Goal: Task Accomplishment & Management: Complete application form

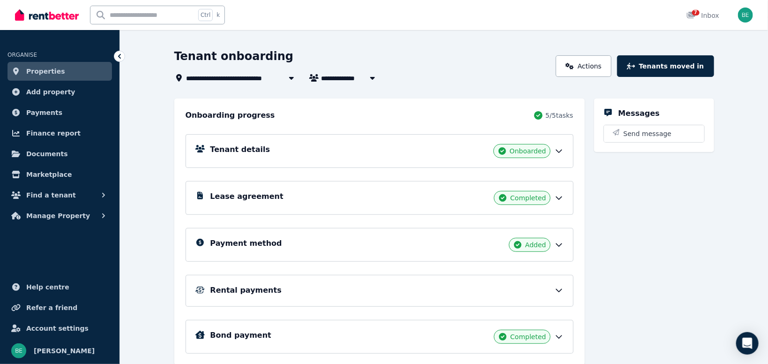
scroll to position [19, 0]
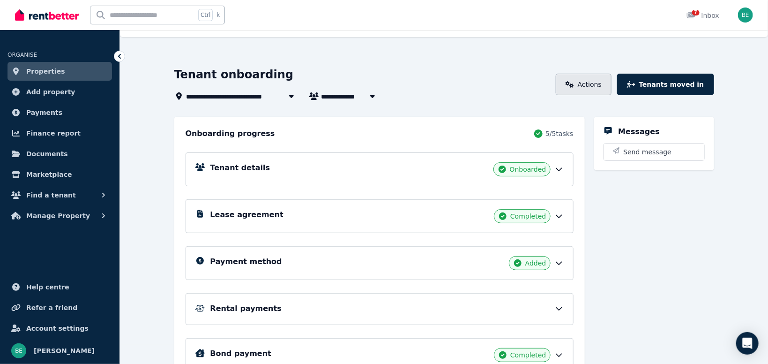
click at [595, 78] on link "Actions" at bounding box center [584, 85] width 56 height 22
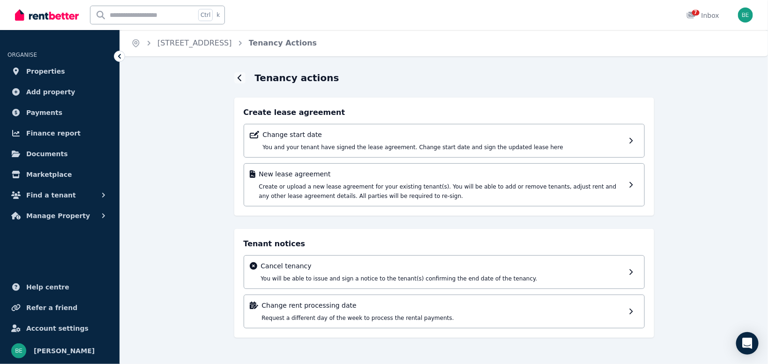
click at [199, 132] on div "Tenancy actions Create lease agreement Change start date You and your tenant ha…" at bounding box center [444, 212] width 648 height 283
click at [232, 45] on link "[STREET_ADDRESS]" at bounding box center [194, 42] width 74 height 9
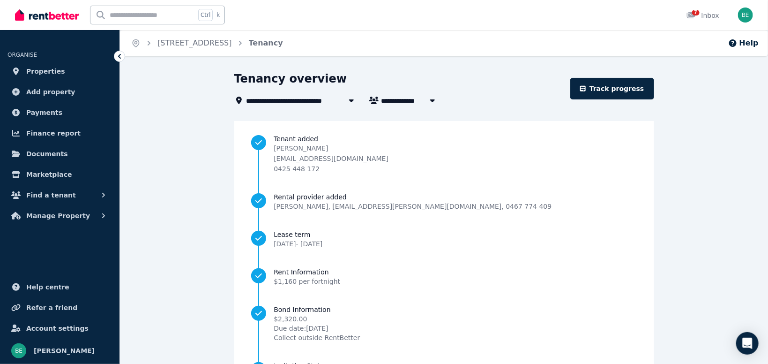
click at [350, 104] on icon at bounding box center [351, 100] width 9 height 7
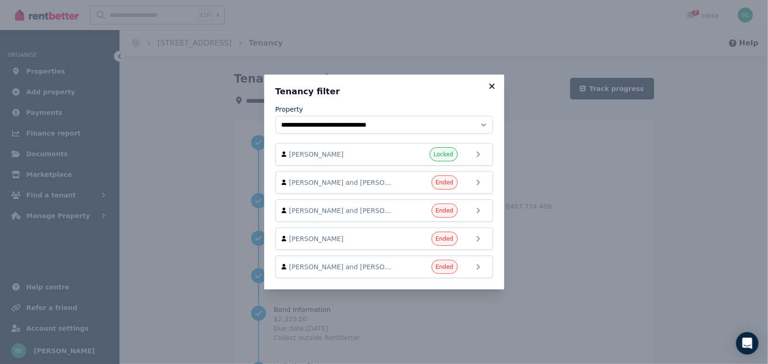
click at [491, 88] on icon at bounding box center [491, 85] width 5 height 5
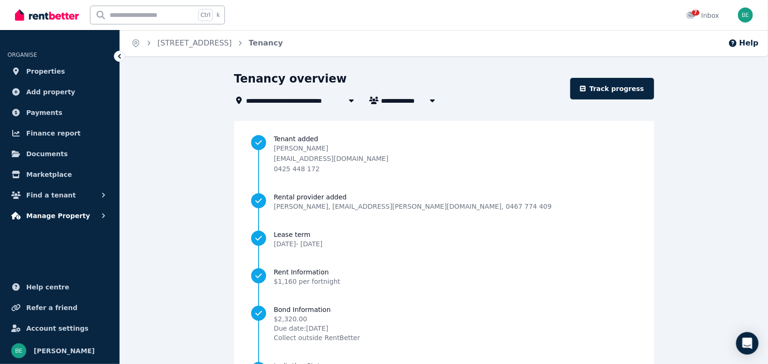
click at [43, 214] on span "Manage Property" at bounding box center [58, 215] width 64 height 11
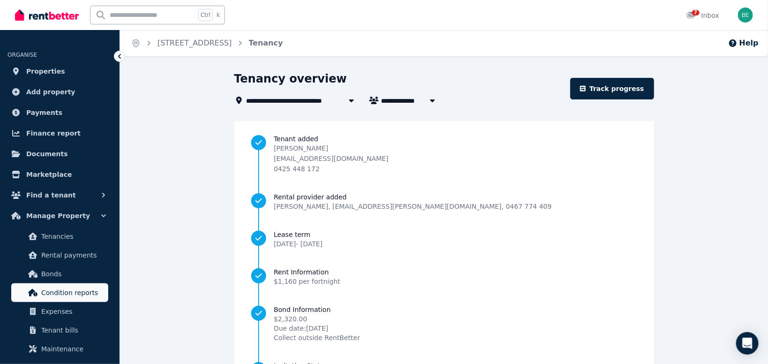
click at [62, 292] on span "Condition reports" at bounding box center [72, 292] width 63 height 11
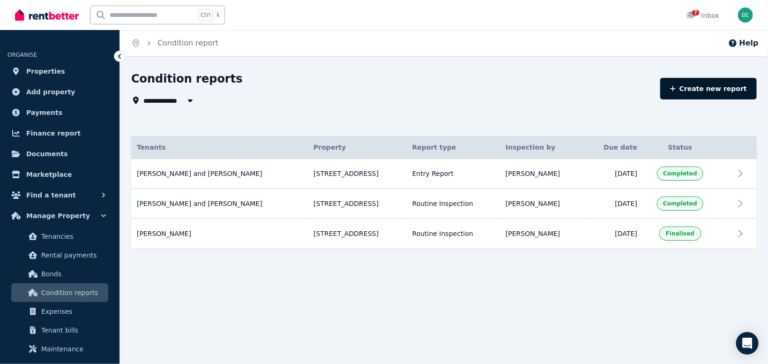
click at [700, 91] on link "Create new report" at bounding box center [708, 89] width 97 height 22
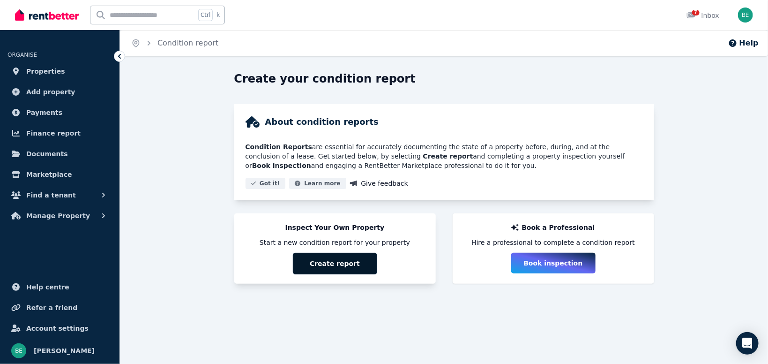
click at [346, 265] on button "Create report" at bounding box center [335, 264] width 84 height 22
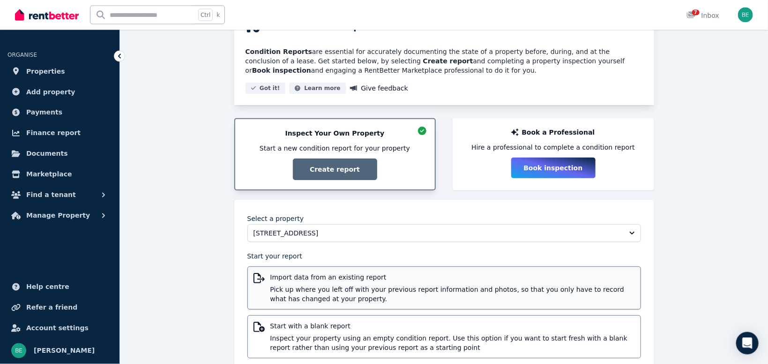
scroll to position [119, 0]
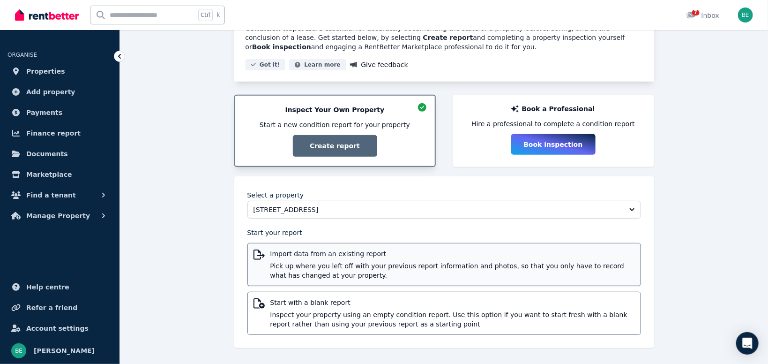
click at [362, 268] on span "Pick up where you left off with your previous report information and photos, so…" at bounding box center [452, 270] width 364 height 19
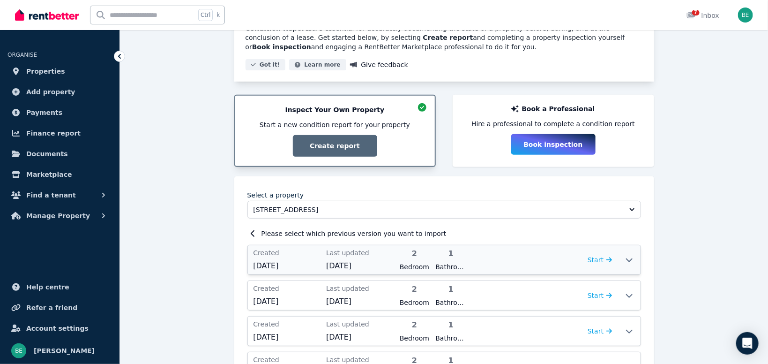
click at [629, 259] on icon at bounding box center [629, 259] width 11 height 7
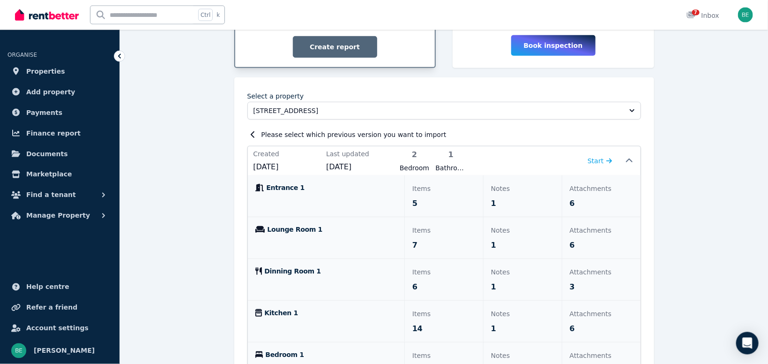
scroll to position [218, 0]
click at [584, 189] on p "Attachments" at bounding box center [601, 187] width 63 height 11
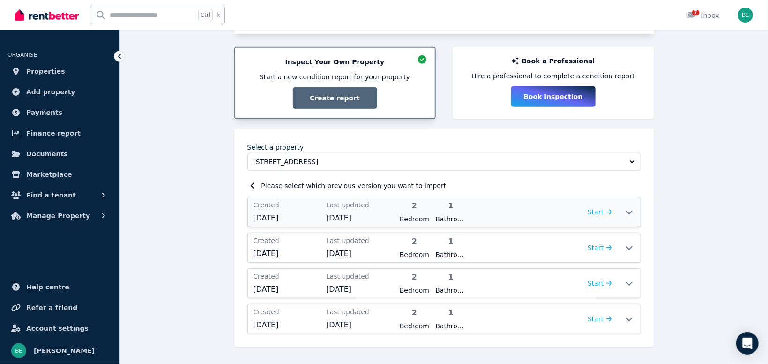
scroll to position [165, 0]
click at [632, 214] on icon at bounding box center [629, 212] width 11 height 7
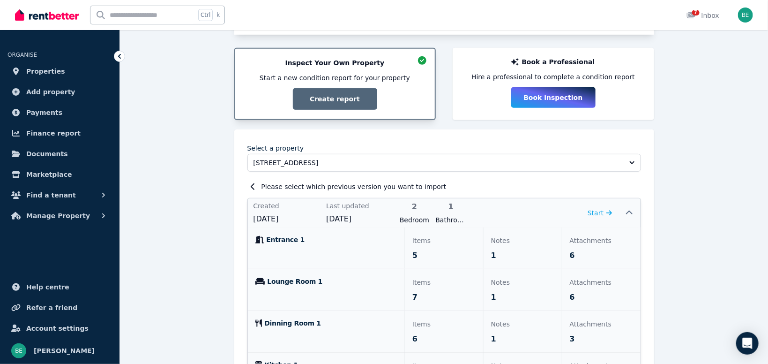
click at [572, 253] on span "6" at bounding box center [572, 255] width 5 height 11
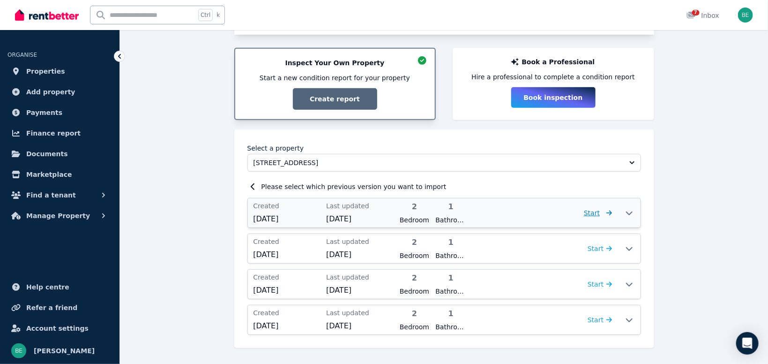
click at [602, 208] on span "Start" at bounding box center [598, 212] width 28 height 11
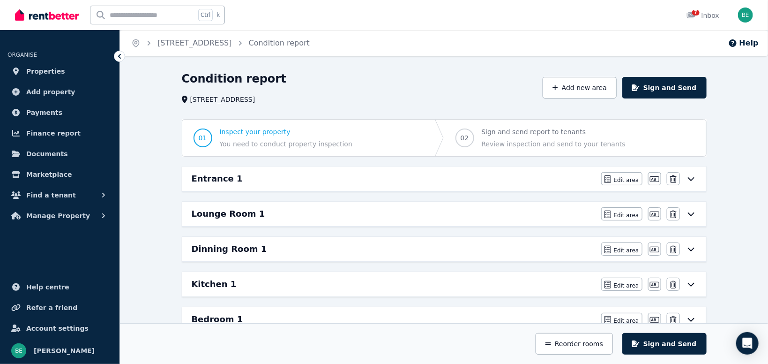
click at [691, 178] on icon at bounding box center [690, 178] width 11 height 7
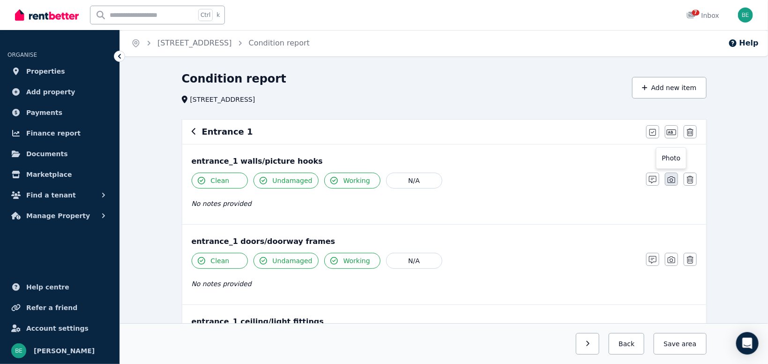
click at [672, 182] on icon "button" at bounding box center [671, 179] width 7 height 7
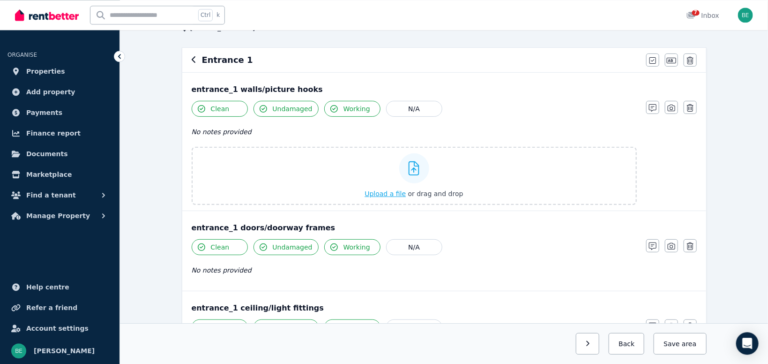
scroll to position [50, 0]
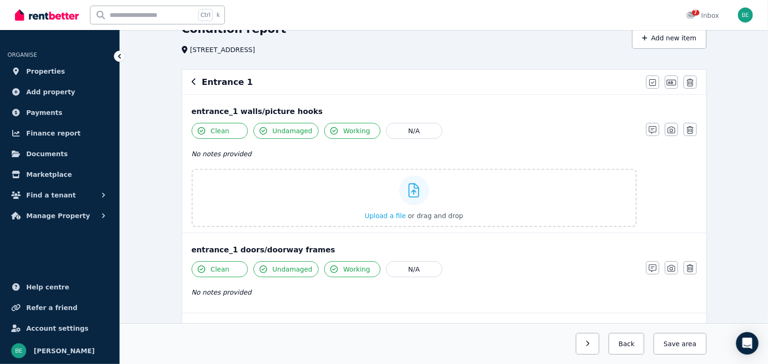
click at [656, 162] on div "Clean Undamaged Working N/A No notes provided Upload a file or drag and drop No…" at bounding box center [444, 175] width 505 height 104
click at [669, 175] on div "Clean Undamaged Working N/A No notes provided Upload a file or drag and drop No…" at bounding box center [444, 175] width 505 height 104
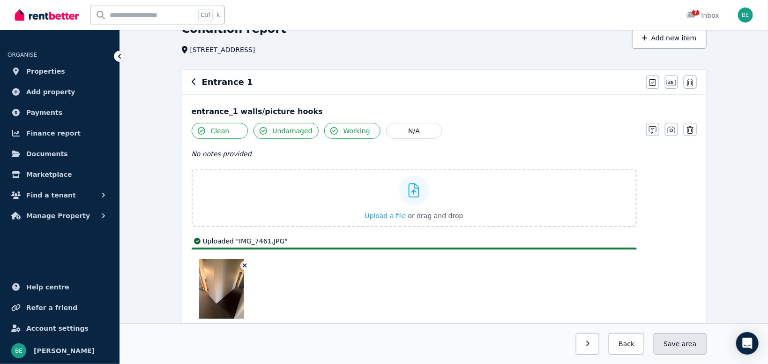
click at [681, 347] on button "Save area" at bounding box center [680, 344] width 52 height 22
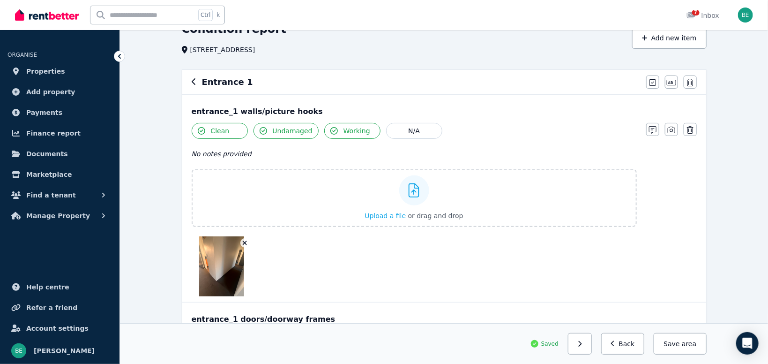
scroll to position [199, 0]
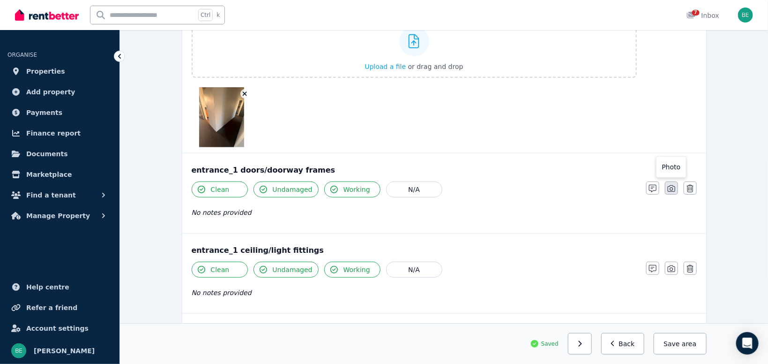
click at [676, 188] on button "button" at bounding box center [671, 187] width 13 height 13
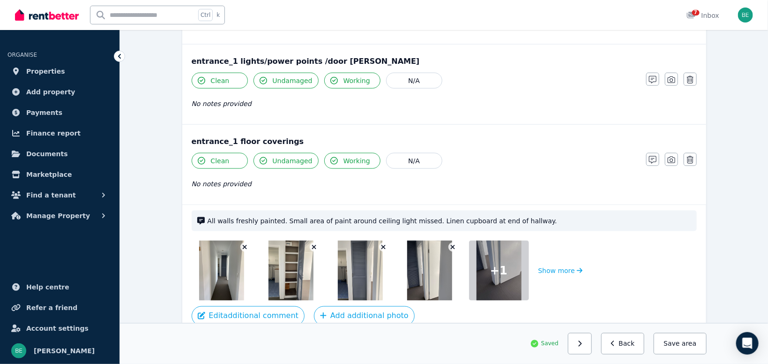
scroll to position [546, 0]
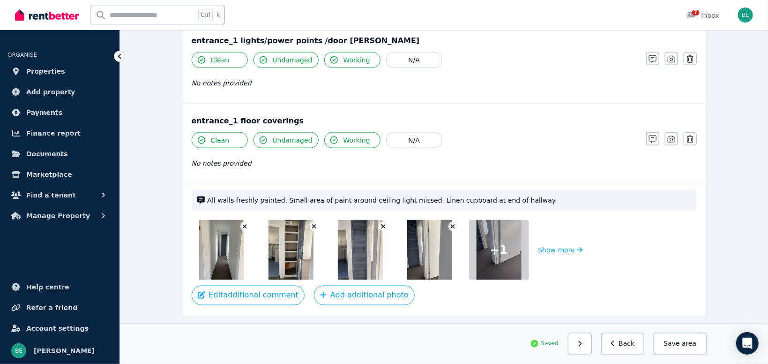
drag, startPoint x: 563, startPoint y: 246, endPoint x: 442, endPoint y: 164, distance: 147.0
drag, startPoint x: 279, startPoint y: 198, endPoint x: 203, endPoint y: 191, distance: 75.7
click at [203, 191] on div "All walls freshly painted. Small area of paint around ceiling light missed. Lin…" at bounding box center [444, 200] width 505 height 21
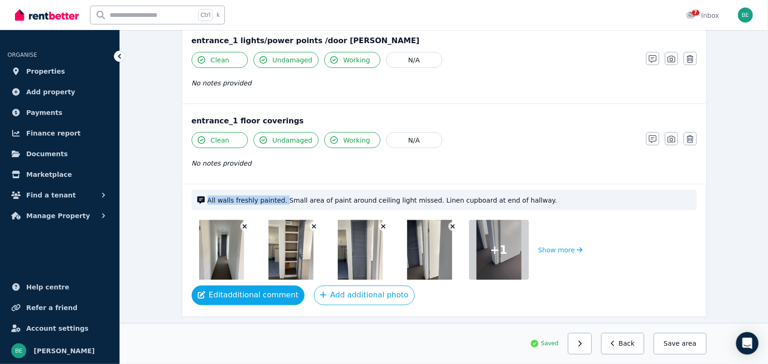
click at [280, 289] on button "Edit additional comment" at bounding box center [248, 295] width 113 height 20
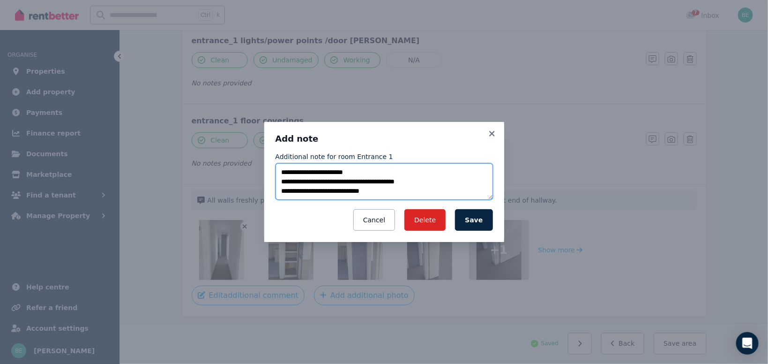
drag, startPoint x: 353, startPoint y: 174, endPoint x: 220, endPoint y: 159, distance: 133.9
click at [275, 165] on textarea "**********" at bounding box center [383, 181] width 217 height 37
type textarea "**********"
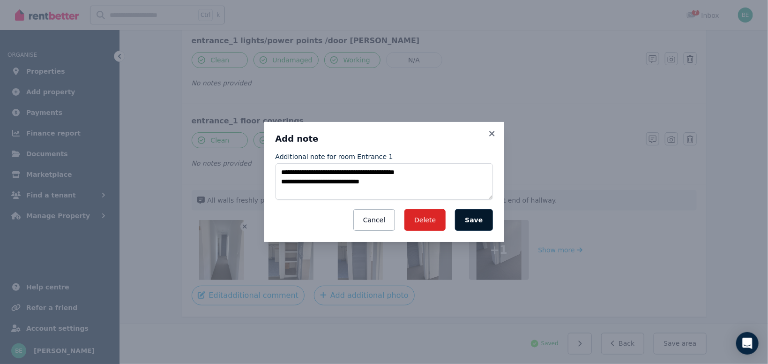
click at [475, 222] on button "Save" at bounding box center [473, 220] width 37 height 22
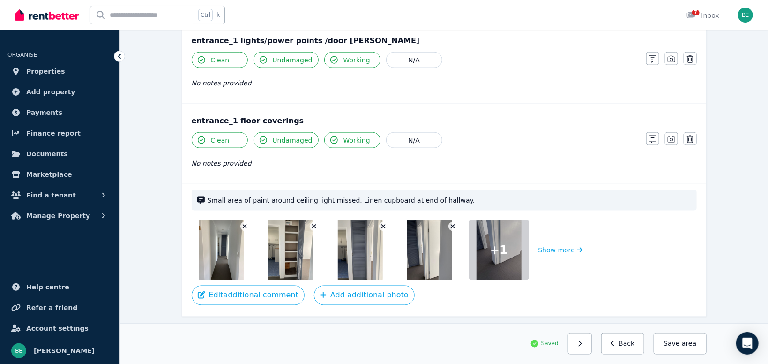
click at [335, 195] on span "Small area of paint around ceiling light missed. Linen cupboard at end of hallw…" at bounding box center [449, 199] width 483 height 9
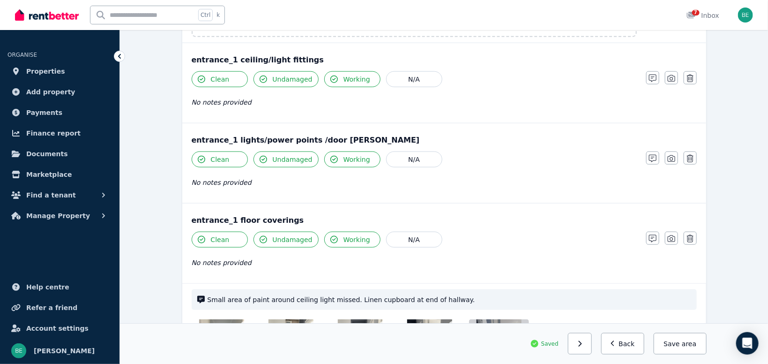
scroll to position [497, 0]
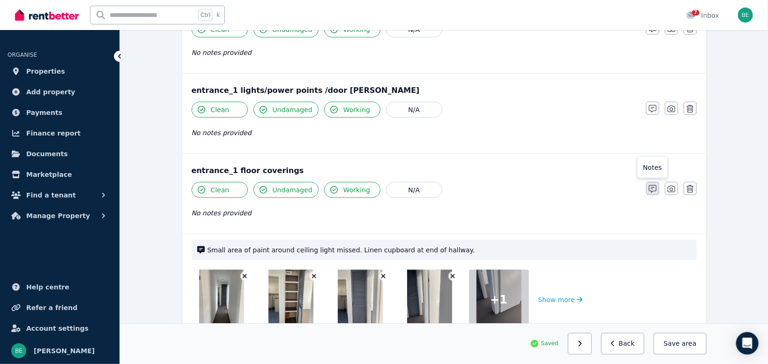
click at [650, 187] on icon "button" at bounding box center [652, 188] width 7 height 7
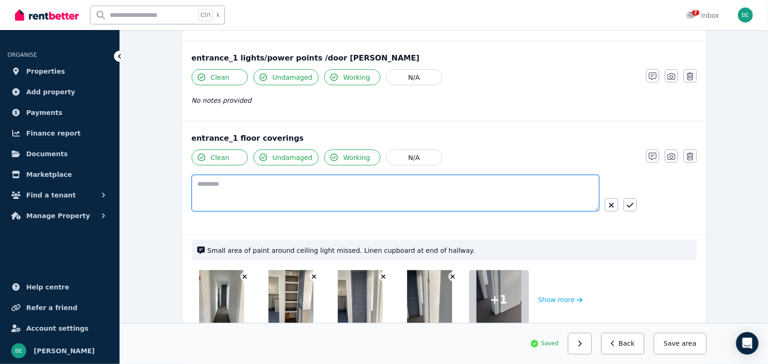
click at [296, 179] on textarea at bounding box center [396, 193] width 408 height 37
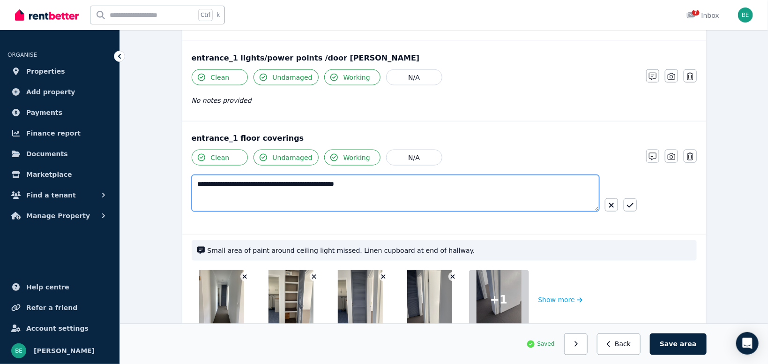
click at [323, 180] on textarea "**********" at bounding box center [396, 193] width 408 height 37
type textarea "**********"
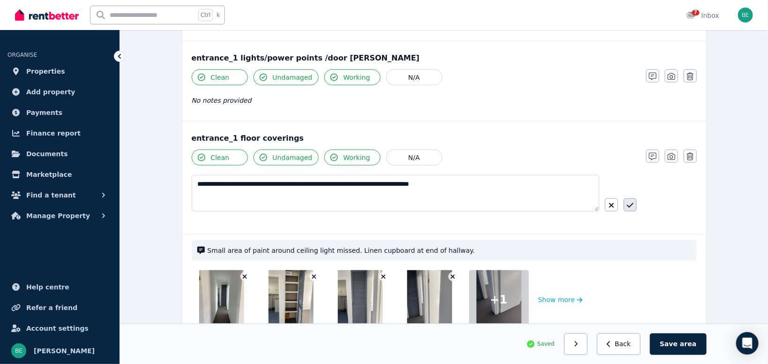
click at [629, 205] on icon "button" at bounding box center [630, 205] width 7 height 5
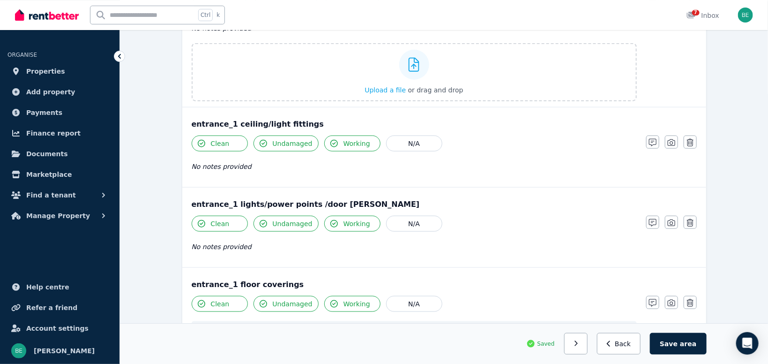
scroll to position [234, 0]
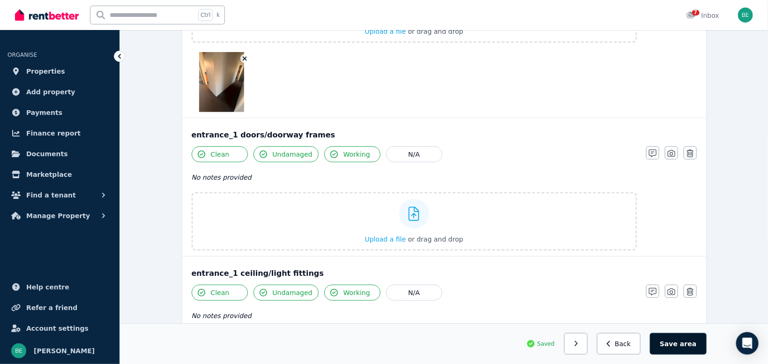
click at [689, 342] on span "area" at bounding box center [688, 343] width 16 height 9
click at [638, 350] on button "Back" at bounding box center [623, 344] width 44 height 22
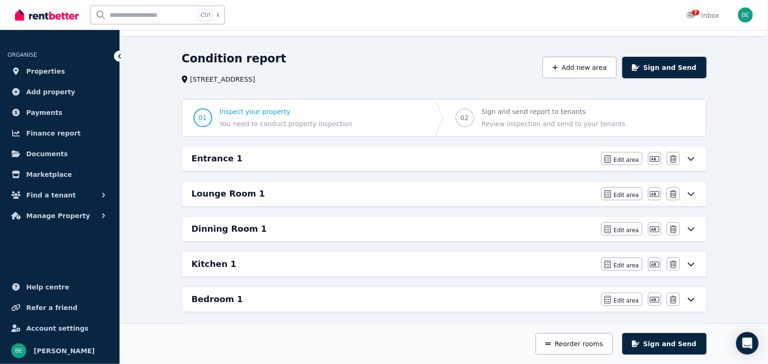
scroll to position [0, 0]
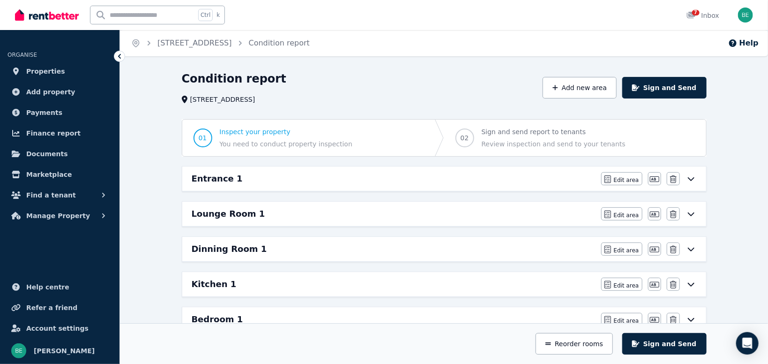
click at [494, 215] on div "Lounge Room 1" at bounding box center [394, 213] width 404 height 13
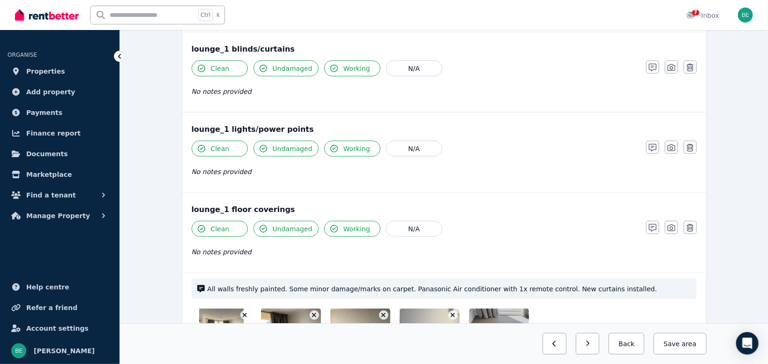
scroll to position [546, 0]
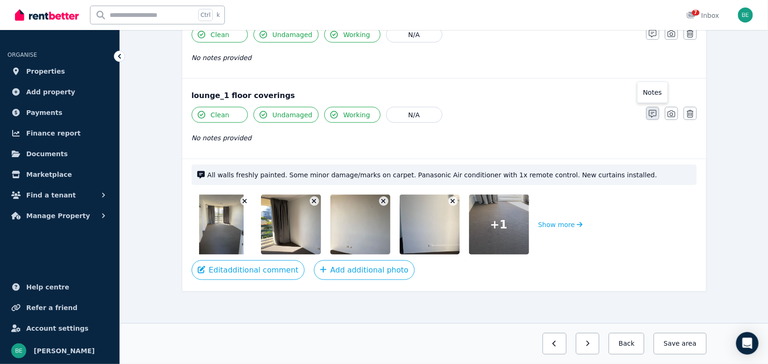
click at [654, 114] on icon "button" at bounding box center [652, 113] width 7 height 7
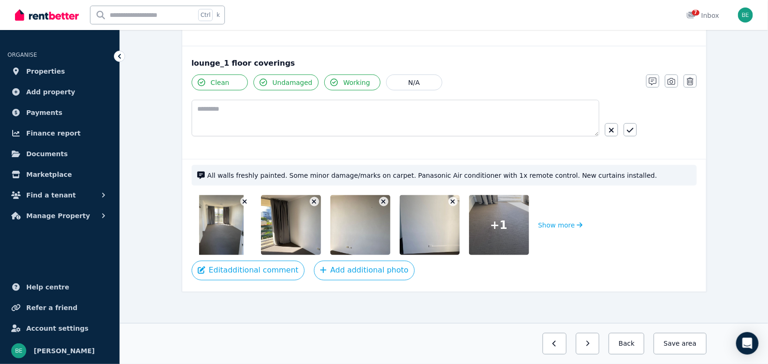
click at [551, 174] on span "All walls freshly painted. Some minor damage/marks on carpet. Panasonic Air con…" at bounding box center [449, 175] width 483 height 9
click at [544, 175] on span "All walls freshly painted. Some minor damage/marks on carpet. Panasonic Air con…" at bounding box center [449, 175] width 483 height 9
click at [253, 268] on button "Edit additional comment" at bounding box center [248, 270] width 113 height 20
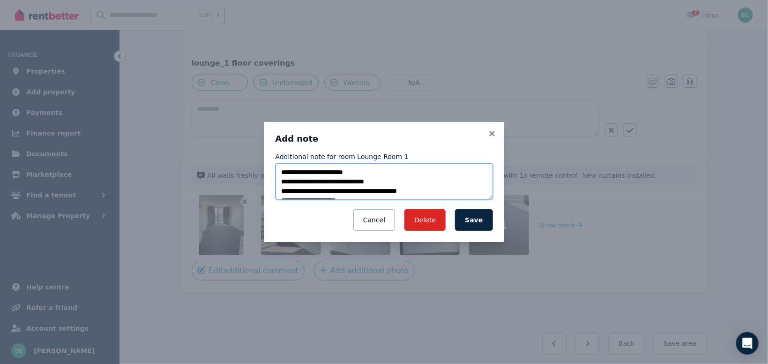
drag, startPoint x: 356, startPoint y: 173, endPoint x: 273, endPoint y: 169, distance: 83.0
click at [275, 169] on textarea "**********" at bounding box center [383, 181] width 217 height 37
type textarea "**********"
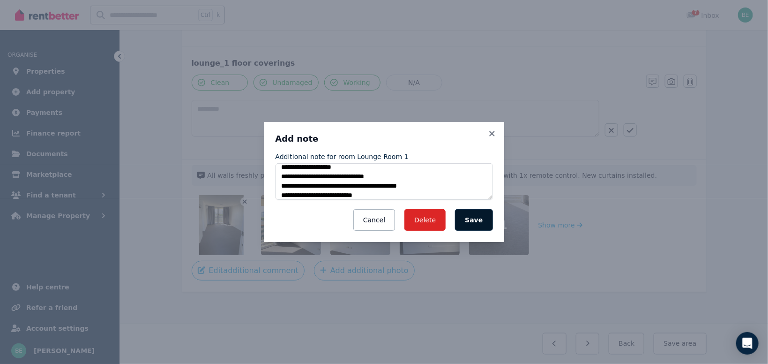
click at [485, 222] on button "Save" at bounding box center [473, 220] width 37 height 22
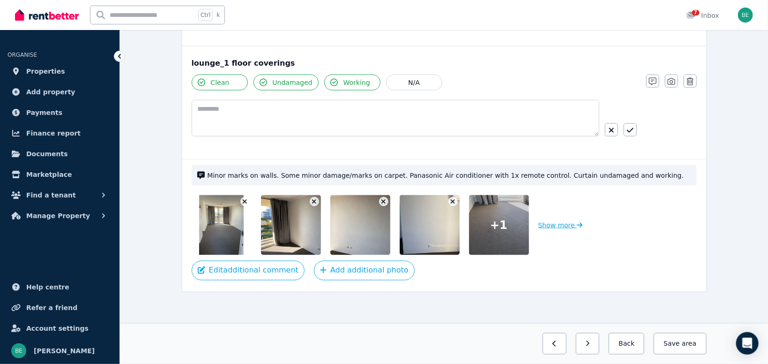
click at [556, 223] on button "Show more" at bounding box center [560, 225] width 45 height 60
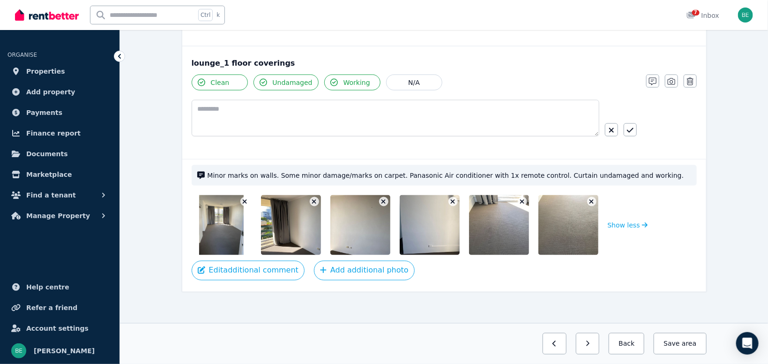
click at [524, 199] on icon "button" at bounding box center [522, 201] width 5 height 7
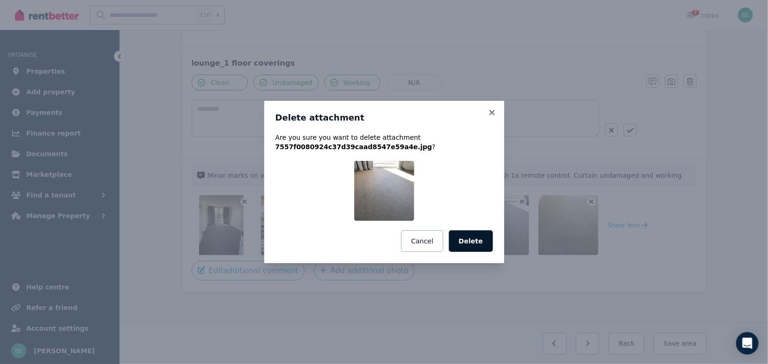
click at [480, 240] on button "Delete" at bounding box center [471, 241] width 44 height 22
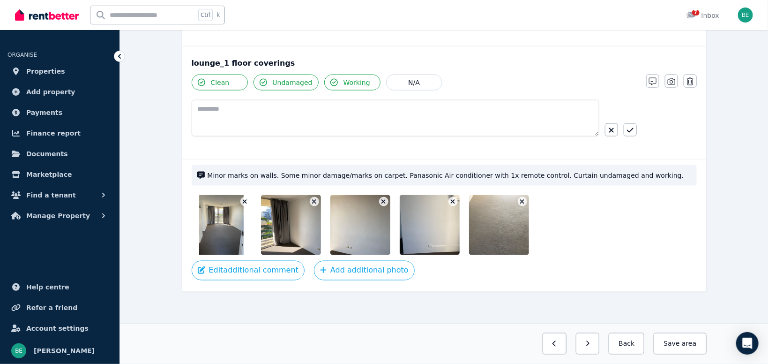
click at [524, 195] on img at bounding box center [509, 225] width 80 height 60
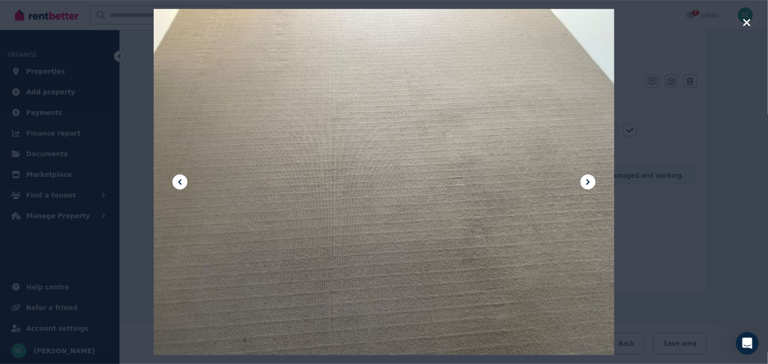
click at [586, 181] on icon at bounding box center [587, 181] width 11 height 11
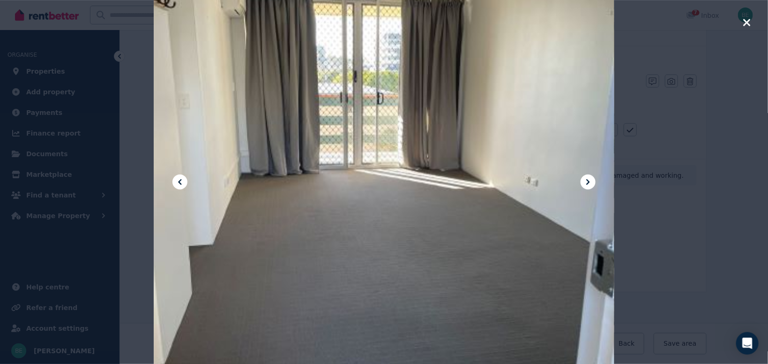
click at [747, 22] on icon "button" at bounding box center [746, 22] width 7 height 7
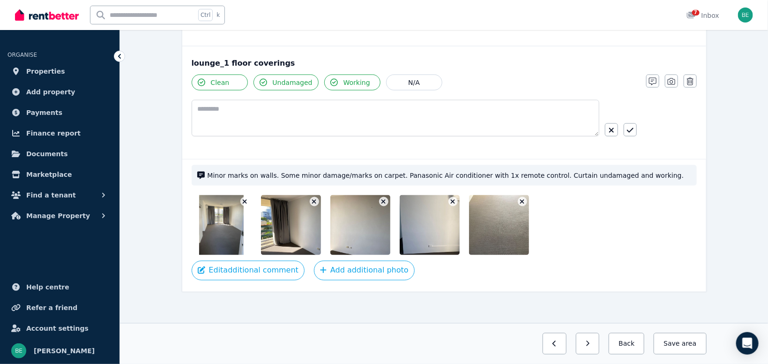
click at [523, 198] on icon "button" at bounding box center [522, 201] width 5 height 7
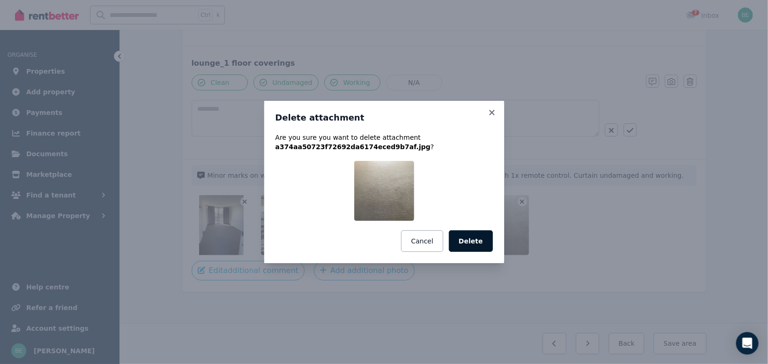
click at [473, 241] on button "Delete" at bounding box center [471, 241] width 44 height 22
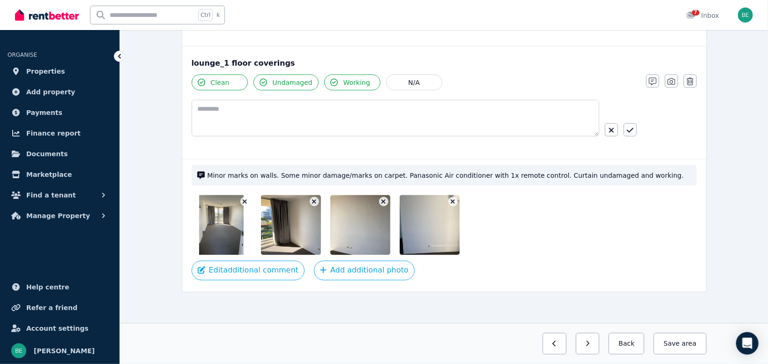
click at [246, 200] on icon "button" at bounding box center [244, 201] width 5 height 7
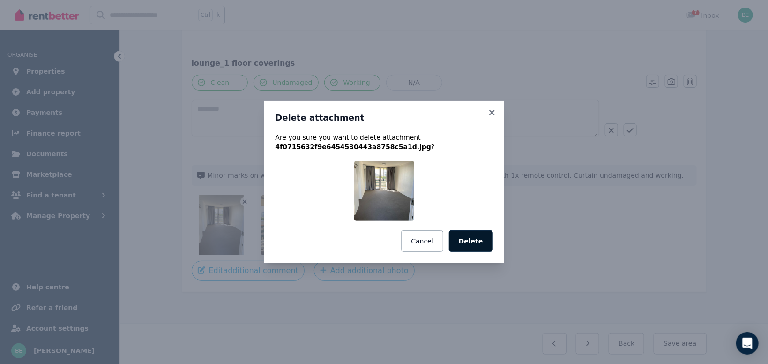
click at [466, 240] on button "Delete" at bounding box center [471, 241] width 44 height 22
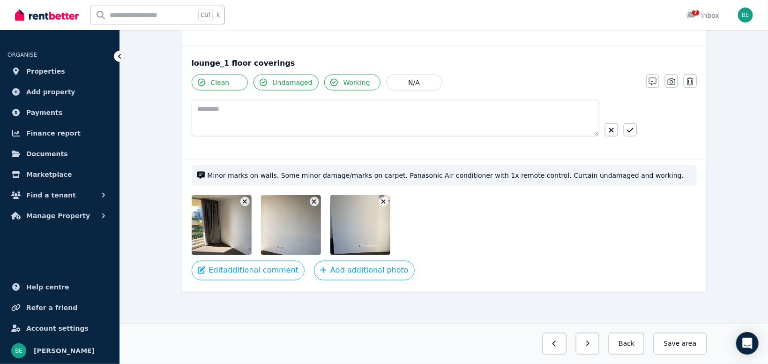
click at [245, 198] on icon "button" at bounding box center [244, 201] width 5 height 7
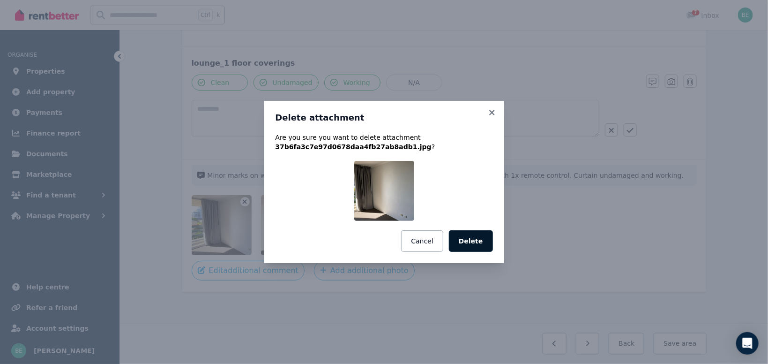
click at [473, 237] on button "Delete" at bounding box center [471, 241] width 44 height 22
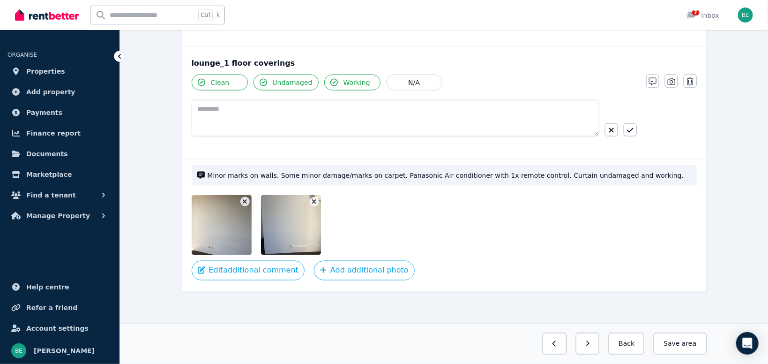
click at [246, 199] on icon "button" at bounding box center [244, 201] width 5 height 7
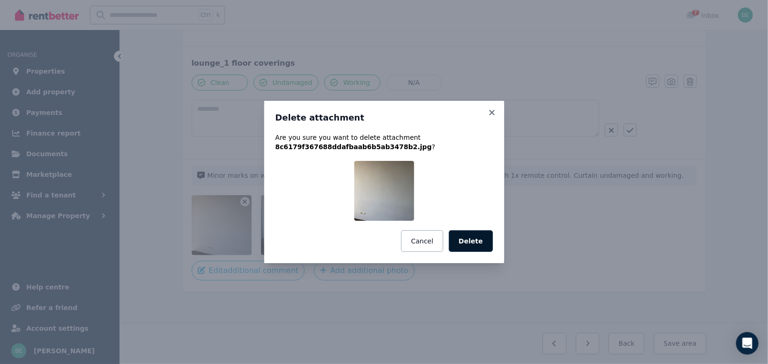
click at [471, 239] on button "Delete" at bounding box center [471, 241] width 44 height 22
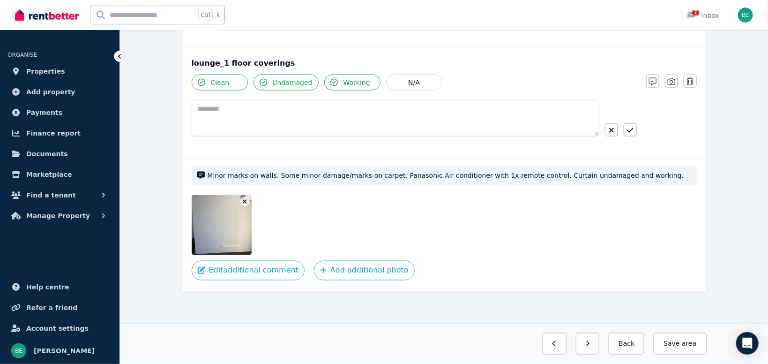
click at [246, 201] on icon "button" at bounding box center [244, 201] width 5 height 7
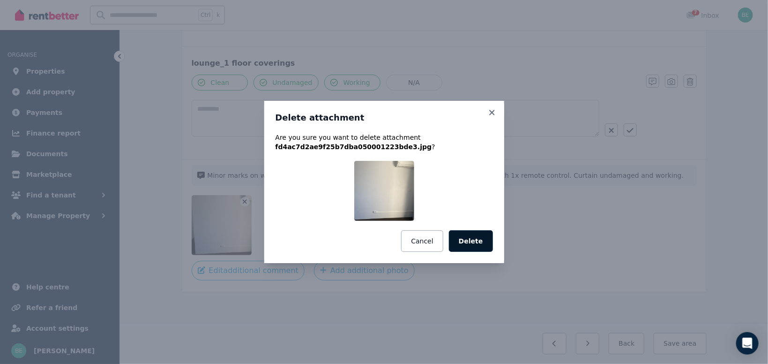
click at [481, 243] on button "Delete" at bounding box center [471, 241] width 44 height 22
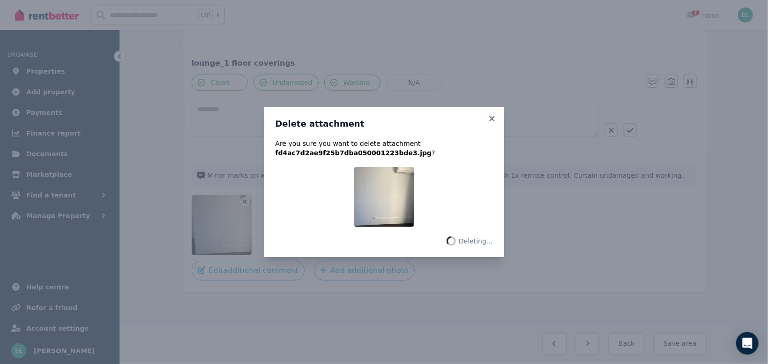
scroll to position [510, 0]
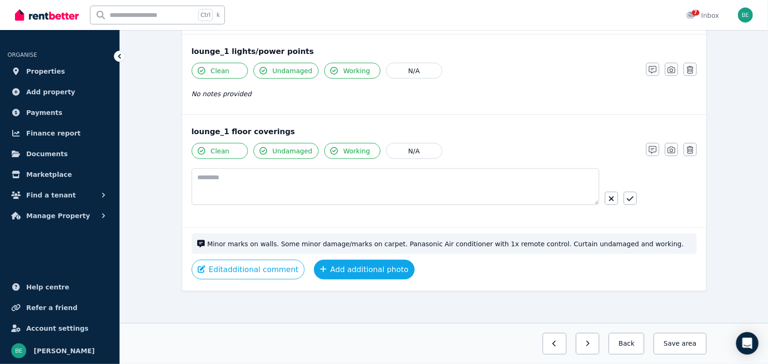
click at [335, 271] on button "Add additional photo" at bounding box center [364, 270] width 101 height 20
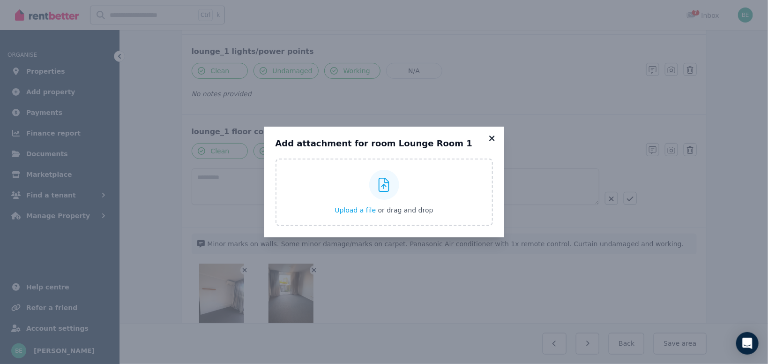
click at [496, 138] on icon at bounding box center [491, 138] width 9 height 8
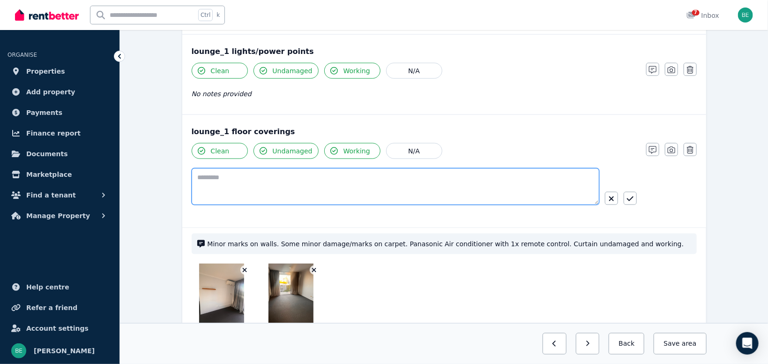
click at [377, 183] on textarea at bounding box center [396, 186] width 408 height 37
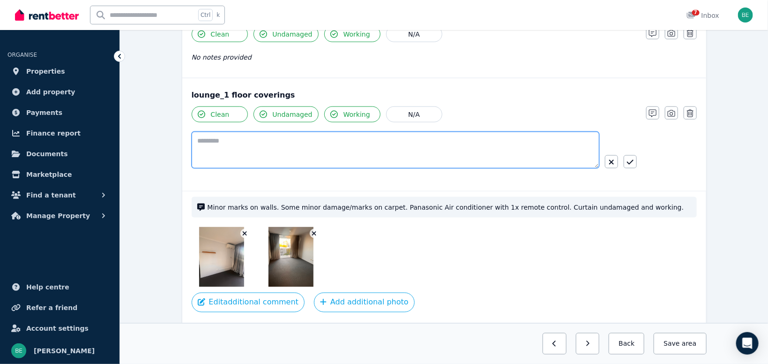
scroll to position [579, 0]
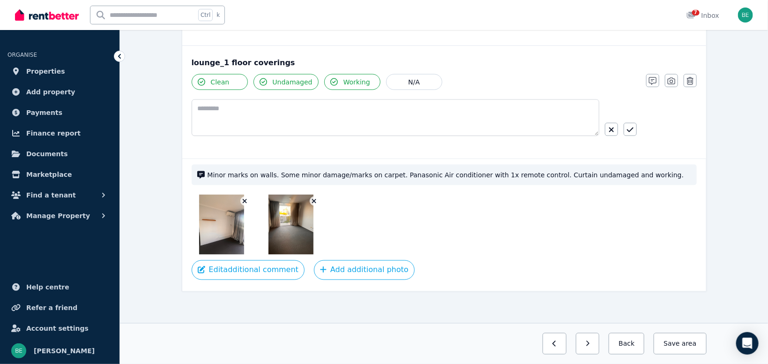
click at [619, 171] on span "Minor marks on walls. Some minor damage/marks on carpet. Panasonic Air conditio…" at bounding box center [449, 174] width 483 height 9
click at [246, 268] on button "Edit additional comment" at bounding box center [248, 270] width 113 height 20
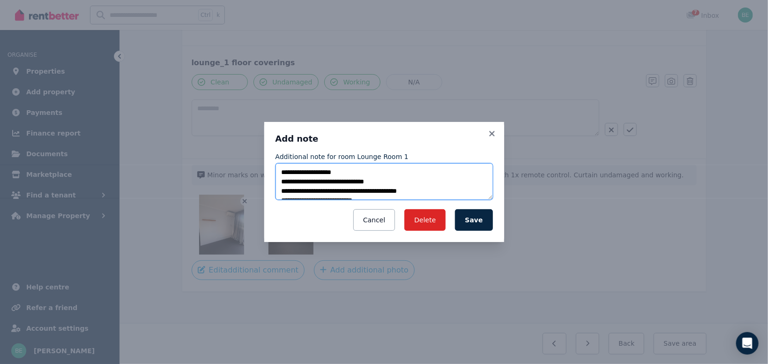
click at [444, 193] on textarea "**********" at bounding box center [383, 181] width 217 height 37
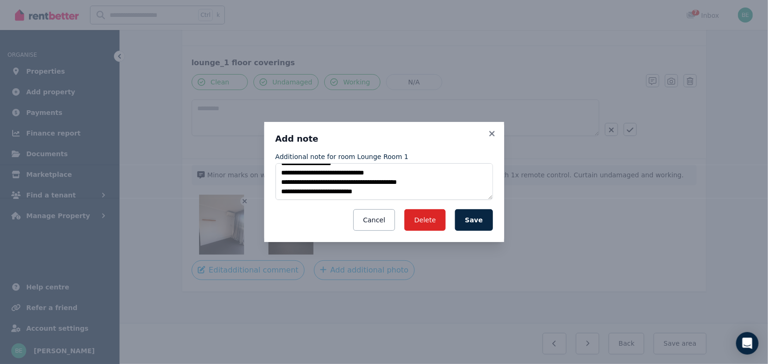
click at [391, 201] on div "**********" at bounding box center [383, 191] width 217 height 79
click at [392, 192] on textarea "**********" at bounding box center [383, 181] width 217 height 37
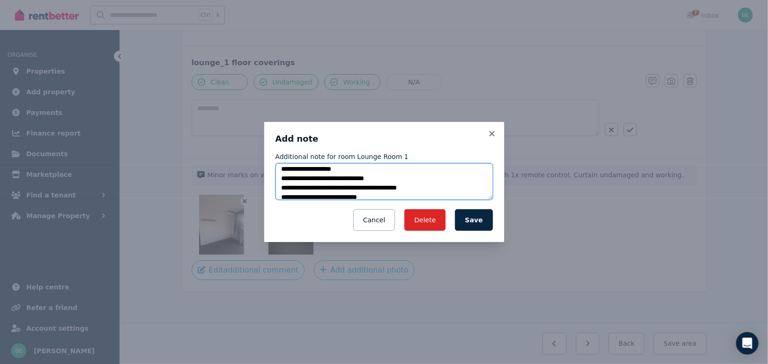
scroll to position [5, 0]
type textarea "**********"
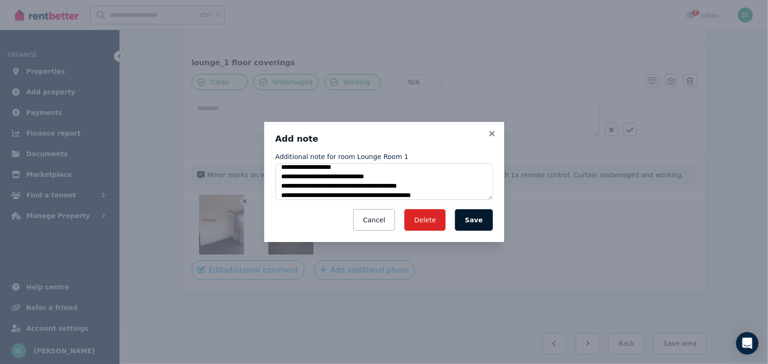
click at [478, 218] on button "Save" at bounding box center [473, 220] width 37 height 22
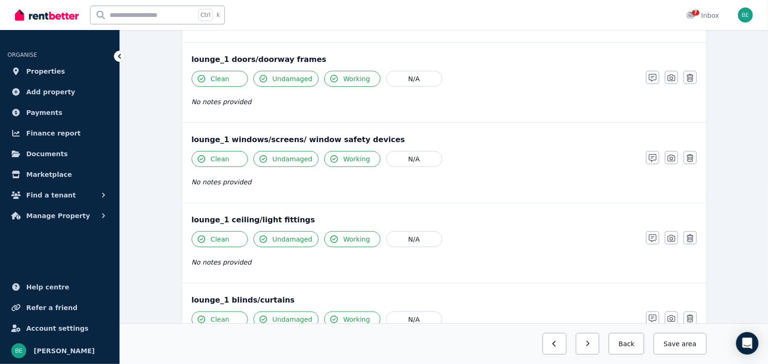
scroll to position [231, 0]
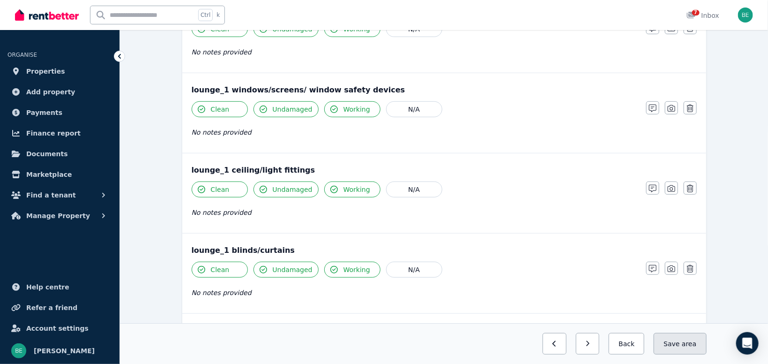
click at [685, 342] on span "area" at bounding box center [689, 343] width 15 height 9
click at [628, 342] on button "Back" at bounding box center [623, 344] width 44 height 22
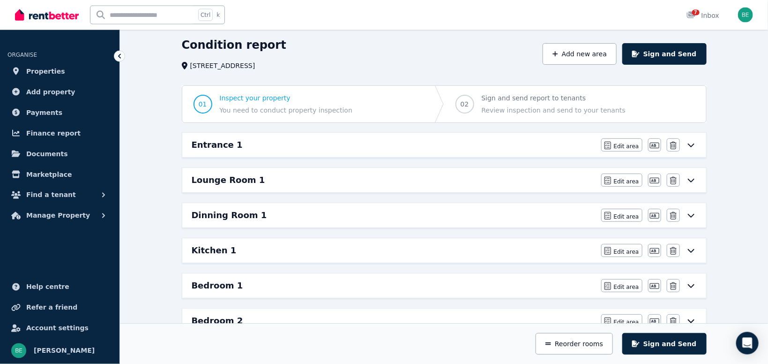
scroll to position [31, 0]
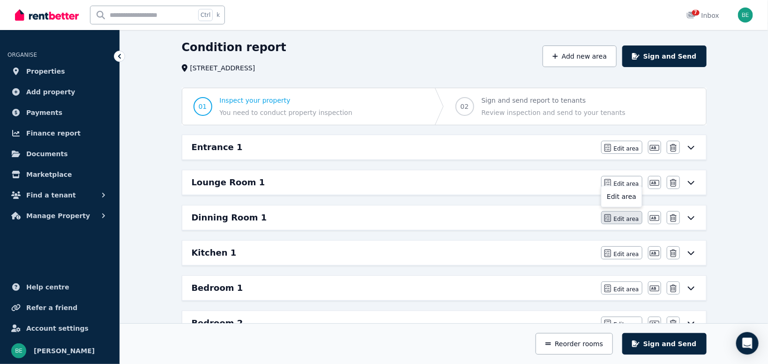
click at [629, 218] on span "Edit area" at bounding box center [626, 218] width 25 height 7
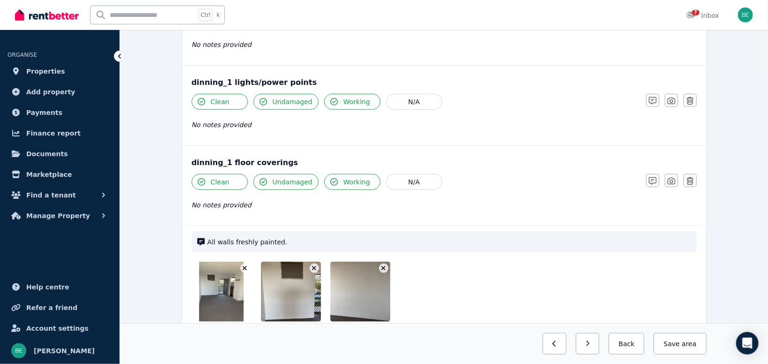
scroll to position [447, 0]
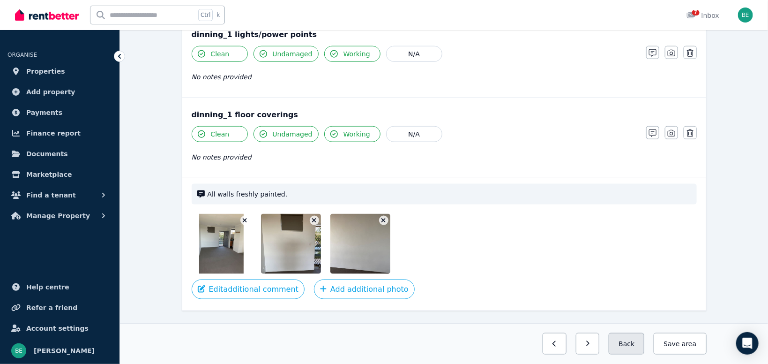
click at [625, 344] on button "Back" at bounding box center [627, 344] width 36 height 22
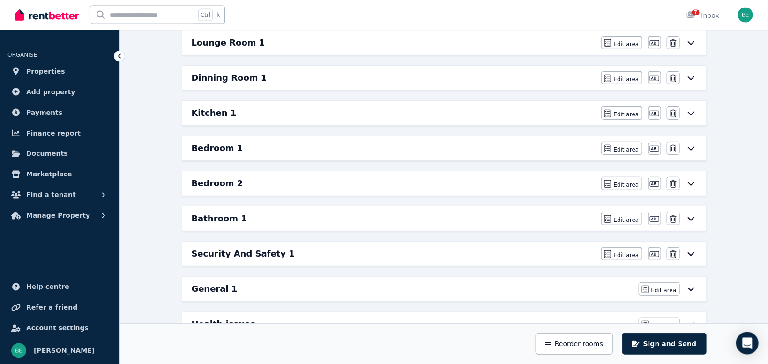
scroll to position [152, 0]
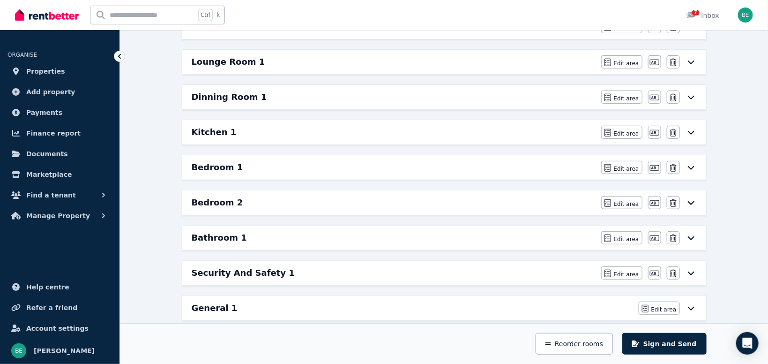
click at [213, 134] on h6 "Kitchen 1" at bounding box center [214, 132] width 45 height 13
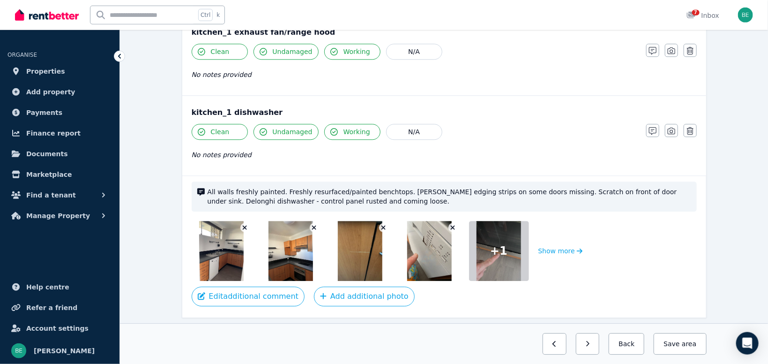
scroll to position [1093, 0]
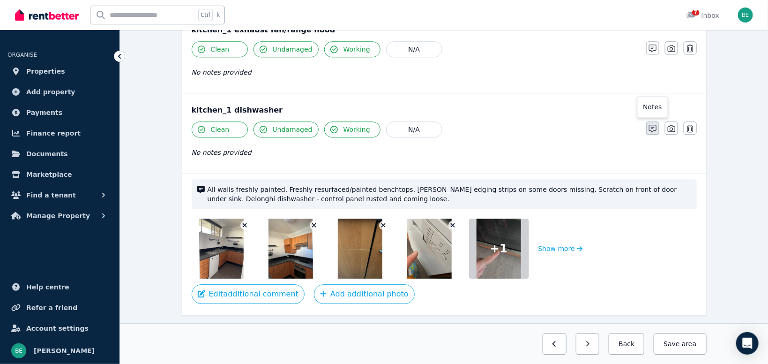
click at [656, 127] on button "button" at bounding box center [652, 127] width 13 height 13
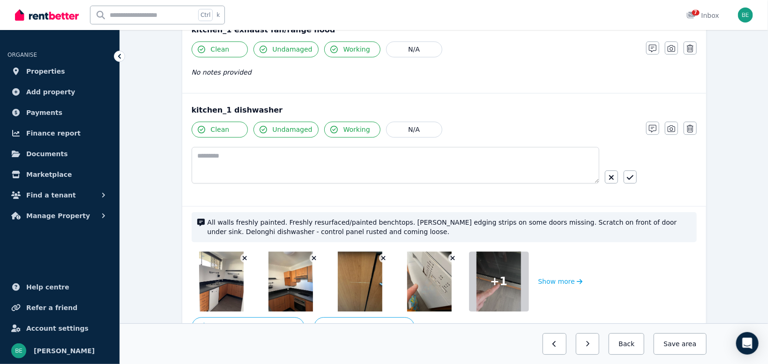
scroll to position [1125, 0]
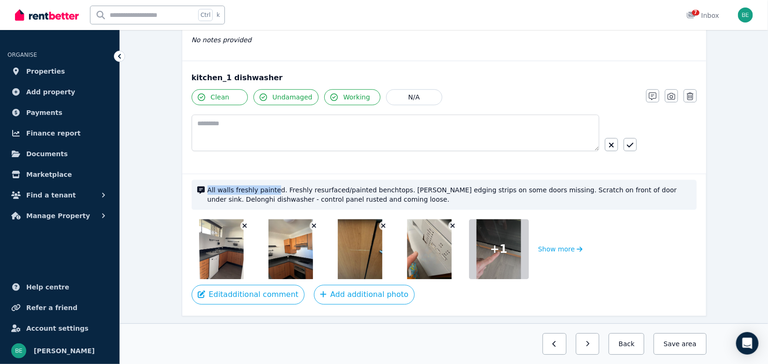
drag, startPoint x: 272, startPoint y: 186, endPoint x: 200, endPoint y: 186, distance: 71.7
click at [200, 186] on div "All walls freshly painted. Freshly resurfaced/painted benchtops. [PERSON_NAME] …" at bounding box center [444, 194] width 505 height 30
click at [237, 297] on button "Edit additional comment" at bounding box center [248, 294] width 113 height 20
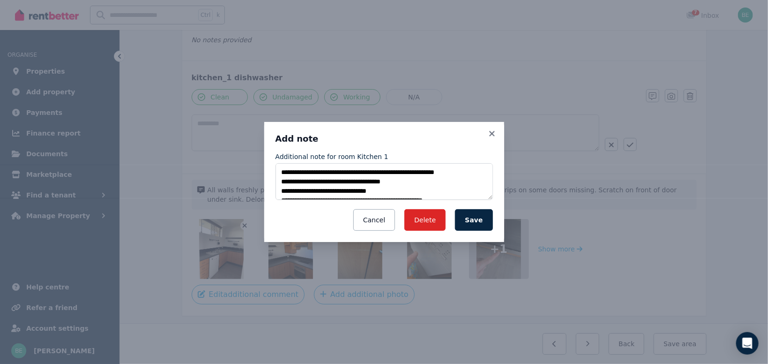
drag, startPoint x: 337, startPoint y: 162, endPoint x: 340, endPoint y: 173, distance: 12.0
click at [336, 162] on div "**********" at bounding box center [383, 176] width 217 height 48
drag, startPoint x: 449, startPoint y: 172, endPoint x: 278, endPoint y: 168, distance: 171.1
click at [278, 168] on textarea "**********" at bounding box center [383, 181] width 217 height 37
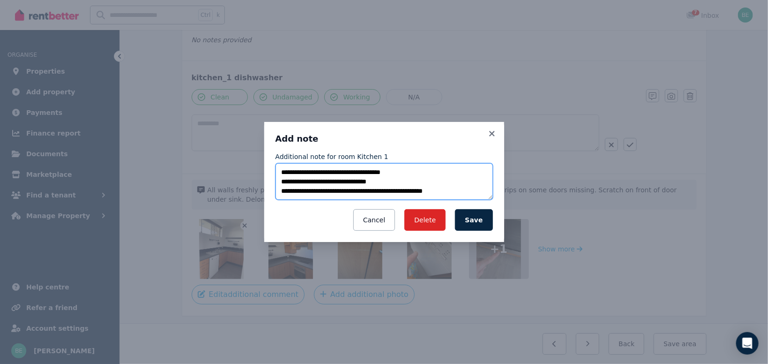
drag, startPoint x: 466, startPoint y: 191, endPoint x: 279, endPoint y: 190, distance: 186.5
click at [279, 190] on textarea "**********" at bounding box center [383, 181] width 217 height 37
type textarea "**********"
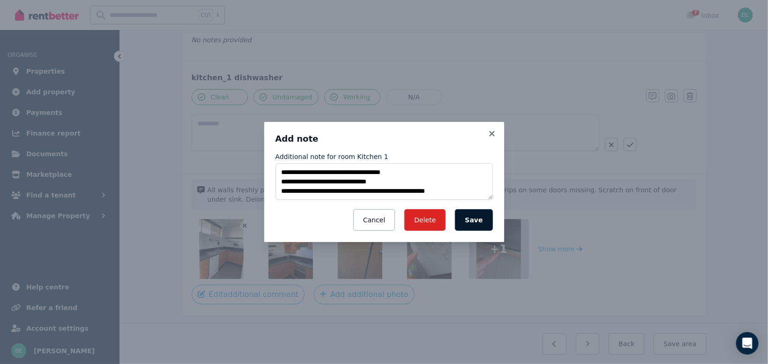
click at [474, 226] on button "Save" at bounding box center [473, 220] width 37 height 22
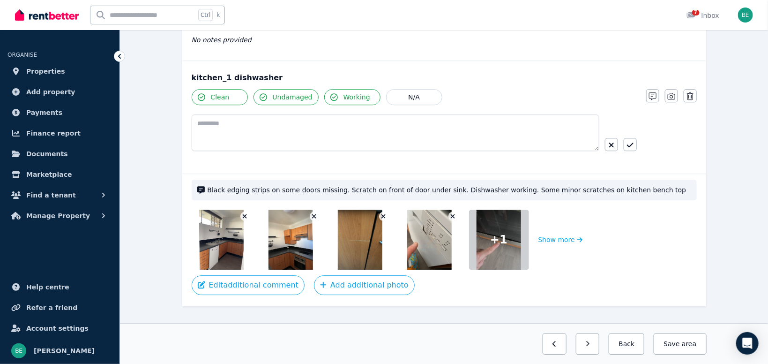
click at [454, 213] on icon "button" at bounding box center [452, 216] width 5 height 7
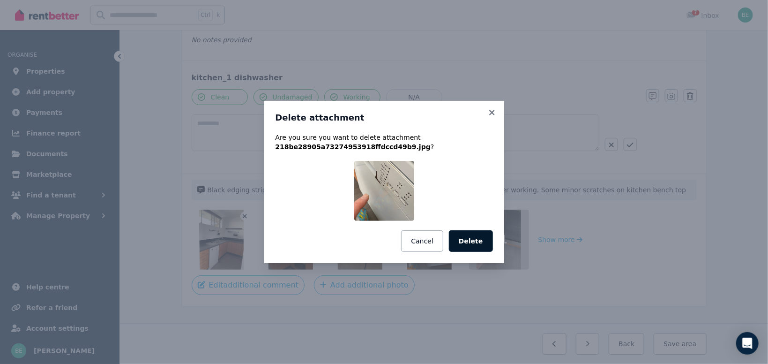
click at [470, 239] on button "Delete" at bounding box center [471, 241] width 44 height 22
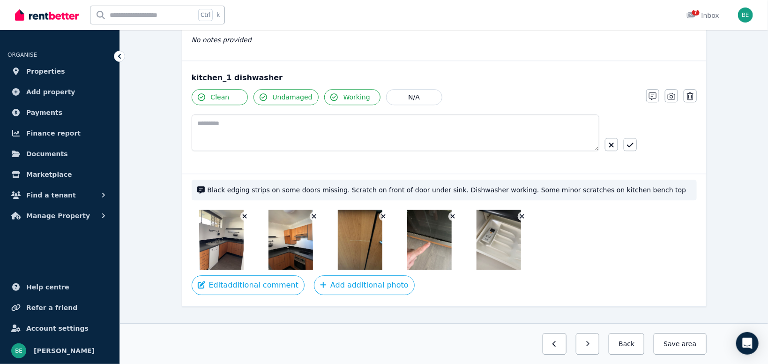
click at [519, 212] on button "button" at bounding box center [522, 215] width 9 height 9
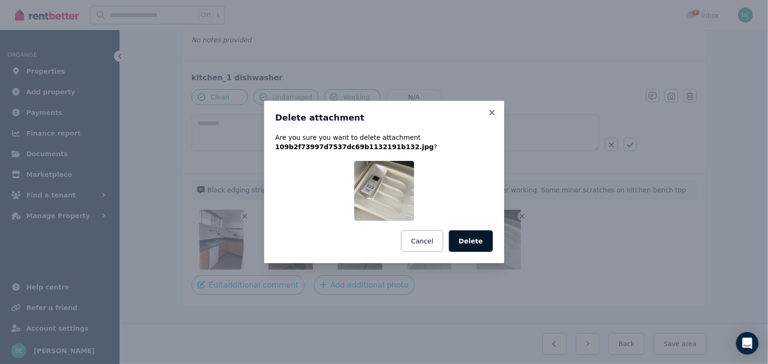
click at [477, 240] on button "Delete" at bounding box center [471, 241] width 44 height 22
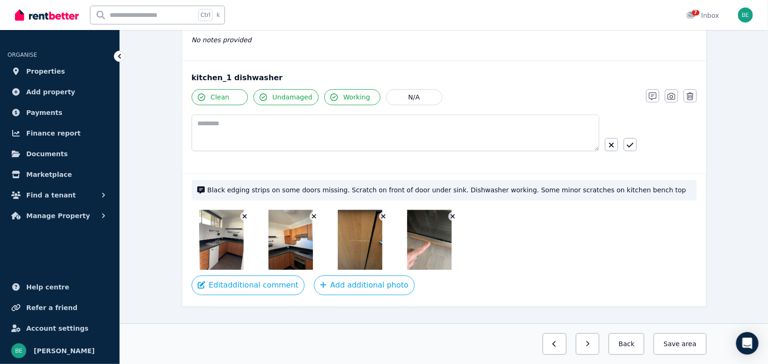
click at [416, 232] on img at bounding box center [429, 239] width 45 height 60
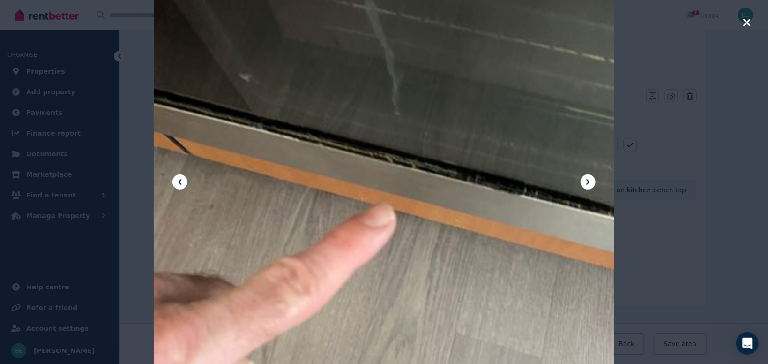
click at [588, 182] on icon at bounding box center [588, 182] width 3 height 6
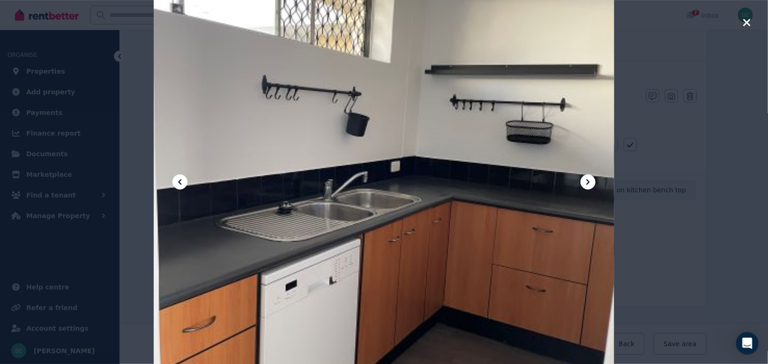
click at [744, 25] on icon "button" at bounding box center [746, 22] width 7 height 7
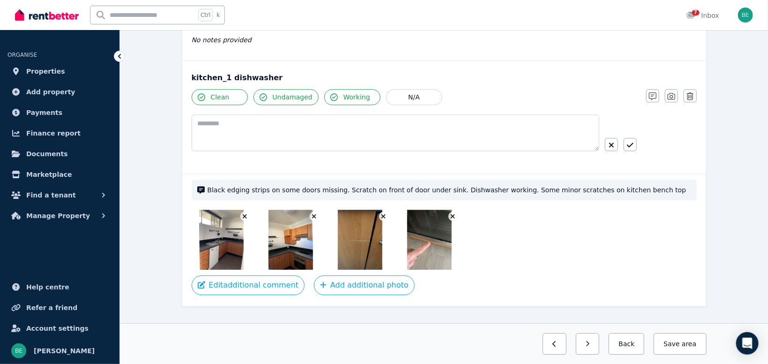
click at [243, 213] on icon "button" at bounding box center [244, 216] width 5 height 7
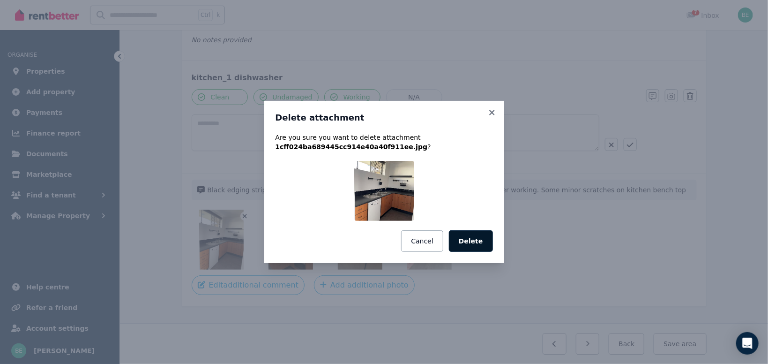
drag, startPoint x: 473, startPoint y: 239, endPoint x: 429, endPoint y: 241, distance: 43.6
click at [472, 240] on button "Delete" at bounding box center [471, 241] width 44 height 22
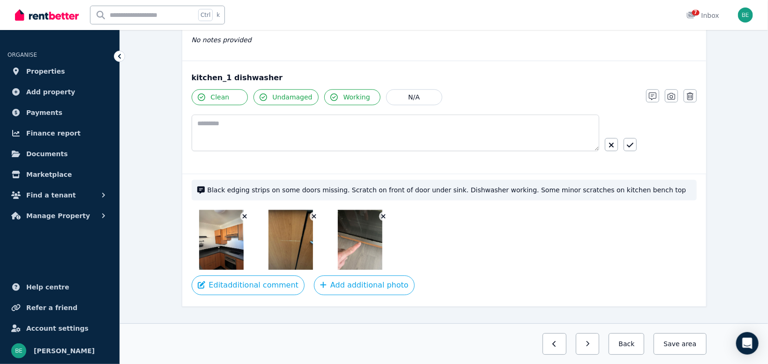
click at [245, 214] on icon "button" at bounding box center [245, 216] width 4 height 4
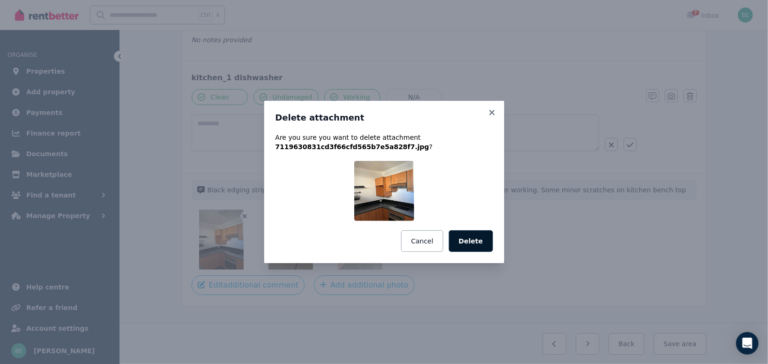
click at [491, 243] on button "Delete" at bounding box center [471, 241] width 44 height 22
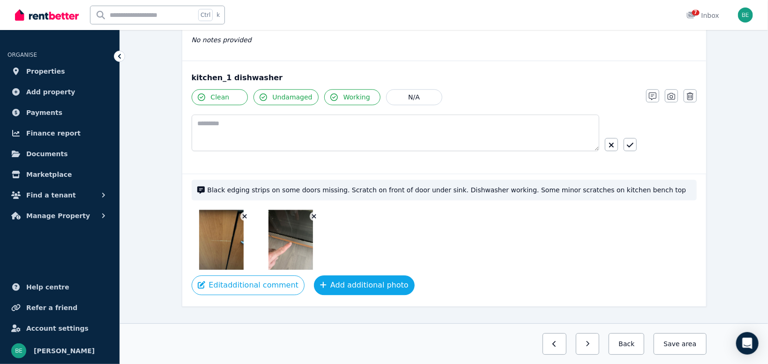
click at [353, 285] on button "Add additional photo" at bounding box center [364, 285] width 101 height 20
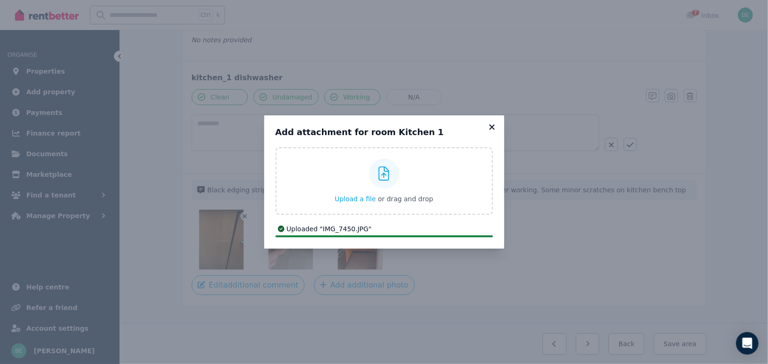
click at [493, 125] on icon at bounding box center [491, 126] width 5 height 5
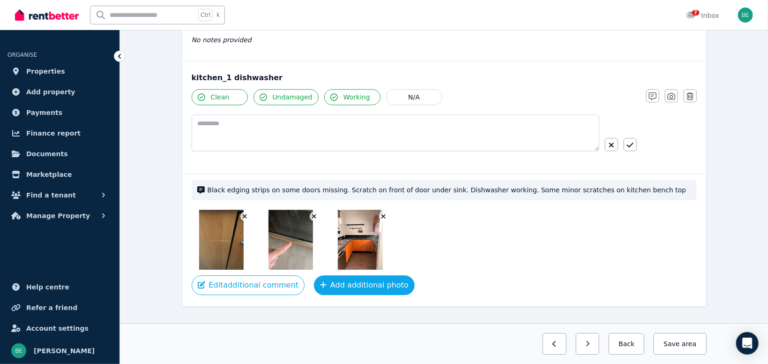
click at [326, 280] on button "Add additional photo" at bounding box center [364, 285] width 101 height 20
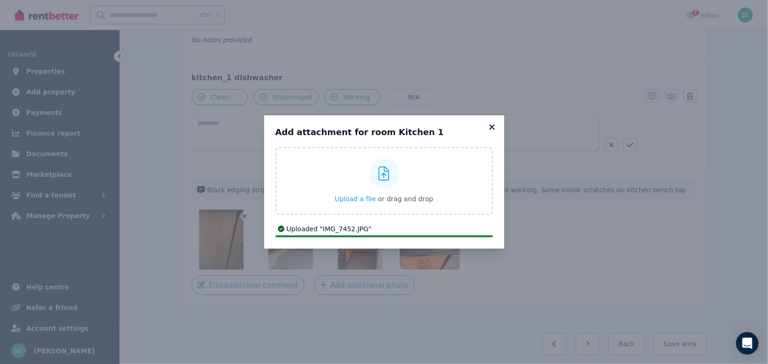
click at [491, 126] on icon at bounding box center [491, 127] width 9 height 8
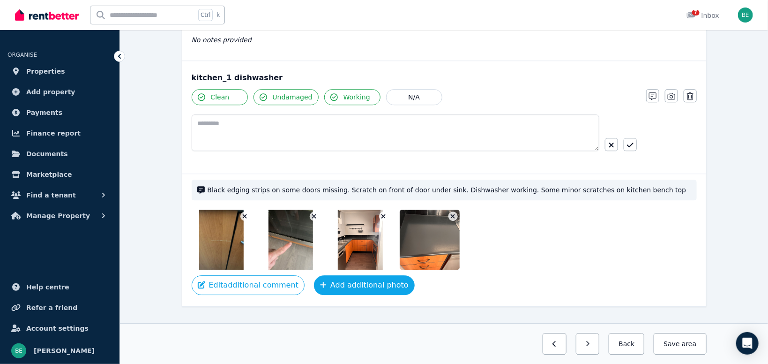
click at [337, 277] on button "Add additional photo" at bounding box center [364, 285] width 101 height 20
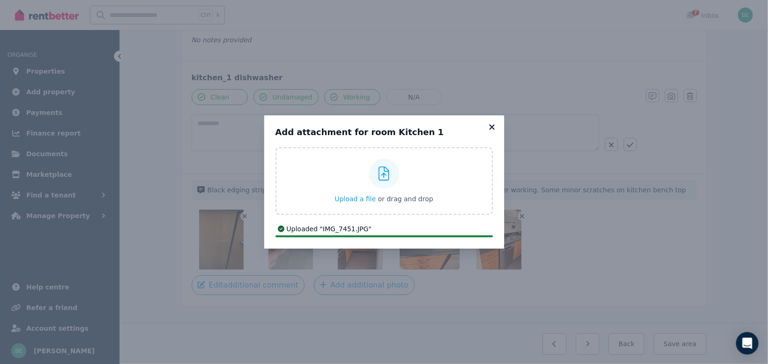
click at [489, 123] on div "Add attachment for room Kitchen 1 Upload a file or drag and drop Uploaded " IMG…" at bounding box center [384, 181] width 240 height 133
drag, startPoint x: 491, startPoint y: 125, endPoint x: 496, endPoint y: 128, distance: 5.5
click at [493, 126] on icon at bounding box center [491, 127] width 9 height 8
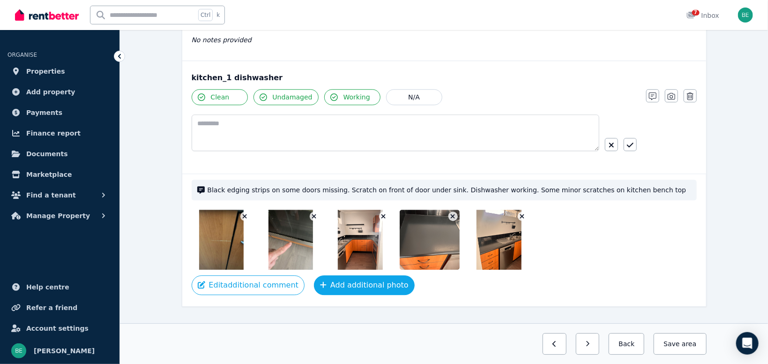
click at [341, 279] on button "Add additional photo" at bounding box center [364, 285] width 101 height 20
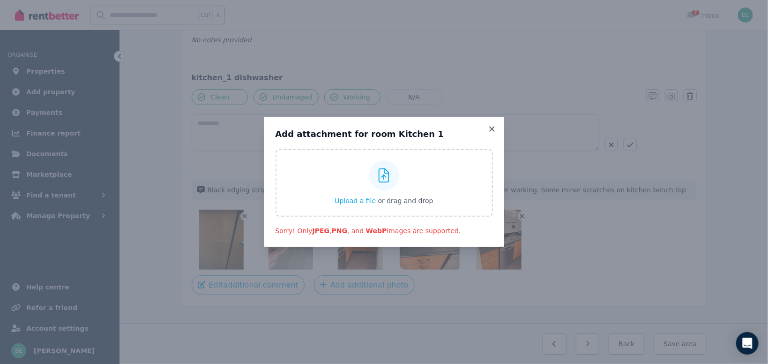
click at [492, 124] on div "Add attachment for room Kitchen 1 Upload a file or drag and drop Sorry! Only JP…" at bounding box center [384, 181] width 240 height 129
drag, startPoint x: 491, startPoint y: 129, endPoint x: 526, endPoint y: 146, distance: 38.3
click at [491, 129] on icon at bounding box center [491, 129] width 9 height 8
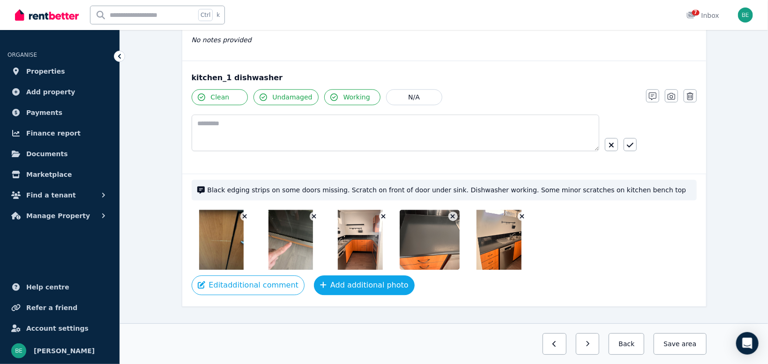
click at [343, 282] on button "Add additional photo" at bounding box center [364, 285] width 101 height 20
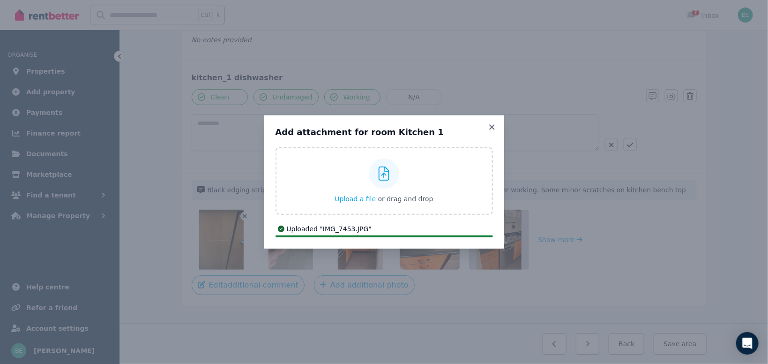
drag, startPoint x: 492, startPoint y: 126, endPoint x: 513, endPoint y: 136, distance: 22.8
click at [492, 127] on icon at bounding box center [491, 126] width 5 height 5
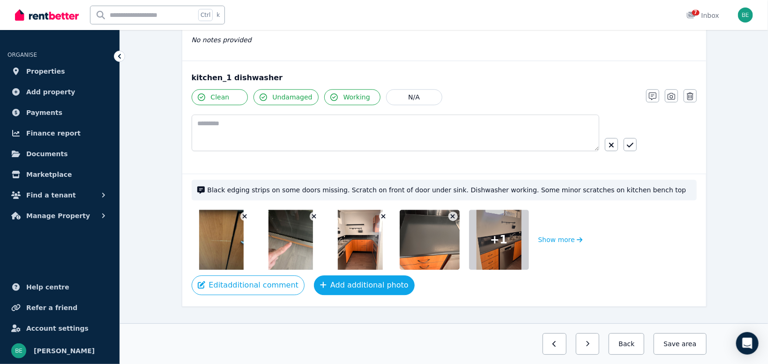
click at [359, 281] on button "Add additional photo" at bounding box center [364, 285] width 101 height 20
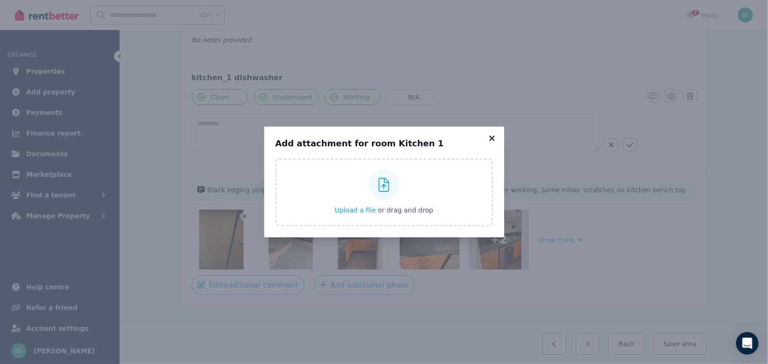
click at [488, 136] on icon at bounding box center [491, 138] width 9 height 8
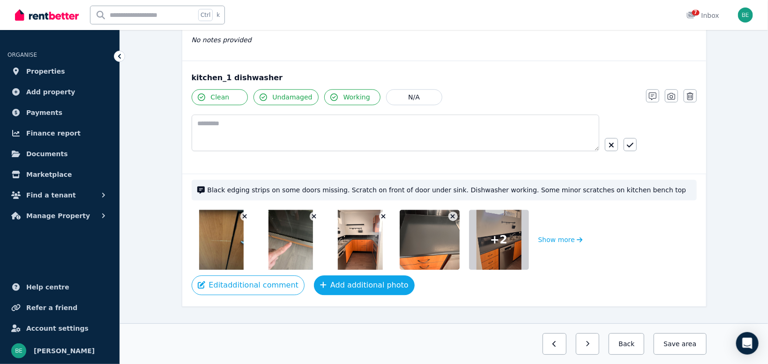
click at [337, 281] on button "Add additional photo" at bounding box center [364, 285] width 101 height 20
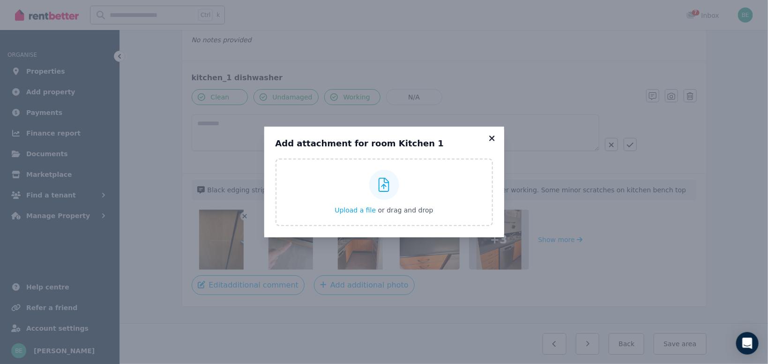
click at [491, 140] on icon at bounding box center [491, 138] width 9 height 8
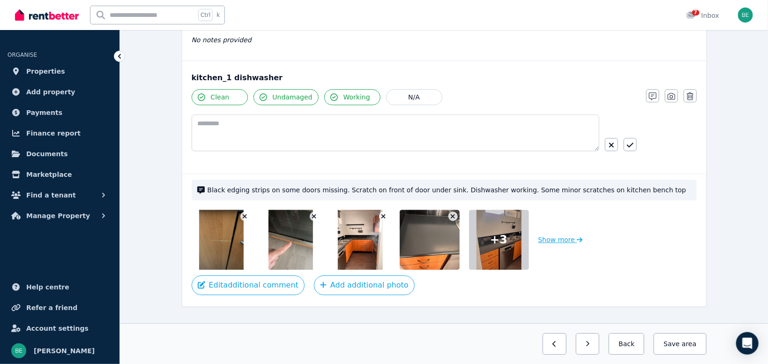
click at [577, 239] on icon "button" at bounding box center [580, 239] width 6 height 7
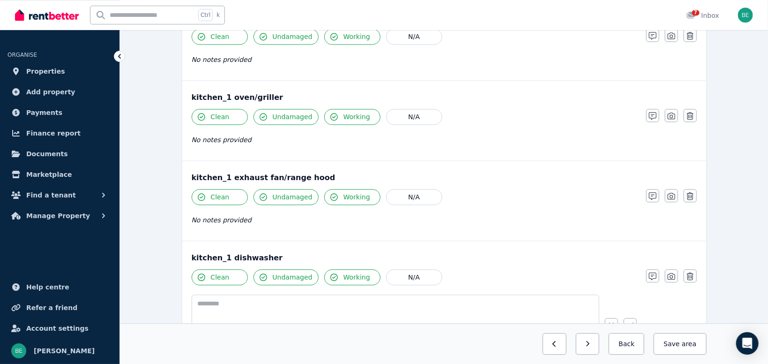
scroll to position [926, 0]
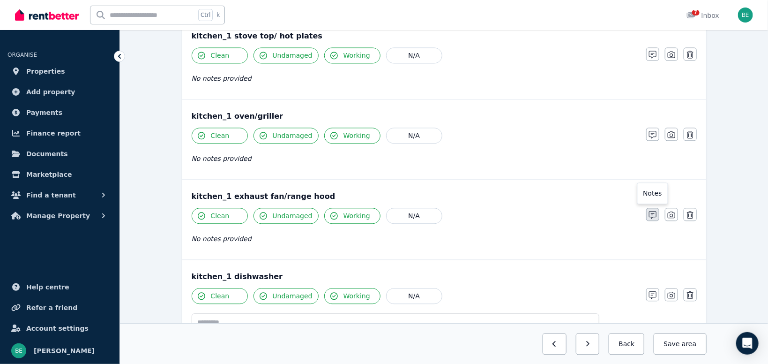
click at [655, 215] on icon "button" at bounding box center [652, 214] width 7 height 7
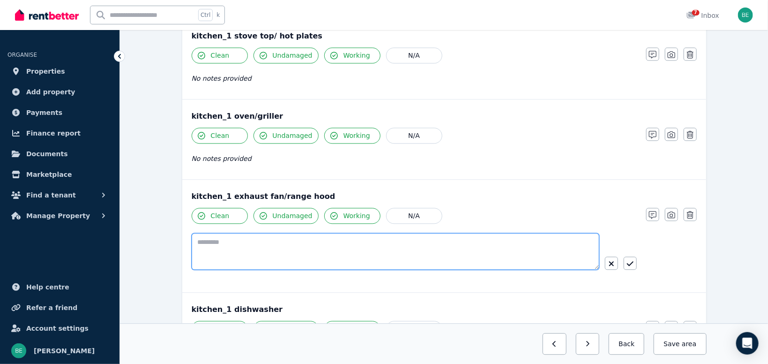
click at [397, 245] on textarea at bounding box center [396, 251] width 408 height 37
type textarea "**********"
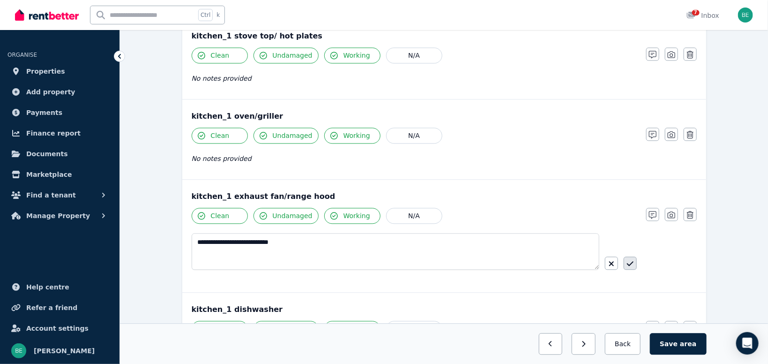
click at [624, 262] on button "button" at bounding box center [630, 262] width 13 height 13
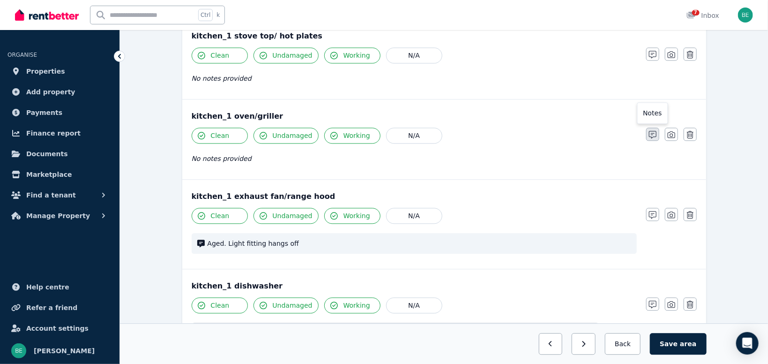
click at [655, 132] on icon "button" at bounding box center [652, 134] width 7 height 7
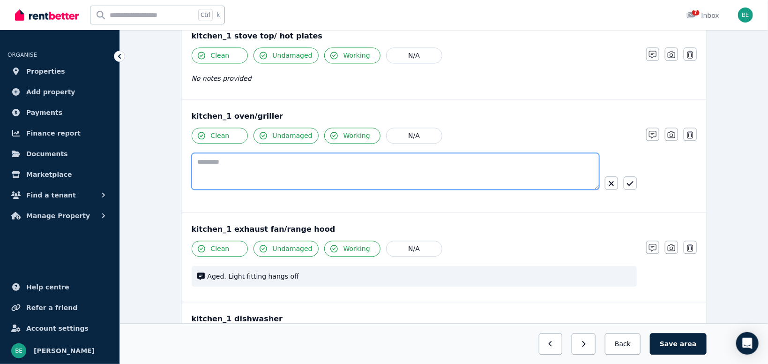
click at [358, 166] on textarea at bounding box center [396, 171] width 408 height 37
type textarea "**********"
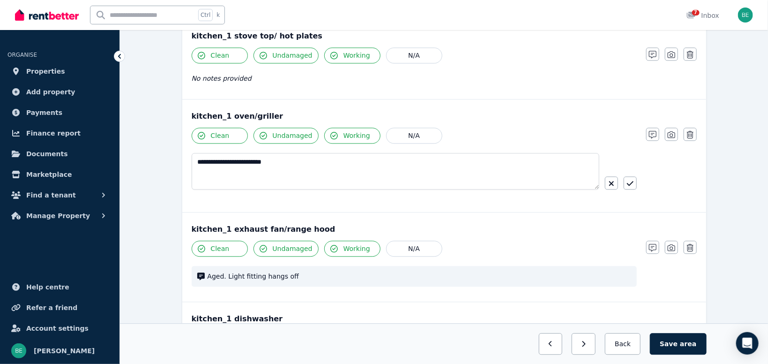
click at [632, 181] on icon "button" at bounding box center [630, 182] width 7 height 7
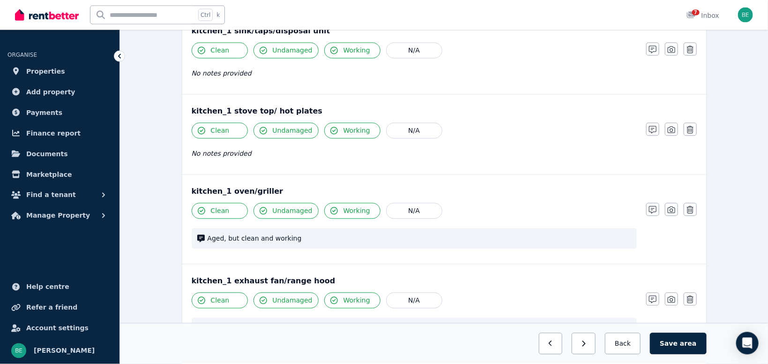
scroll to position [827, 0]
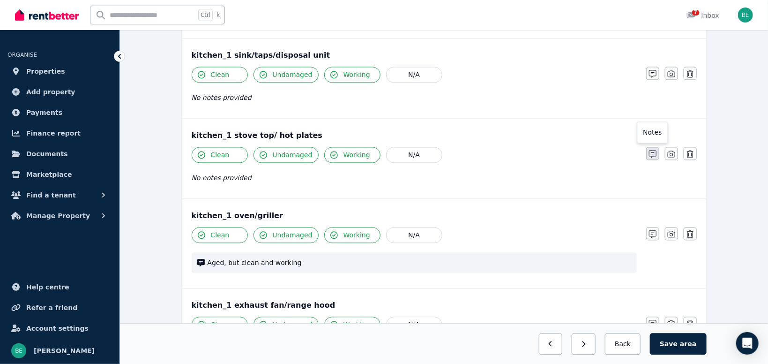
click at [655, 151] on icon "button" at bounding box center [652, 153] width 7 height 7
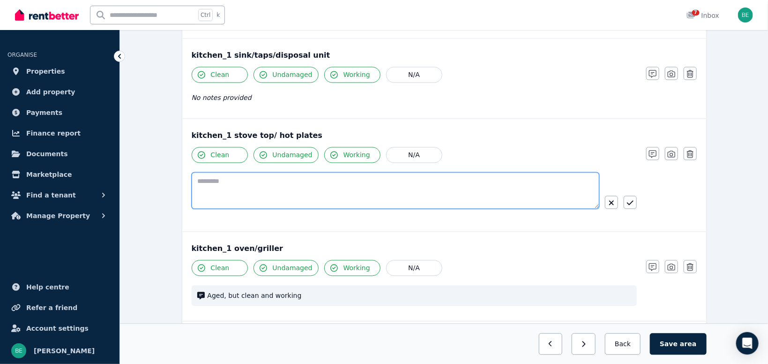
click at [335, 185] on textarea at bounding box center [396, 190] width 408 height 37
type textarea "**********"
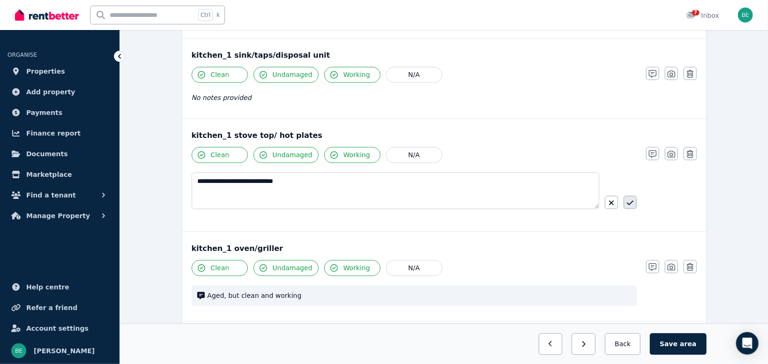
click at [632, 204] on icon "button" at bounding box center [630, 202] width 7 height 7
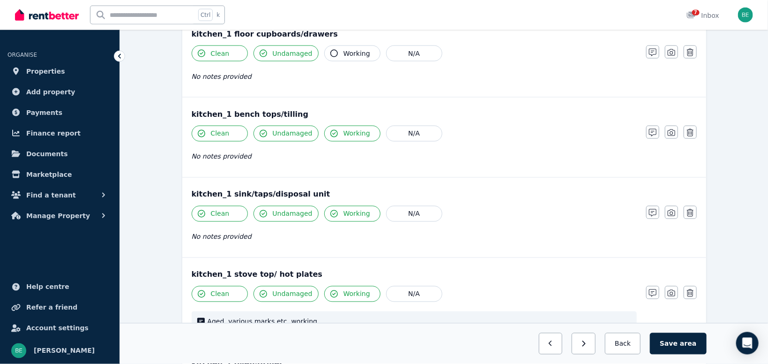
scroll to position [678, 0]
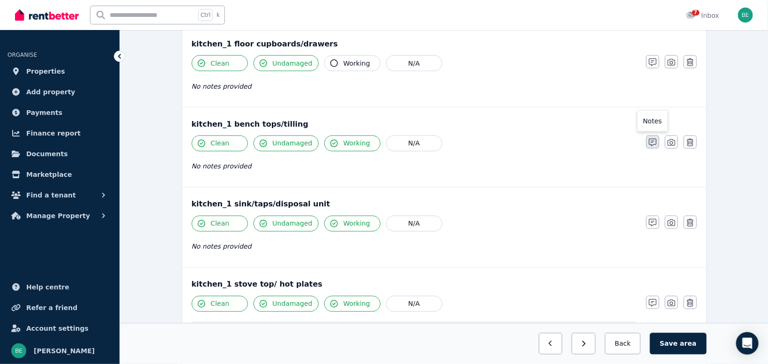
click at [652, 141] on icon "button" at bounding box center [652, 142] width 7 height 7
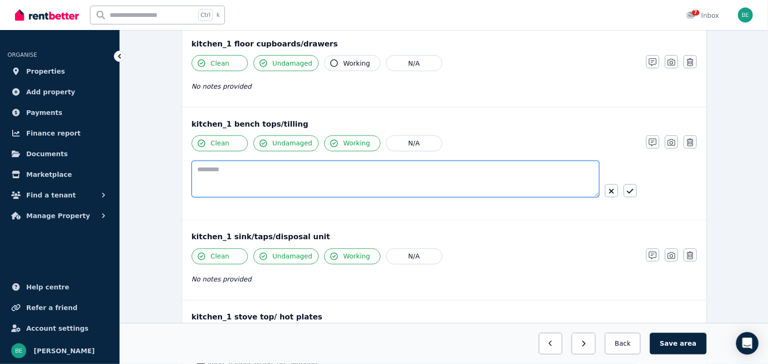
click at [229, 165] on textarea at bounding box center [396, 179] width 408 height 37
type textarea "**********"
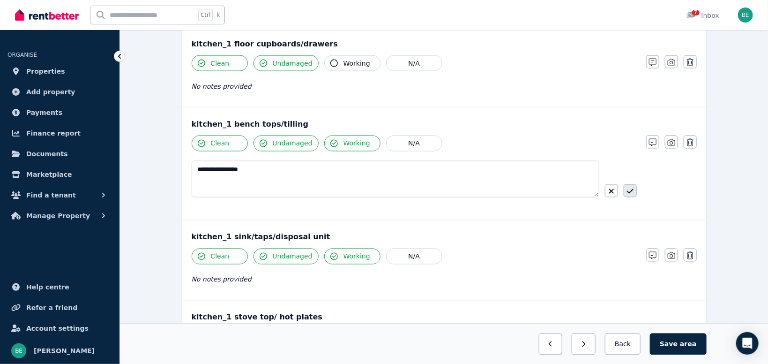
click at [636, 190] on button "button" at bounding box center [630, 190] width 13 height 13
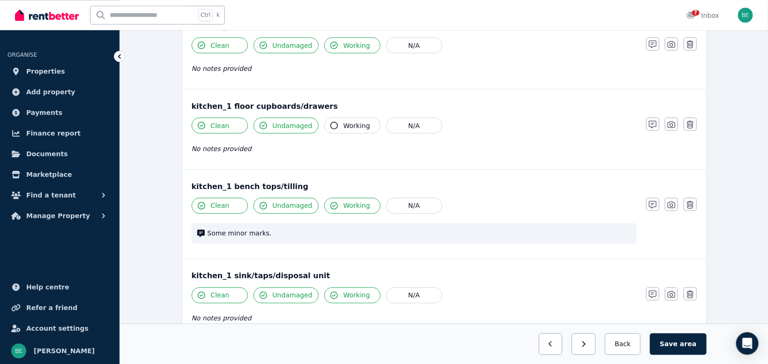
scroll to position [579, 0]
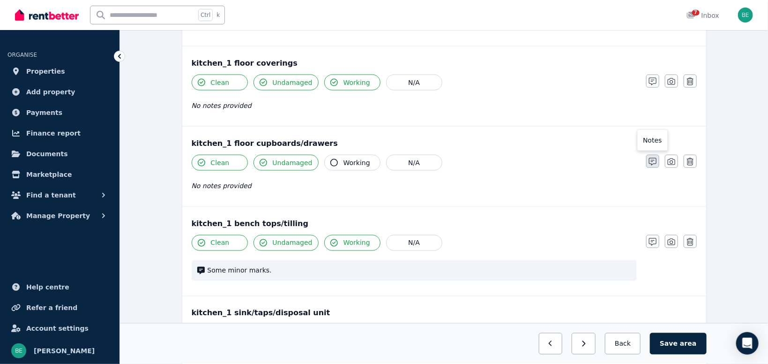
click at [653, 159] on icon "button" at bounding box center [652, 161] width 7 height 7
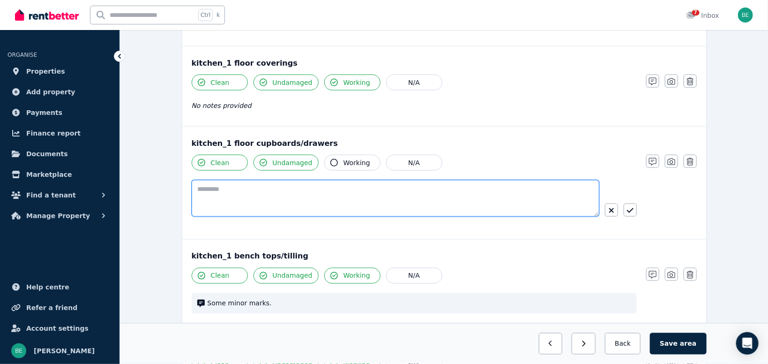
click at [446, 188] on textarea at bounding box center [396, 198] width 408 height 37
type textarea "*"
type textarea "**********"
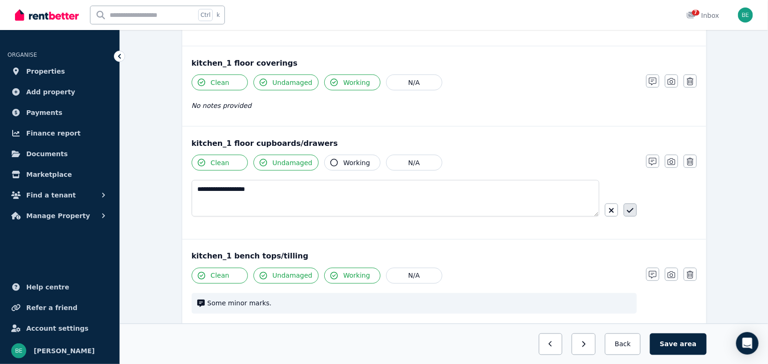
click at [631, 208] on icon "button" at bounding box center [630, 210] width 7 height 7
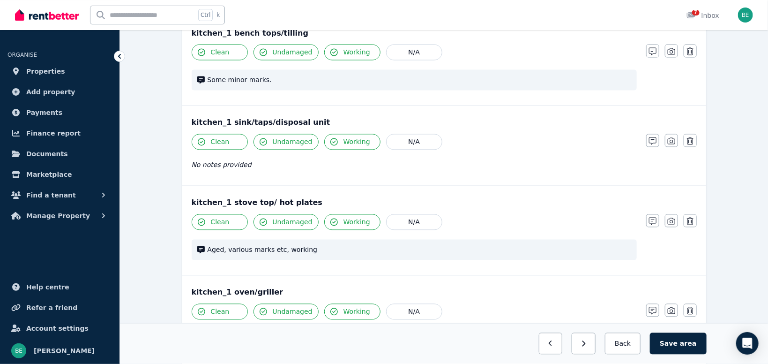
scroll to position [976, 0]
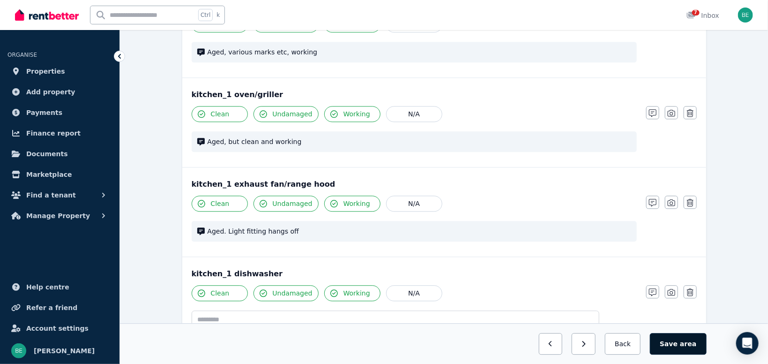
click at [679, 341] on button "Save area" at bounding box center [678, 344] width 56 height 22
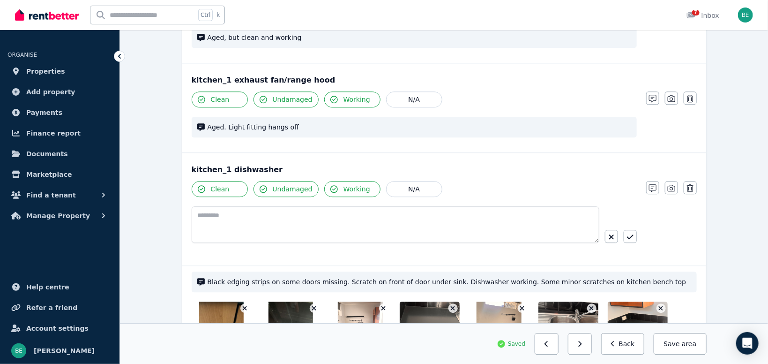
scroll to position [1125, 0]
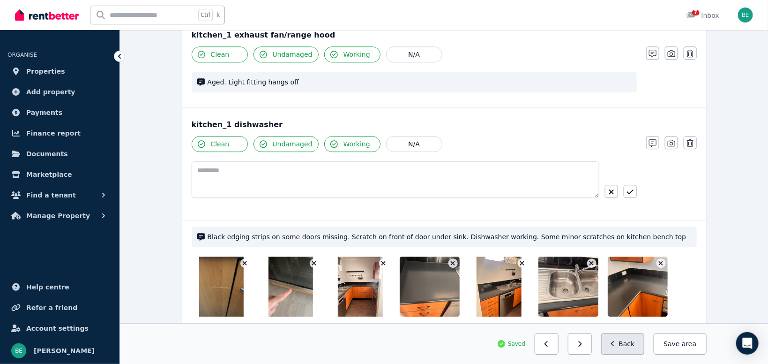
click at [615, 344] on icon "button" at bounding box center [613, 343] width 4 height 7
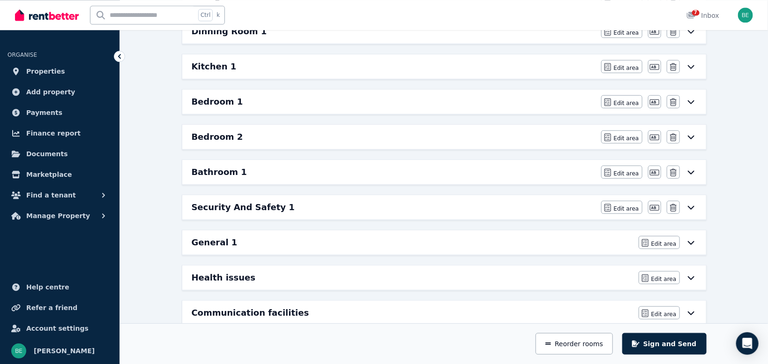
scroll to position [201, 0]
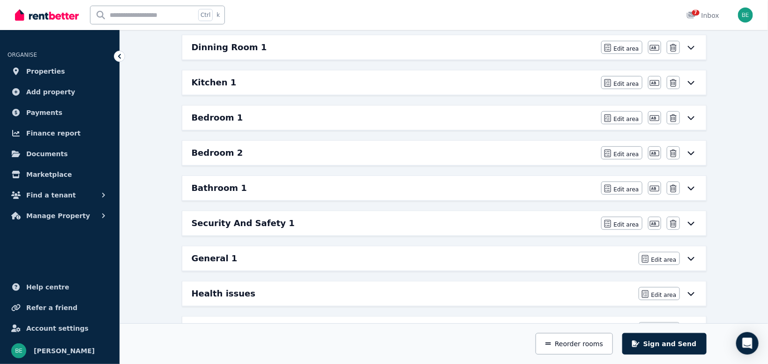
click at [264, 118] on div "Bedroom 1" at bounding box center [394, 117] width 404 height 13
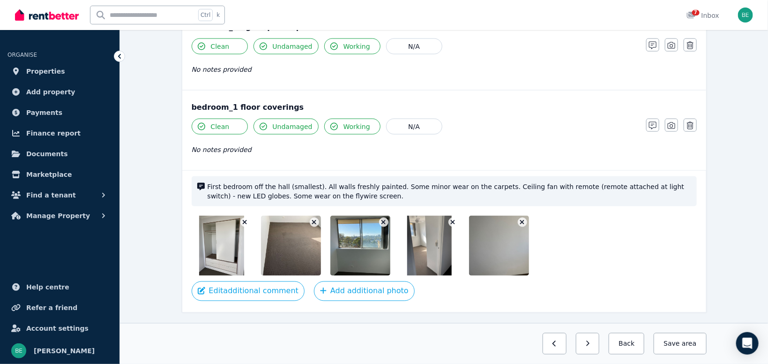
scroll to position [636, 0]
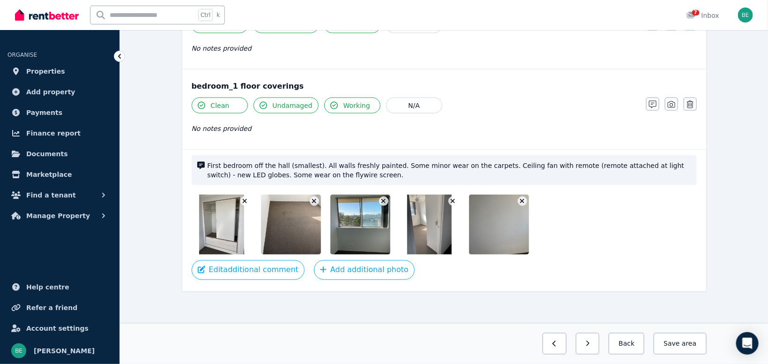
click at [246, 199] on icon "button" at bounding box center [245, 201] width 4 height 4
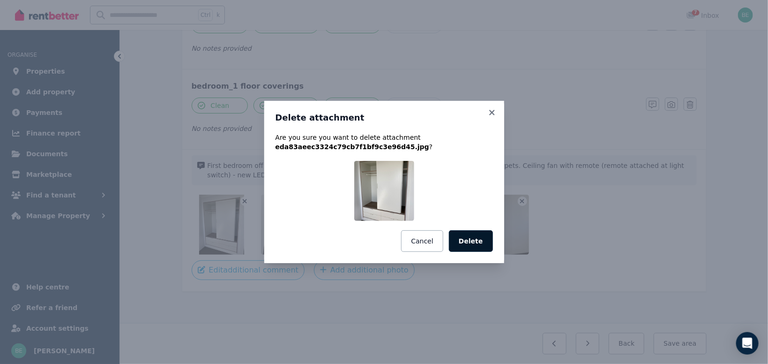
click at [461, 236] on button "Delete" at bounding box center [471, 241] width 44 height 22
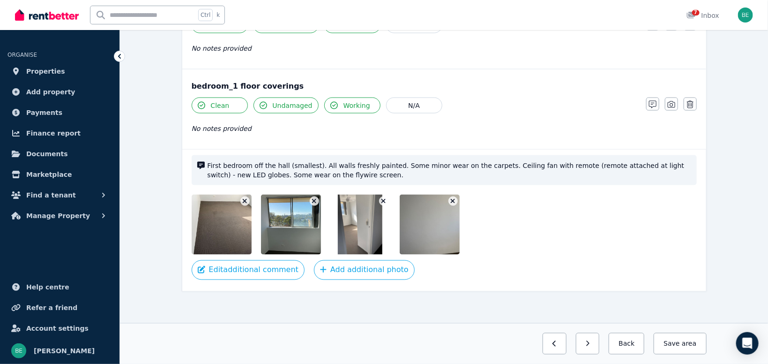
click at [246, 200] on icon "button" at bounding box center [244, 201] width 5 height 7
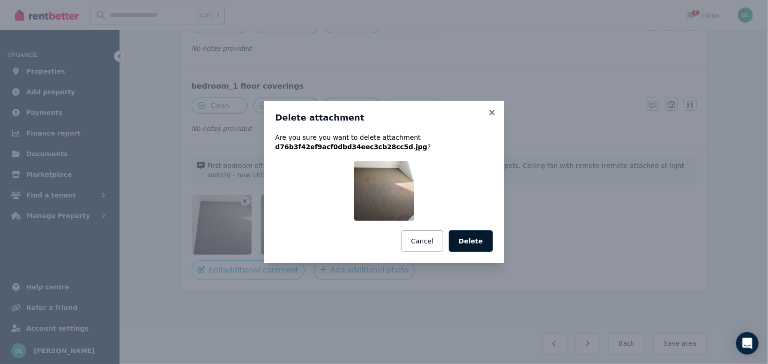
click at [477, 242] on button "Delete" at bounding box center [471, 241] width 44 height 22
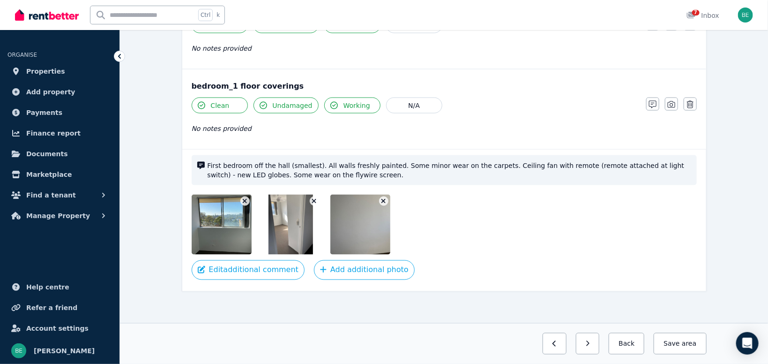
click at [248, 198] on button "button" at bounding box center [244, 200] width 9 height 9
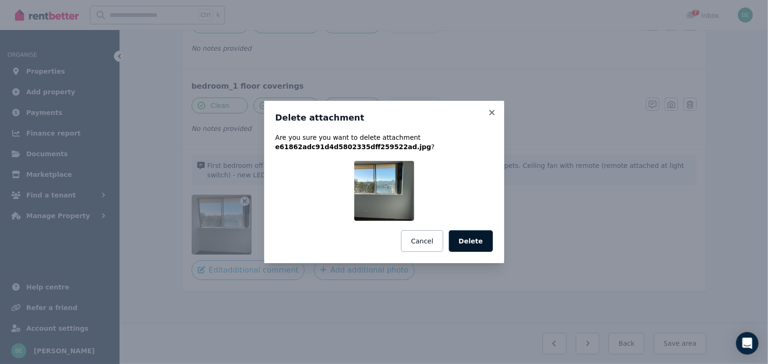
click at [474, 241] on button "Delete" at bounding box center [471, 241] width 44 height 22
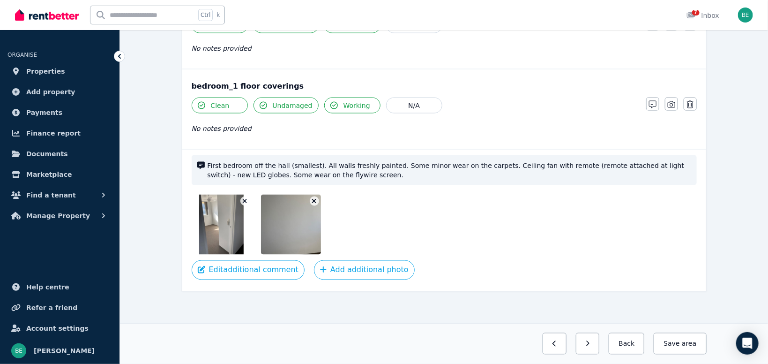
click at [243, 201] on icon "button" at bounding box center [244, 201] width 5 height 7
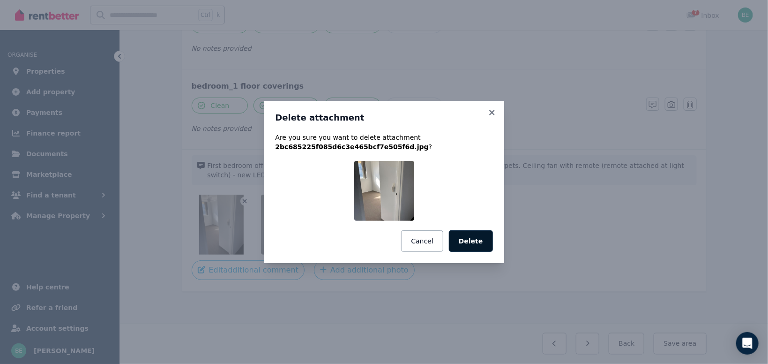
click at [479, 238] on button "Delete" at bounding box center [471, 241] width 44 height 22
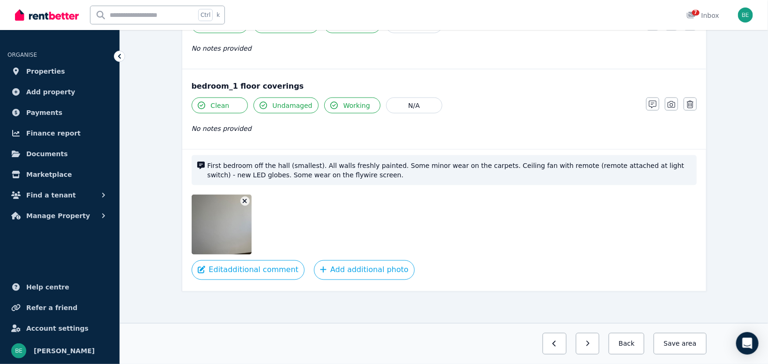
click at [243, 202] on icon "button" at bounding box center [244, 201] width 5 height 7
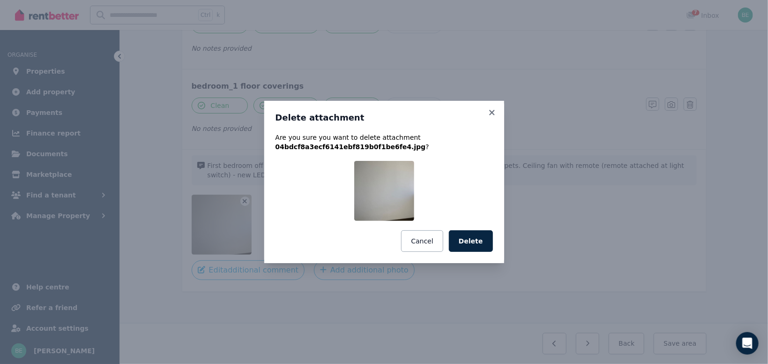
click at [463, 243] on button "Delete" at bounding box center [471, 241] width 44 height 22
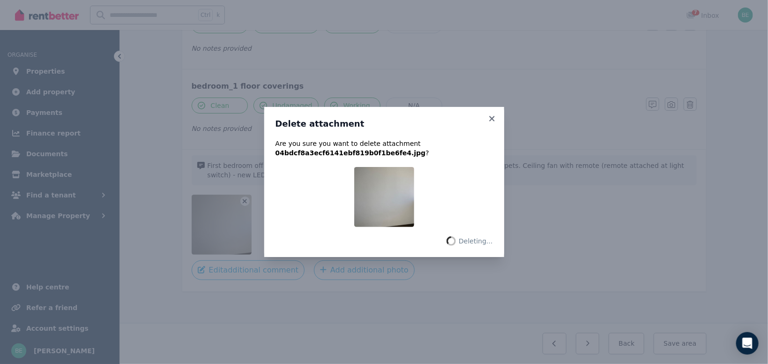
scroll to position [567, 0]
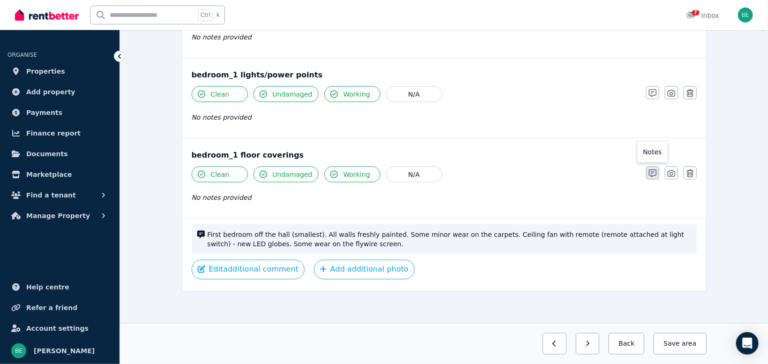
click at [651, 171] on icon "button" at bounding box center [652, 173] width 7 height 7
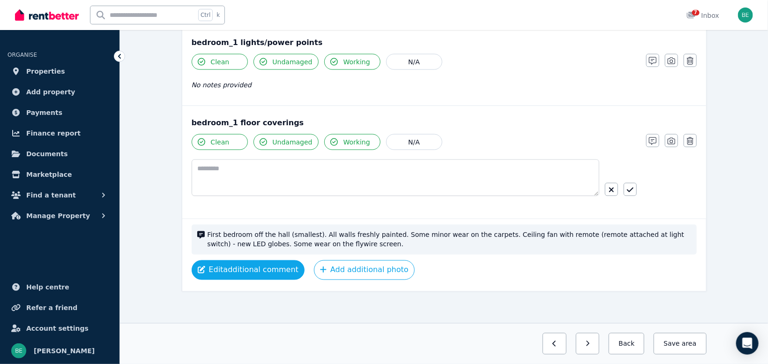
click at [273, 261] on button "Edit additional comment" at bounding box center [248, 270] width 113 height 20
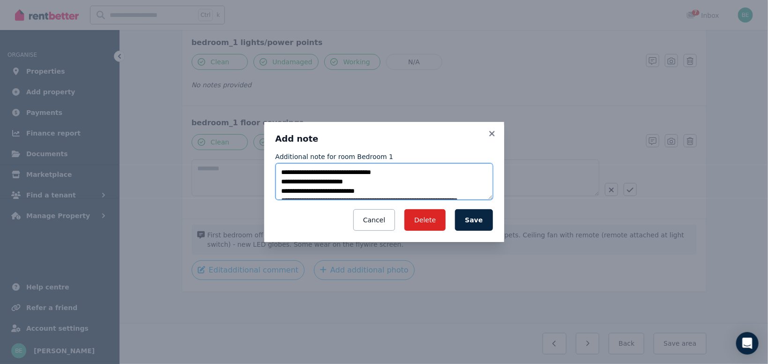
click at [354, 182] on textarea "**********" at bounding box center [383, 181] width 217 height 37
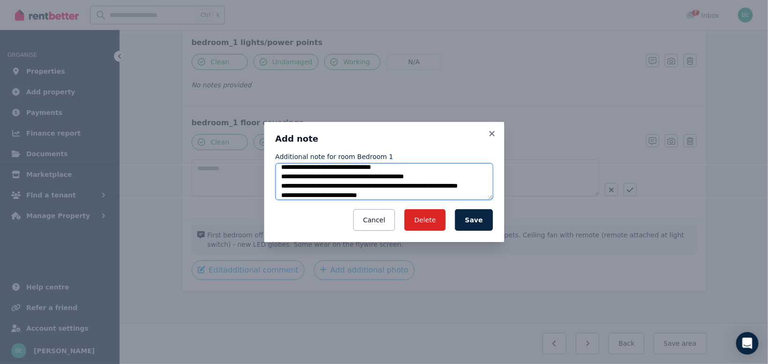
click at [455, 191] on textarea "**********" at bounding box center [383, 181] width 217 height 37
click at [454, 189] on textarea "**********" at bounding box center [383, 181] width 217 height 37
click at [378, 197] on textarea "**********" at bounding box center [383, 181] width 217 height 37
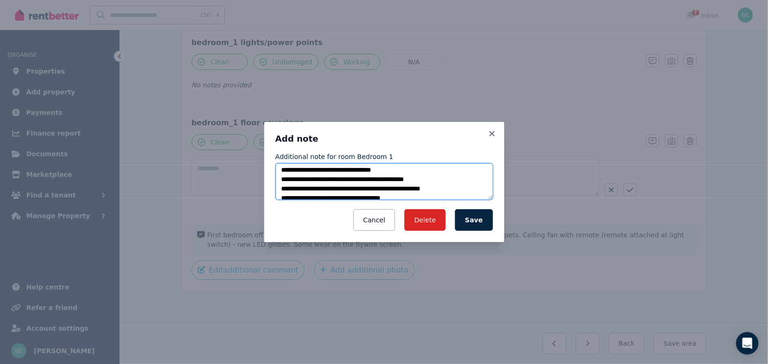
scroll to position [0, 0]
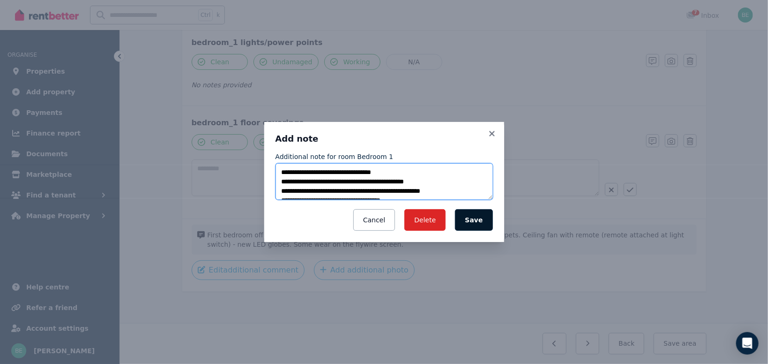
type textarea "**********"
click at [471, 221] on button "Save" at bounding box center [473, 220] width 37 height 22
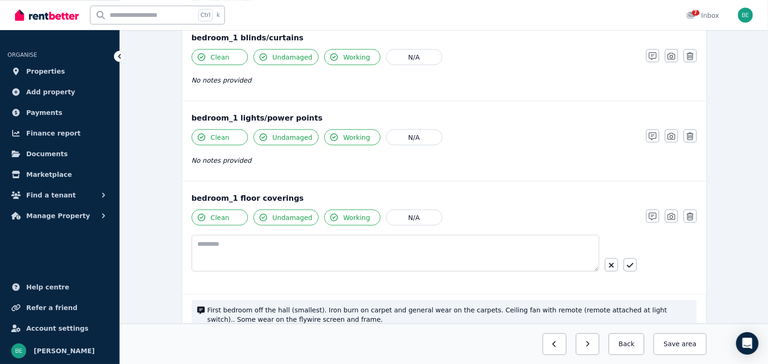
scroll to position [546, 0]
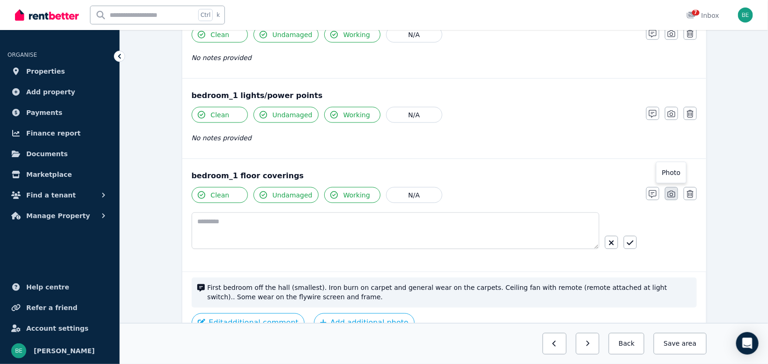
click at [676, 193] on button "button" at bounding box center [671, 193] width 13 height 13
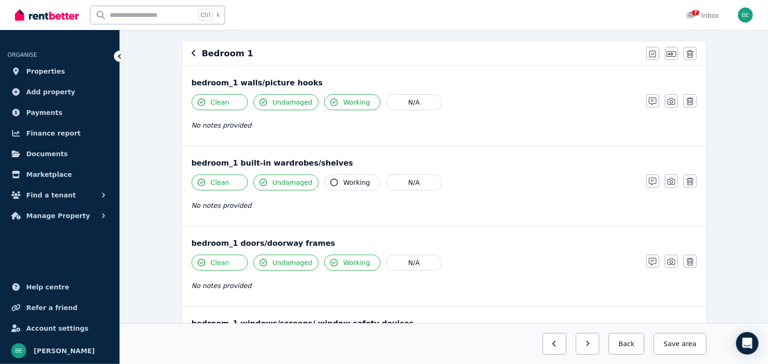
scroll to position [39, 0]
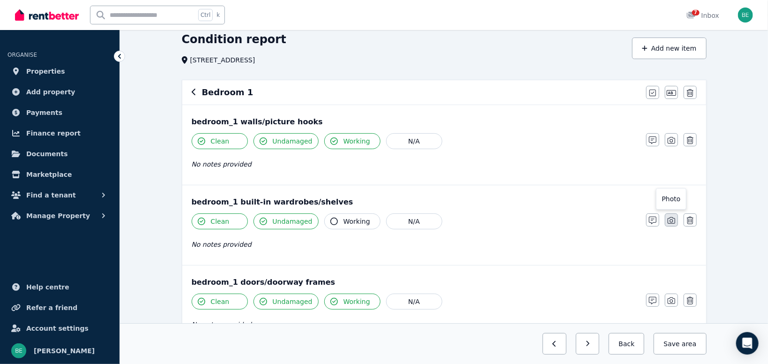
click at [671, 218] on icon "button" at bounding box center [671, 219] width 7 height 7
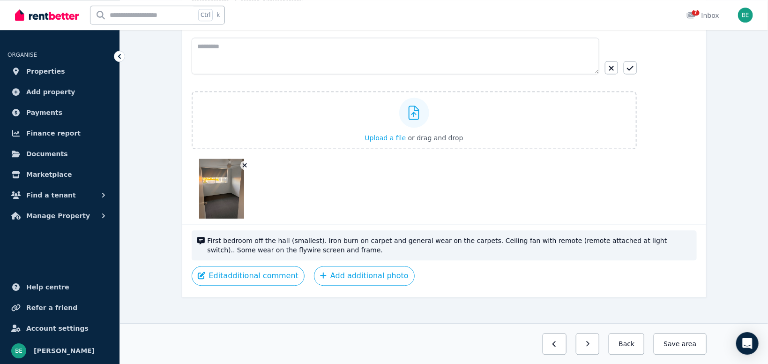
scroll to position [854, 0]
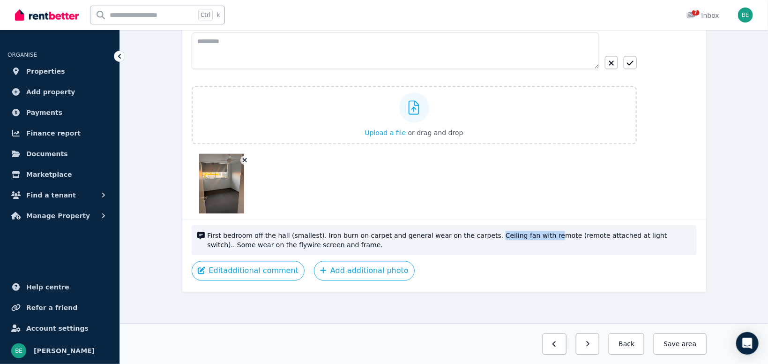
drag, startPoint x: 469, startPoint y: 233, endPoint x: 521, endPoint y: 233, distance: 52.5
click at [521, 233] on span "First bedroom off the hall (smallest). Iron burn on carpet and general wear on …" at bounding box center [449, 240] width 483 height 19
drag, startPoint x: 638, startPoint y: 234, endPoint x: 637, endPoint y: 253, distance: 19.7
click at [637, 253] on div "First bedroom off the hall (smallest). Iron burn on carpet and general wear on …" at bounding box center [444, 255] width 524 height 73
copy span "Some wear on the flywire screen and frame."
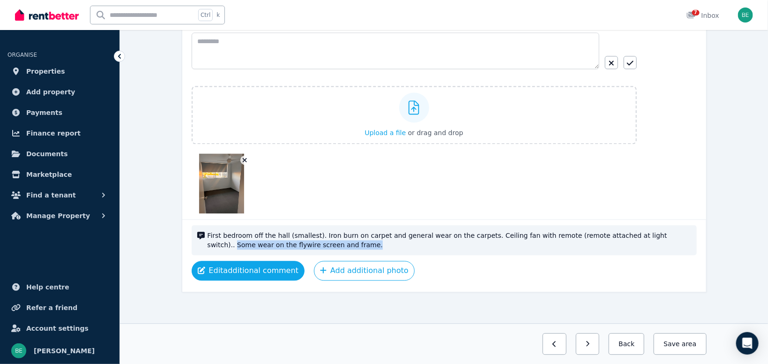
click at [256, 267] on button "Edit additional comment" at bounding box center [248, 270] width 113 height 20
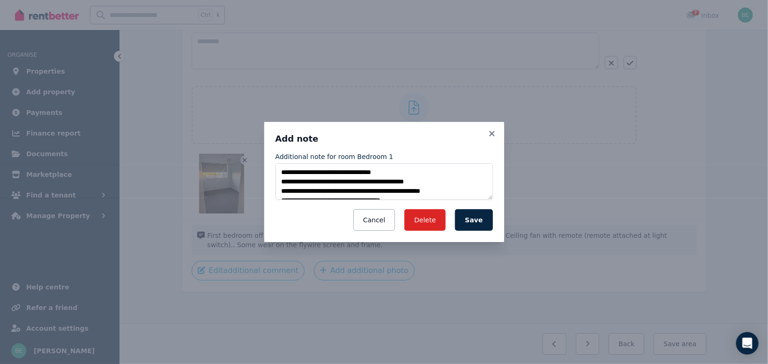
scroll to position [9, 0]
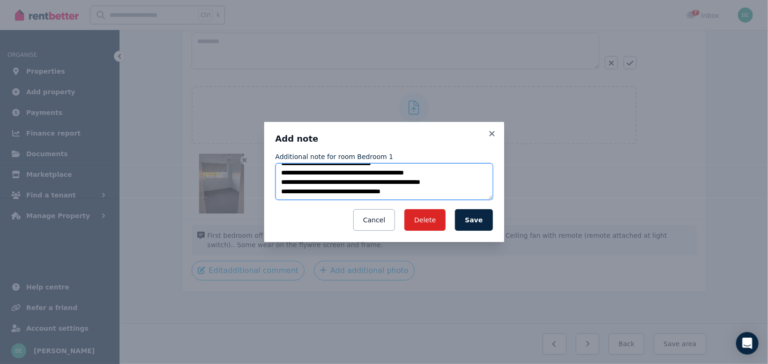
drag, startPoint x: 417, startPoint y: 193, endPoint x: 253, endPoint y: 194, distance: 163.5
click at [275, 194] on textarea "**********" at bounding box center [383, 181] width 217 height 37
type textarea "**********"
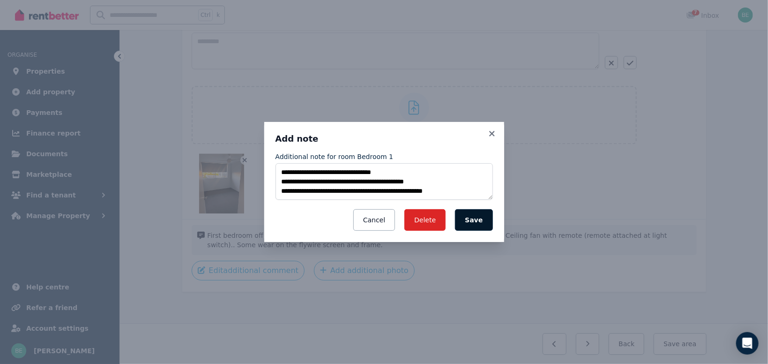
click at [473, 219] on button "Save" at bounding box center [473, 220] width 37 height 22
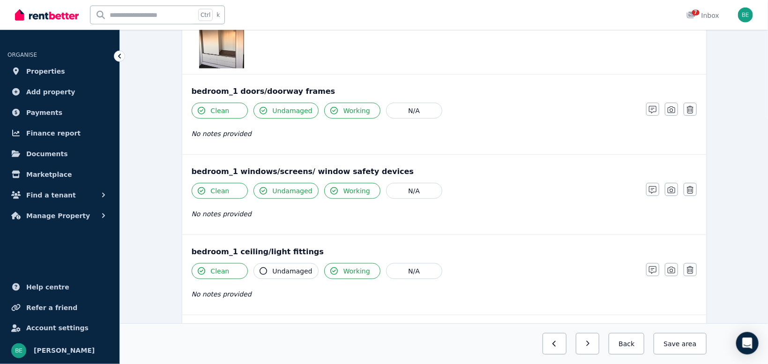
scroll to position [298, 0]
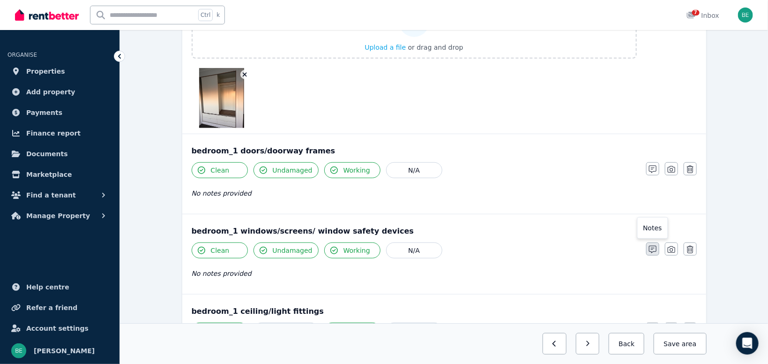
click at [650, 251] on icon "button" at bounding box center [652, 248] width 7 height 7
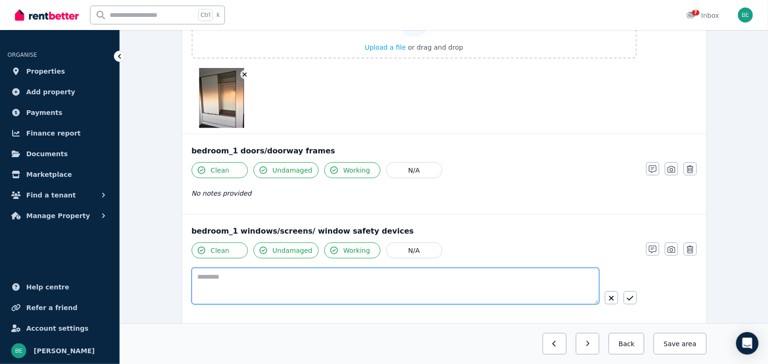
click at [352, 278] on textarea at bounding box center [396, 286] width 408 height 37
paste textarea "**********"
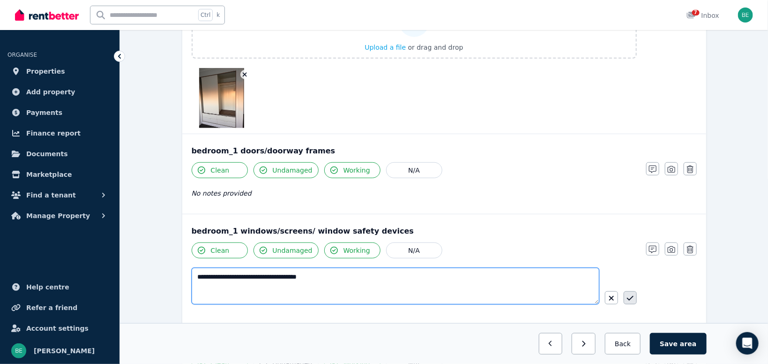
type textarea "**********"
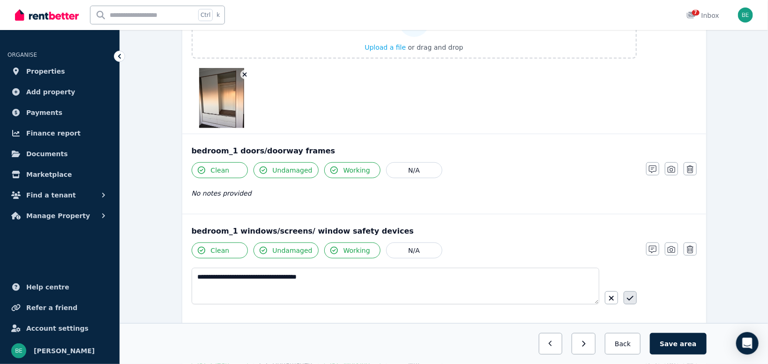
click at [631, 296] on icon "button" at bounding box center [630, 297] width 7 height 7
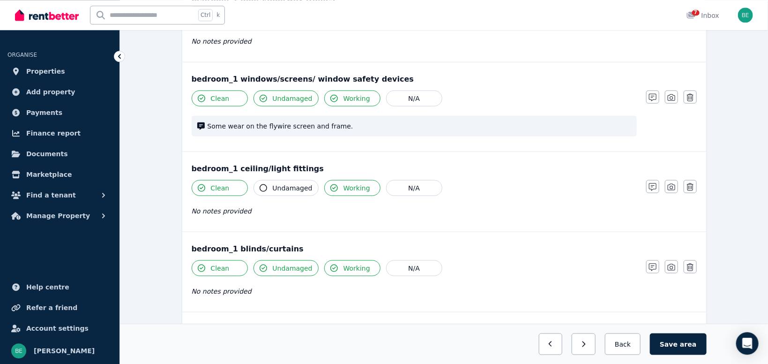
scroll to position [497, 0]
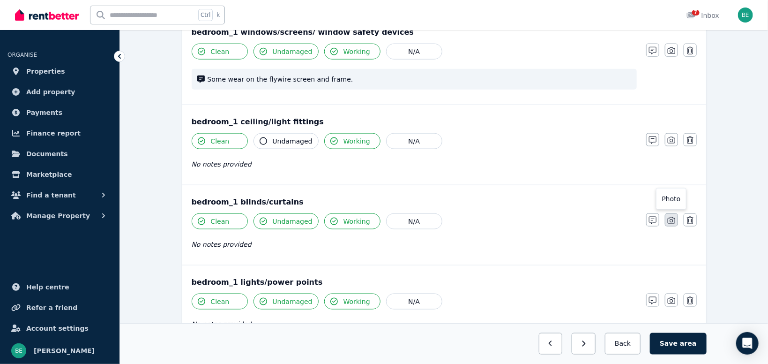
click at [669, 219] on icon "button" at bounding box center [671, 219] width 7 height 7
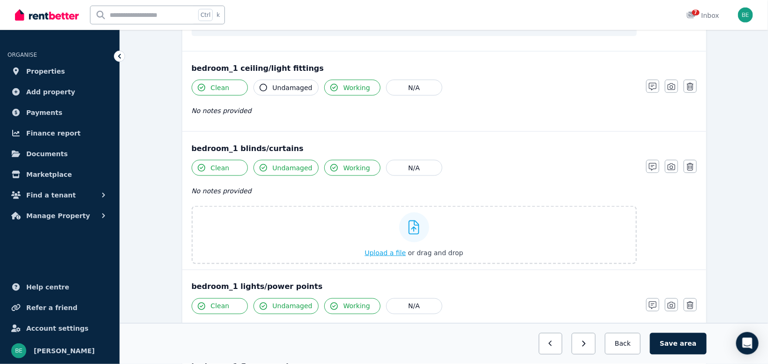
scroll to position [596, 0]
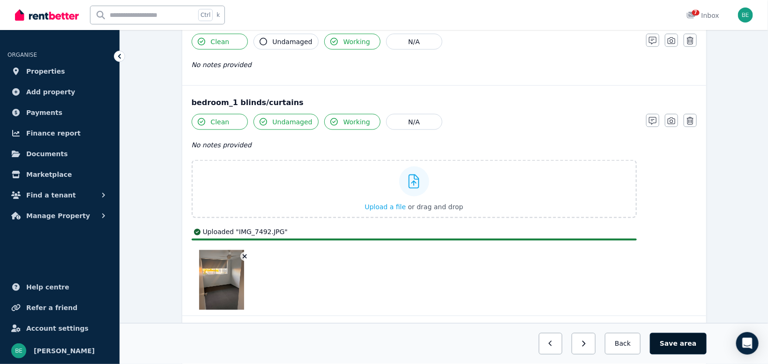
click at [684, 343] on span "area" at bounding box center [688, 343] width 16 height 9
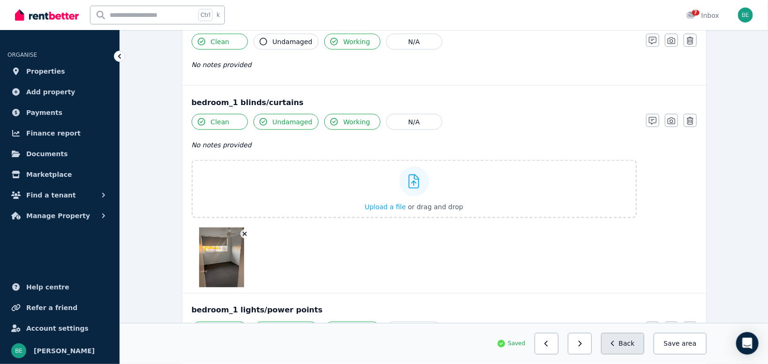
click at [632, 345] on button "Back" at bounding box center [623, 344] width 44 height 22
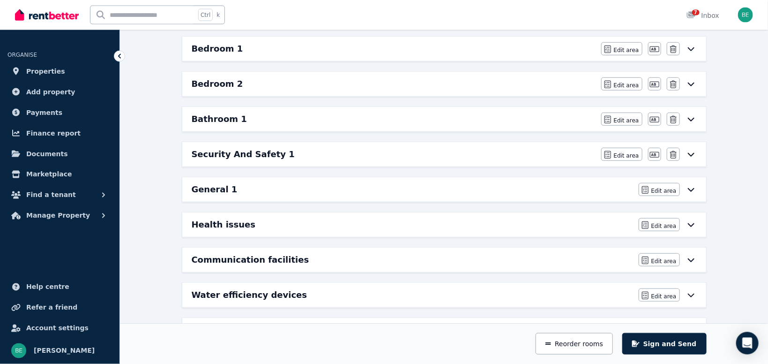
scroll to position [251, 0]
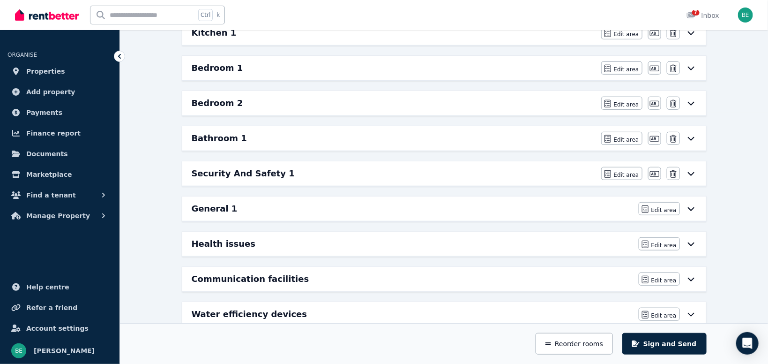
click at [217, 104] on h6 "Bedroom 2" at bounding box center [218, 103] width 52 height 13
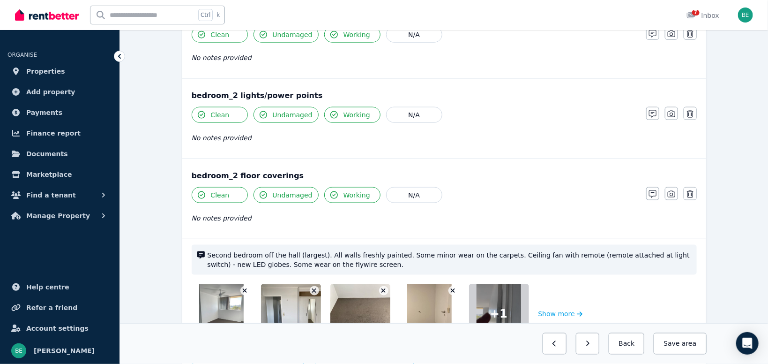
scroll to position [636, 0]
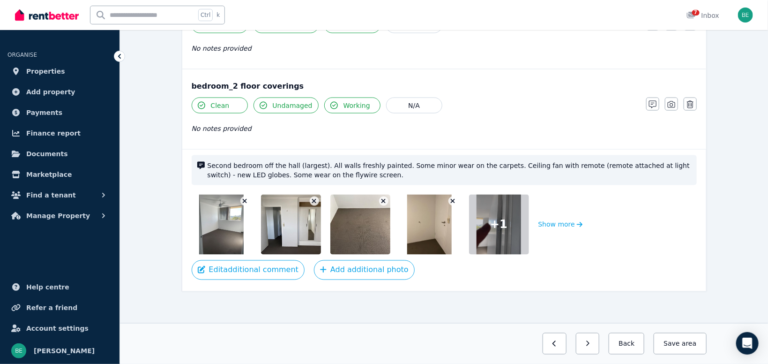
click at [244, 199] on icon "button" at bounding box center [245, 201] width 4 height 4
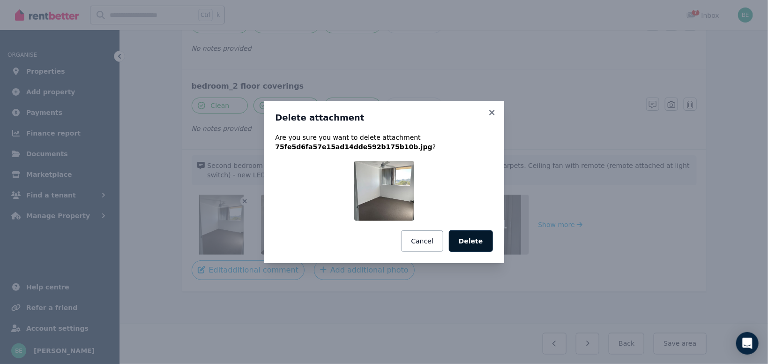
click at [470, 236] on button "Delete" at bounding box center [471, 241] width 44 height 22
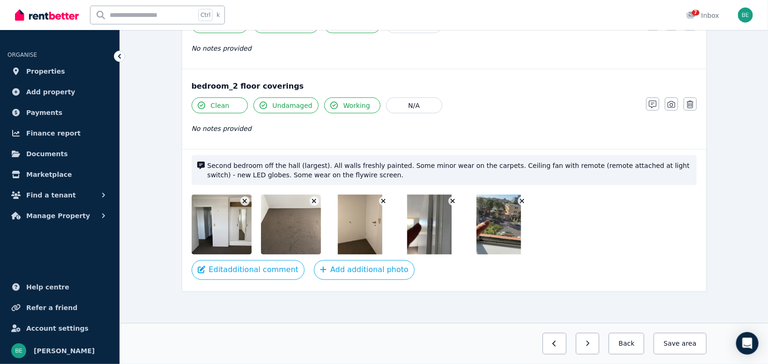
click at [244, 201] on icon "button" at bounding box center [244, 201] width 5 height 7
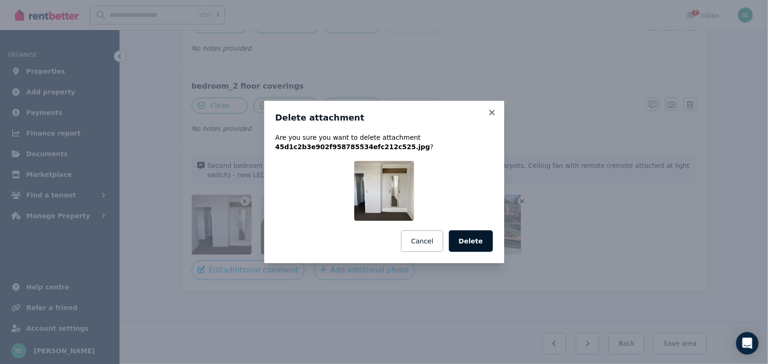
click at [470, 240] on button "Delete" at bounding box center [471, 241] width 44 height 22
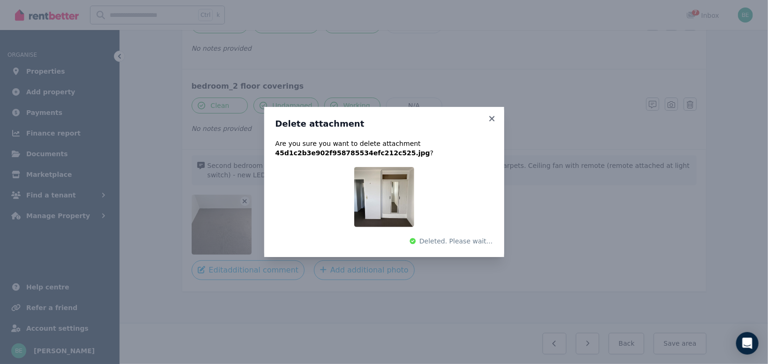
click at [248, 200] on div "Delete attachment Are you sure you want to delete attachment 45d1c2b3e902f95878…" at bounding box center [384, 182] width 768 height 364
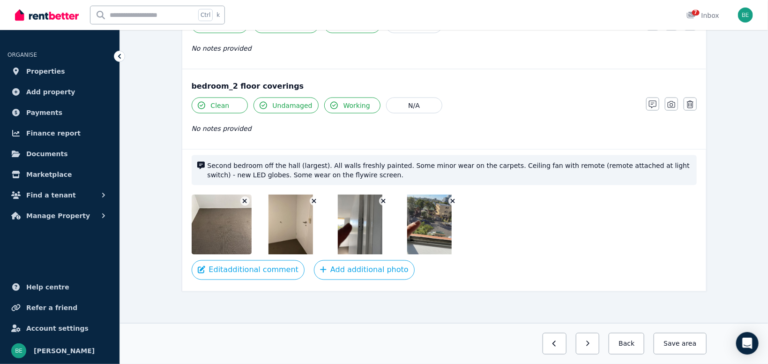
click at [246, 199] on icon "button" at bounding box center [245, 201] width 4 height 4
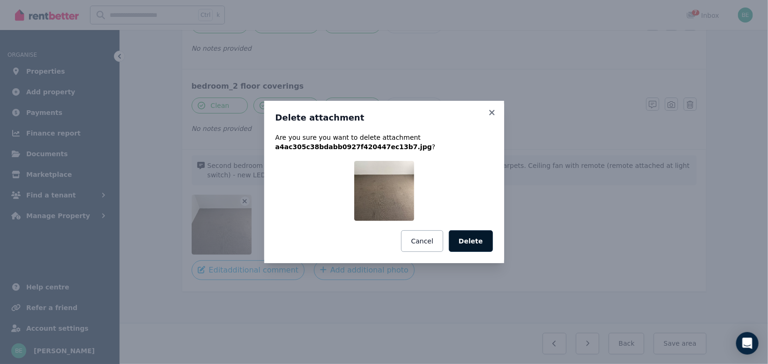
click at [466, 238] on button "Delete" at bounding box center [471, 241] width 44 height 22
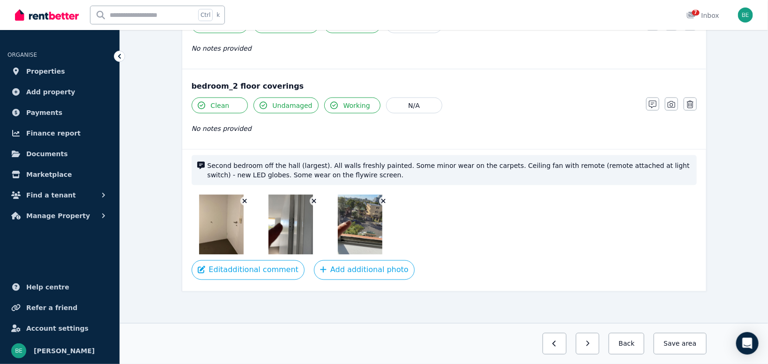
click at [246, 200] on icon "button" at bounding box center [244, 201] width 5 height 7
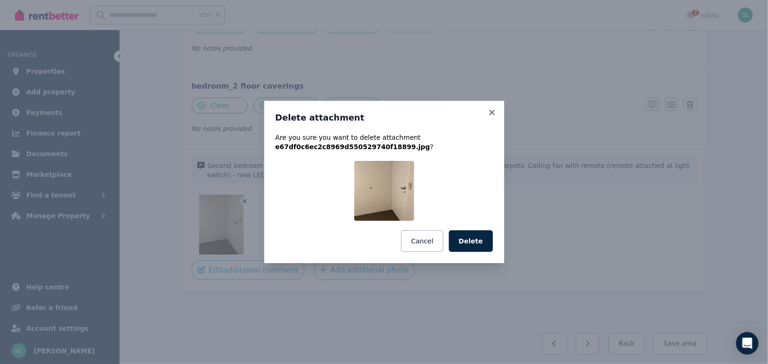
click at [466, 243] on button "Delete" at bounding box center [471, 241] width 44 height 22
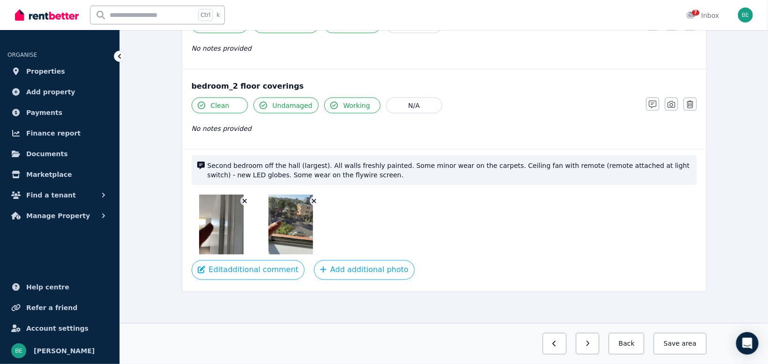
click at [245, 198] on icon "button" at bounding box center [244, 201] width 5 height 7
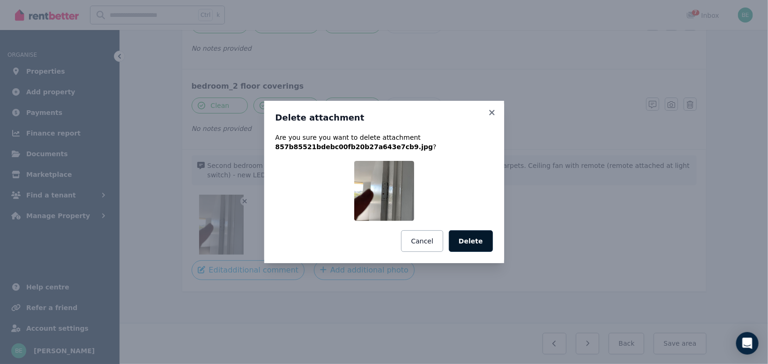
click at [474, 240] on button "Delete" at bounding box center [471, 241] width 44 height 22
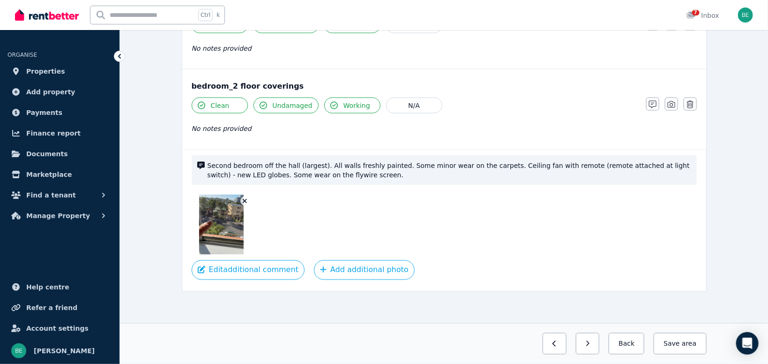
click at [232, 207] on img at bounding box center [221, 224] width 45 height 60
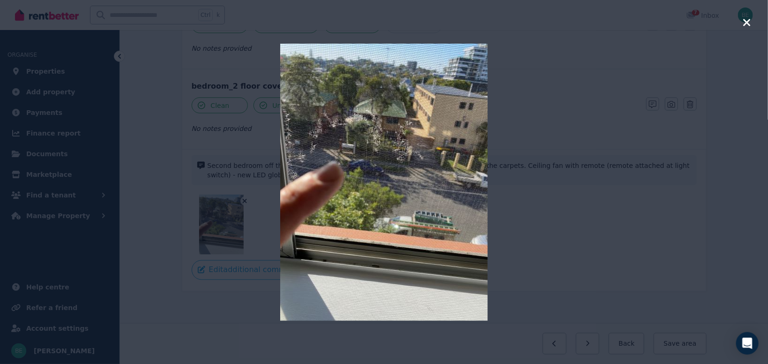
click at [744, 22] on icon "button" at bounding box center [747, 22] width 8 height 11
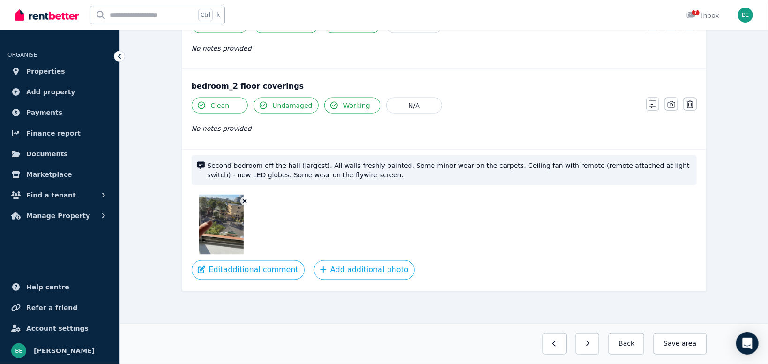
click at [241, 199] on button "button" at bounding box center [244, 200] width 9 height 9
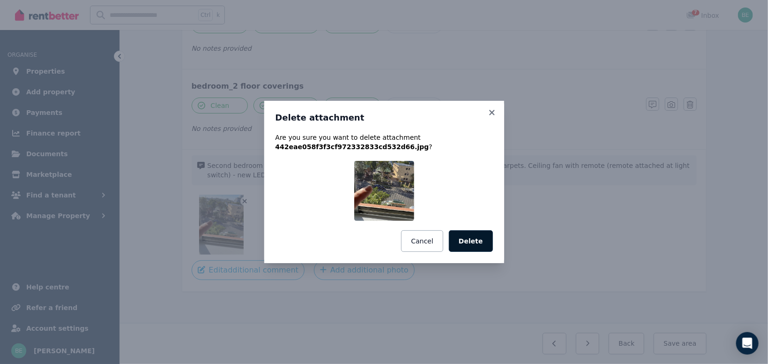
click at [470, 240] on button "Delete" at bounding box center [471, 241] width 44 height 22
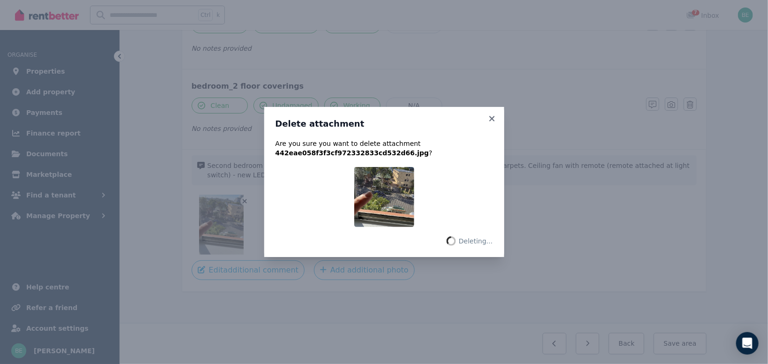
scroll to position [567, 0]
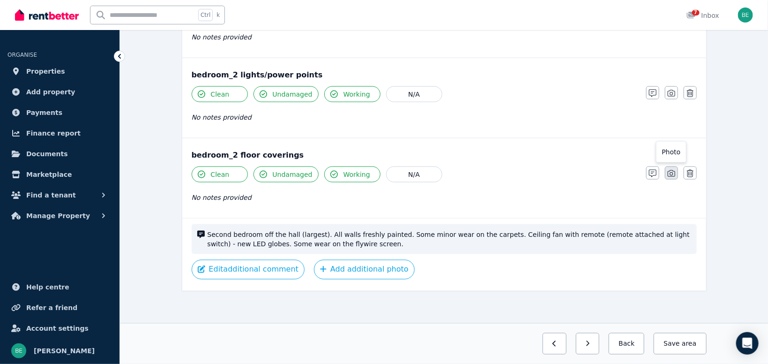
click at [672, 171] on icon "button" at bounding box center [671, 173] width 7 height 7
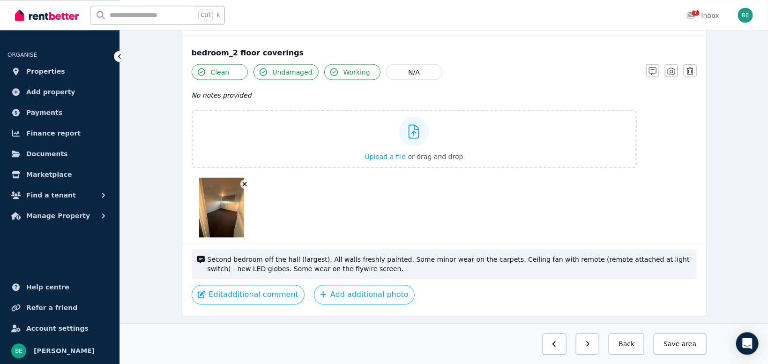
scroll to position [693, 0]
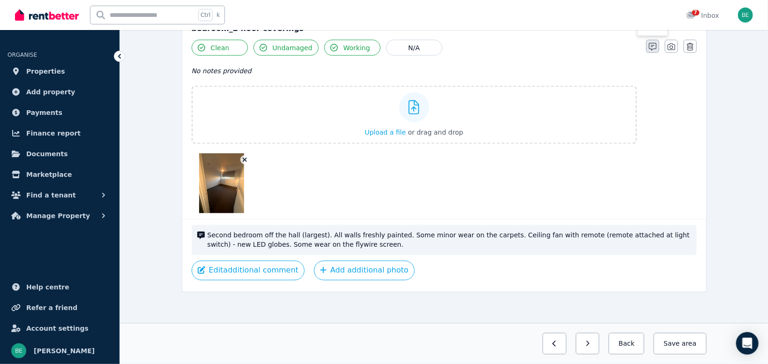
click at [654, 45] on icon "button" at bounding box center [652, 46] width 7 height 7
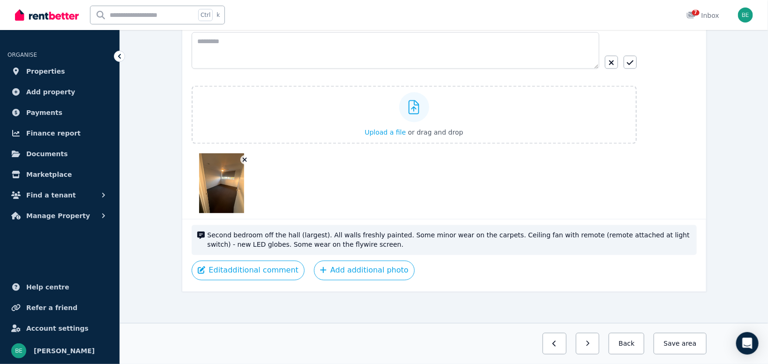
drag, startPoint x: 370, startPoint y: 239, endPoint x: 379, endPoint y: 238, distance: 9.1
click at [371, 239] on span "Second bedroom off the hall (largest). All walls freshly painted. Some minor we…" at bounding box center [449, 240] width 483 height 19
click at [274, 265] on button "Edit additional comment" at bounding box center [248, 270] width 113 height 20
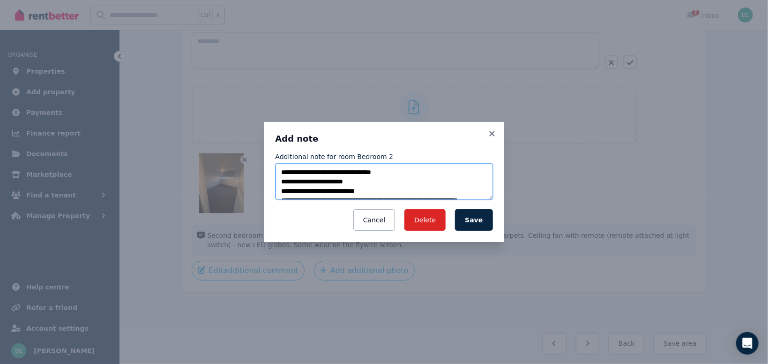
scroll to position [28, 0]
drag, startPoint x: 287, startPoint y: 171, endPoint x: 417, endPoint y: 202, distance: 134.2
click at [417, 200] on textarea "**********" at bounding box center [383, 181] width 217 height 37
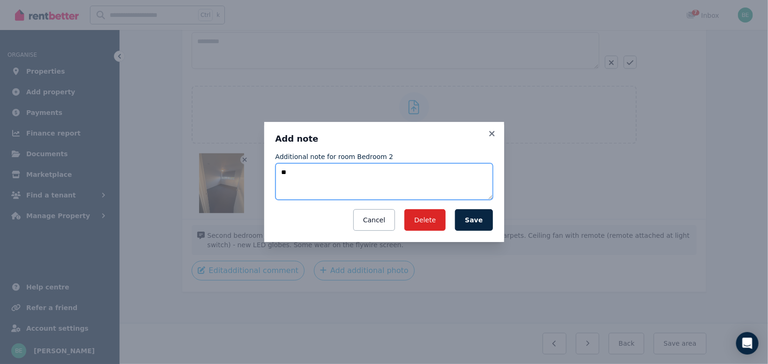
scroll to position [0, 0]
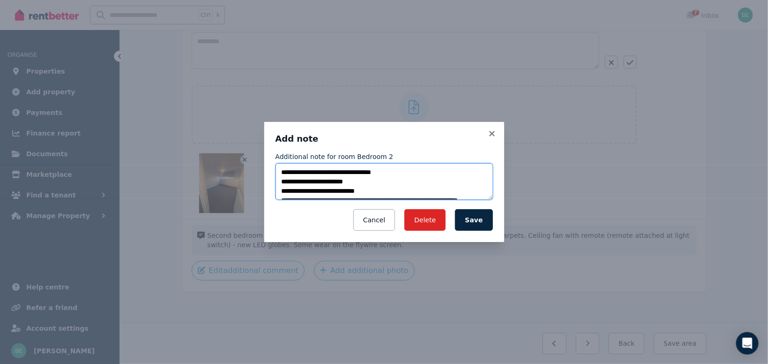
drag, startPoint x: 399, startPoint y: 170, endPoint x: 272, endPoint y: 172, distance: 127.0
click at [275, 172] on textarea "**********" at bounding box center [383, 181] width 217 height 37
drag, startPoint x: 282, startPoint y: 183, endPoint x: 421, endPoint y: 239, distance: 150.1
click at [421, 200] on textarea "**********" at bounding box center [383, 181] width 217 height 37
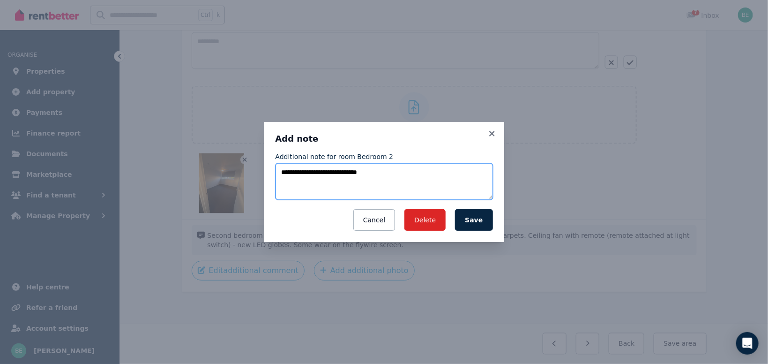
scroll to position [0, 0]
type textarea "**********"
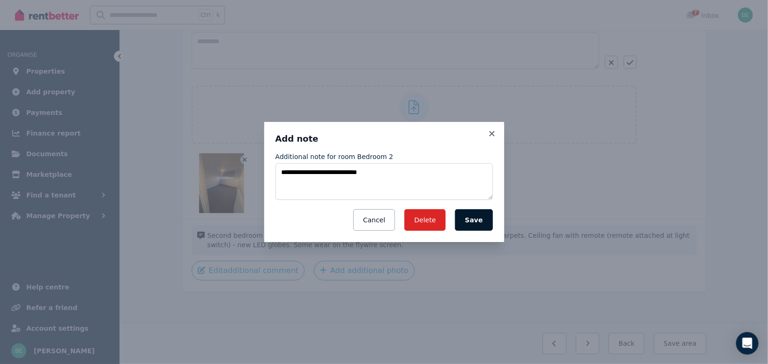
click at [471, 222] on button "Save" at bounding box center [473, 220] width 37 height 22
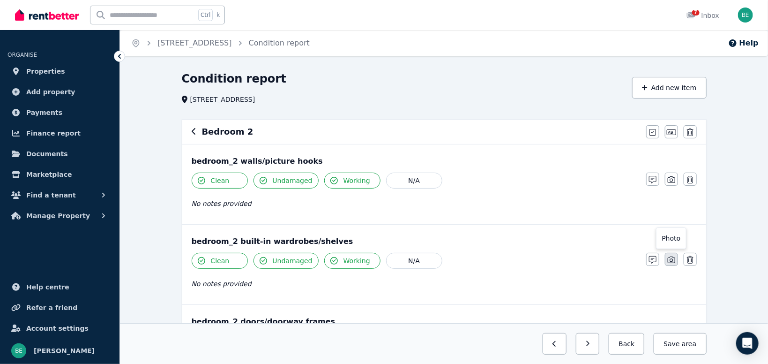
click at [672, 260] on icon "button" at bounding box center [671, 259] width 7 height 7
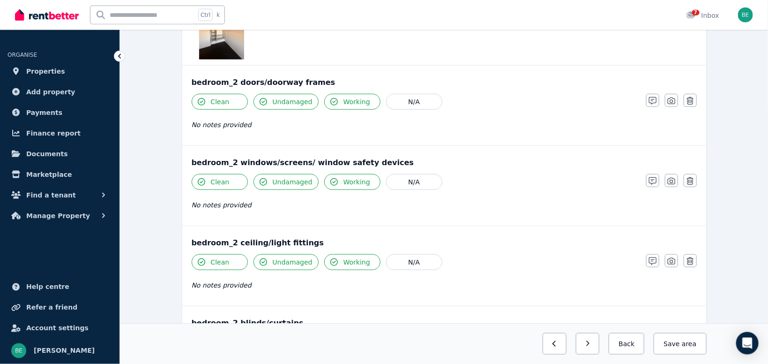
scroll to position [397, 0]
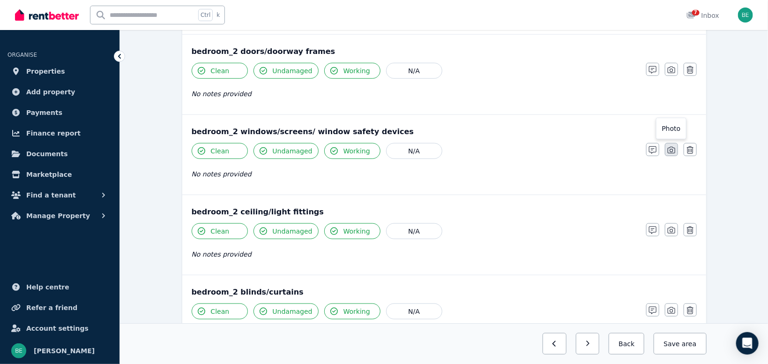
click at [673, 151] on icon "button" at bounding box center [671, 149] width 7 height 7
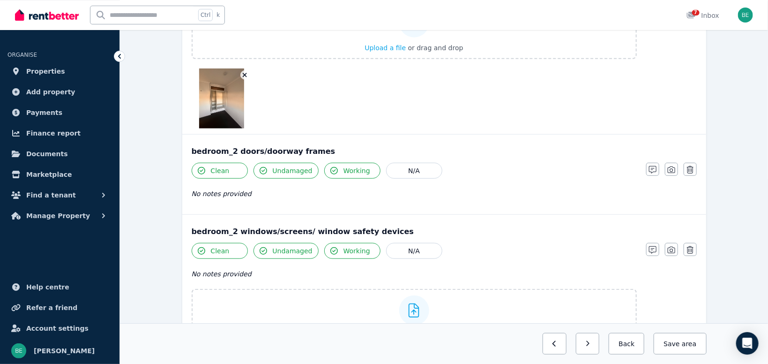
scroll to position [348, 0]
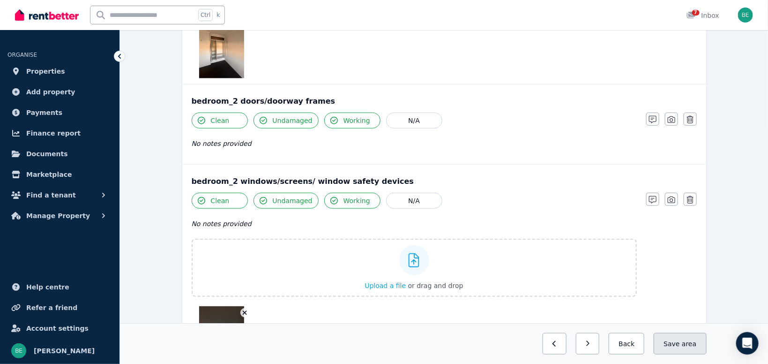
click at [687, 345] on span "area" at bounding box center [689, 343] width 15 height 9
click at [640, 335] on button "Back" at bounding box center [623, 344] width 44 height 22
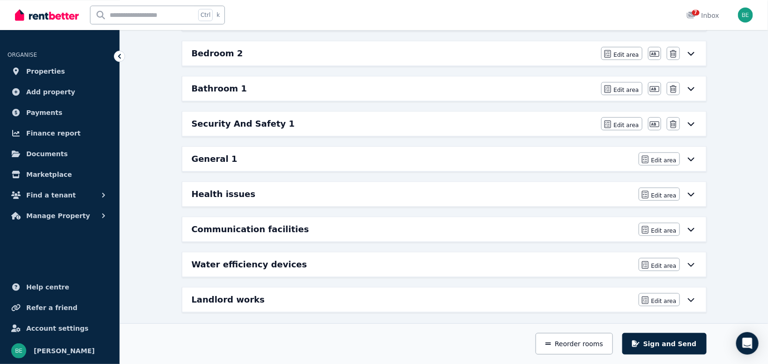
scroll to position [201, 0]
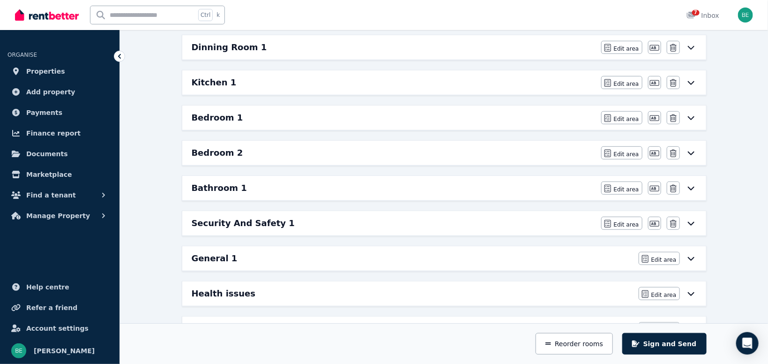
click at [237, 186] on h6 "Bathroom 1" at bounding box center [219, 187] width 55 height 13
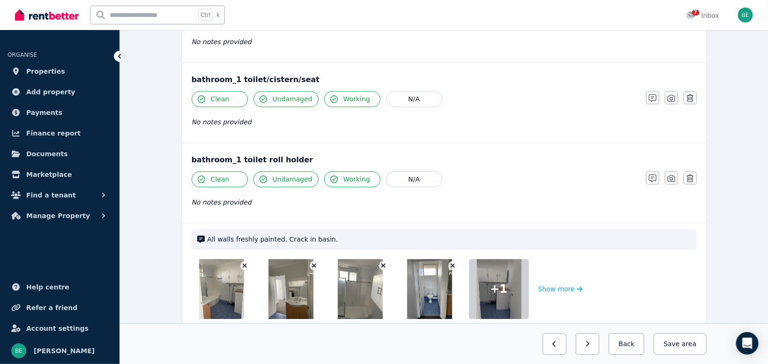
scroll to position [1107, 0]
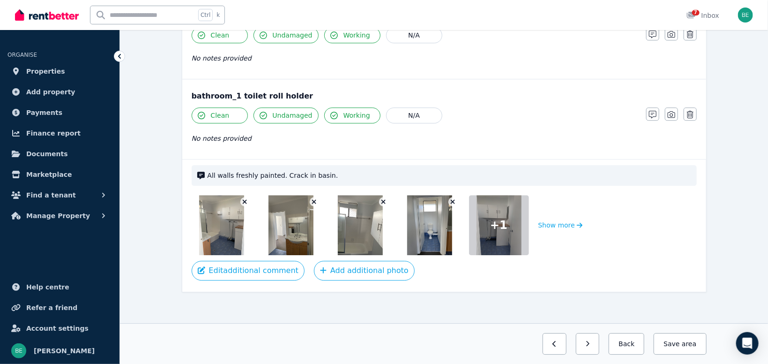
click at [245, 200] on icon "button" at bounding box center [245, 202] width 4 height 4
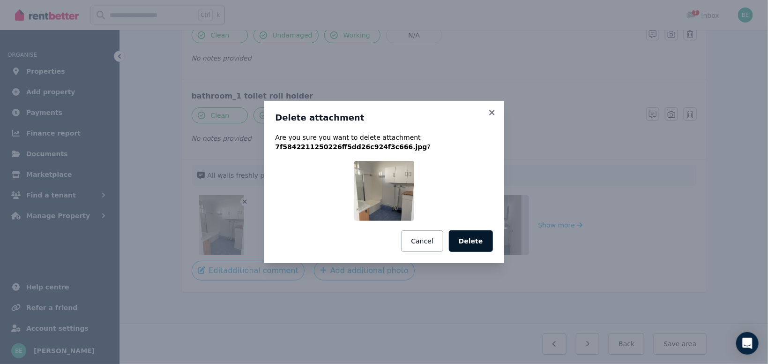
click at [467, 244] on button "Delete" at bounding box center [471, 241] width 44 height 22
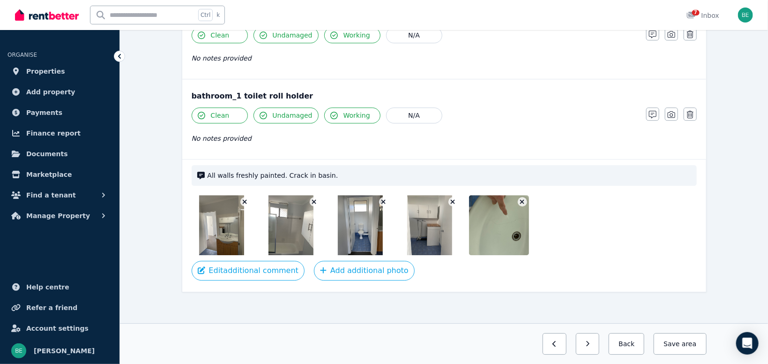
drag, startPoint x: 240, startPoint y: 197, endPoint x: 245, endPoint y: 197, distance: 5.2
click at [243, 197] on div at bounding box center [222, 225] width 60 height 60
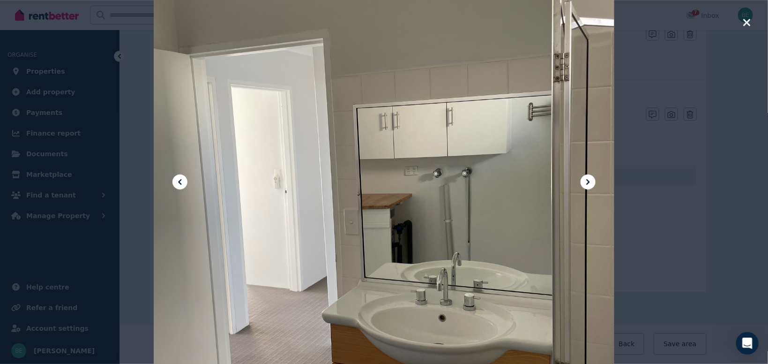
click at [744, 20] on icon "button" at bounding box center [746, 22] width 7 height 7
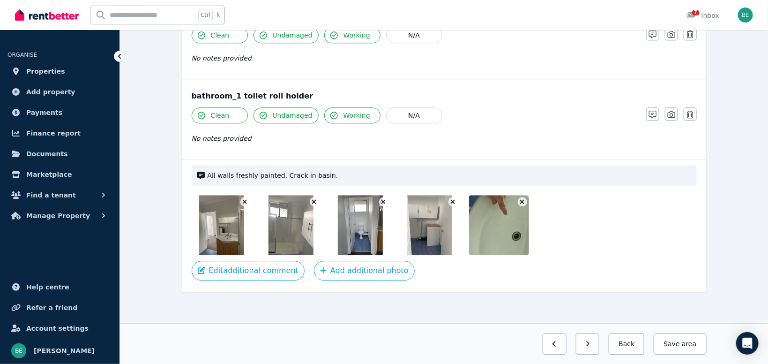
click at [244, 201] on icon "button" at bounding box center [245, 202] width 4 height 4
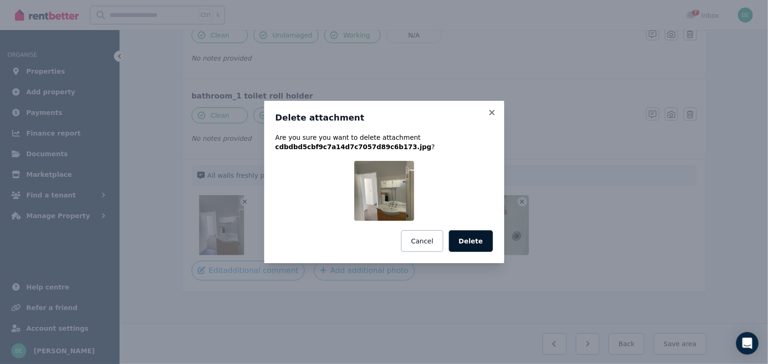
click at [476, 250] on button "Delete" at bounding box center [471, 241] width 44 height 22
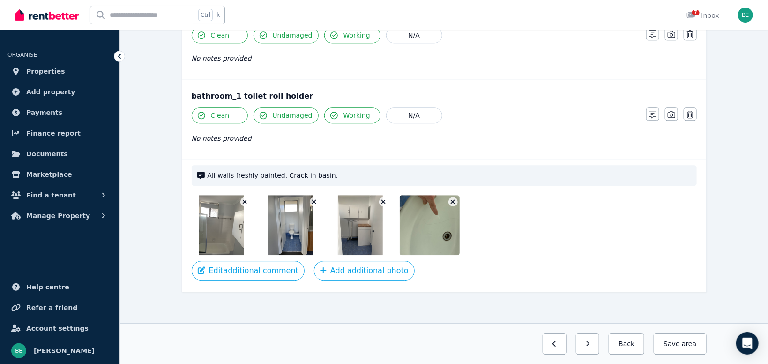
click at [314, 198] on icon "button" at bounding box center [314, 201] width 5 height 7
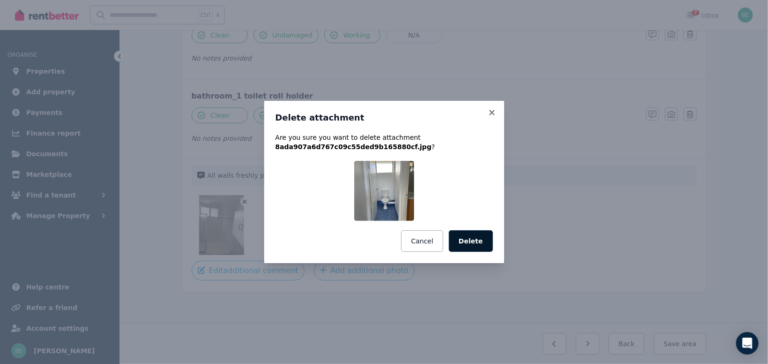
click at [476, 244] on button "Delete" at bounding box center [471, 241] width 44 height 22
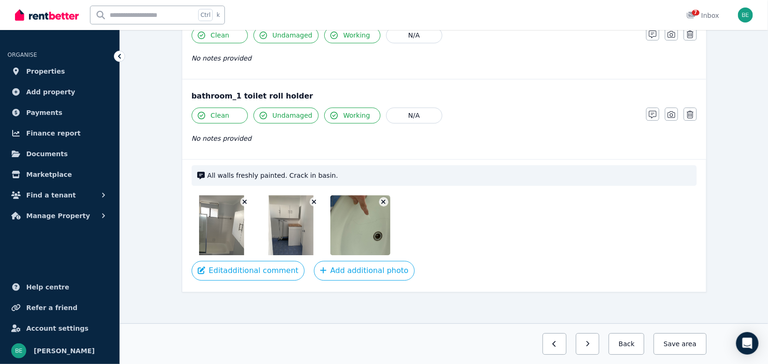
click at [380, 197] on button "button" at bounding box center [383, 201] width 9 height 9
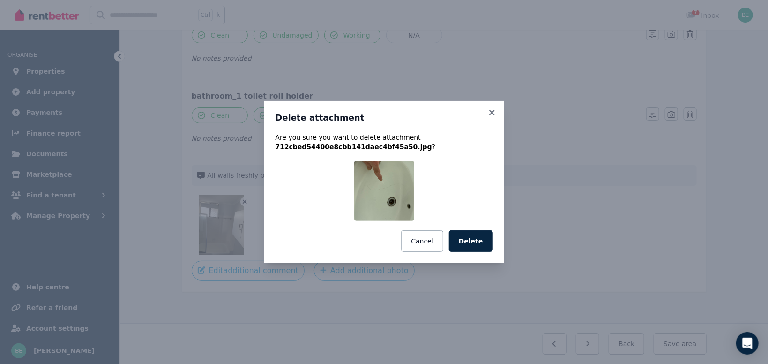
click at [464, 236] on button "Delete" at bounding box center [471, 241] width 44 height 22
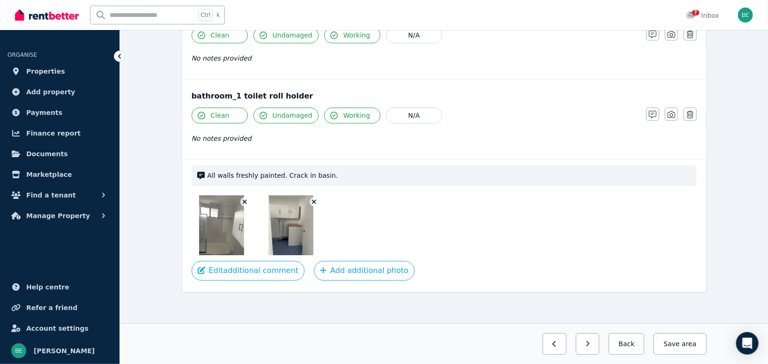
click at [314, 200] on icon "button" at bounding box center [314, 202] width 4 height 4
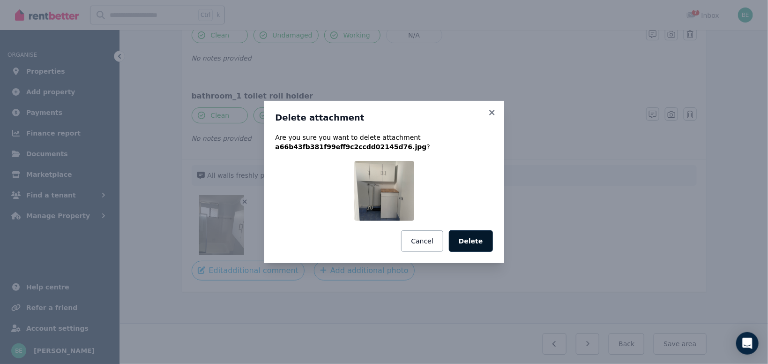
click at [470, 238] on button "Delete" at bounding box center [471, 241] width 44 height 22
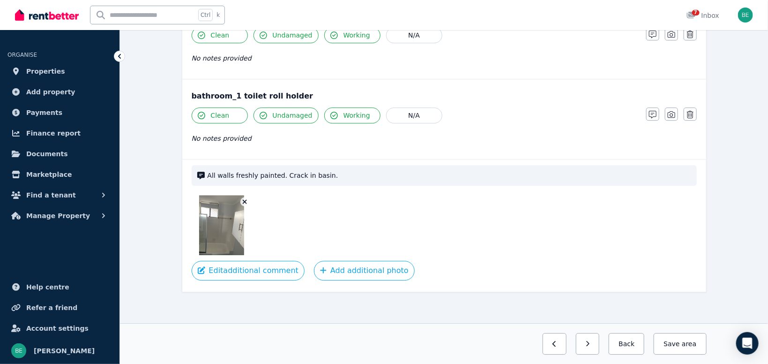
click at [243, 200] on icon "button" at bounding box center [244, 201] width 5 height 7
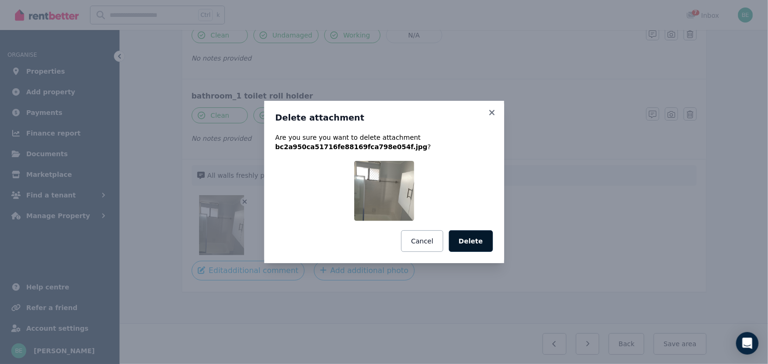
click at [464, 238] on button "Delete" at bounding box center [471, 241] width 44 height 22
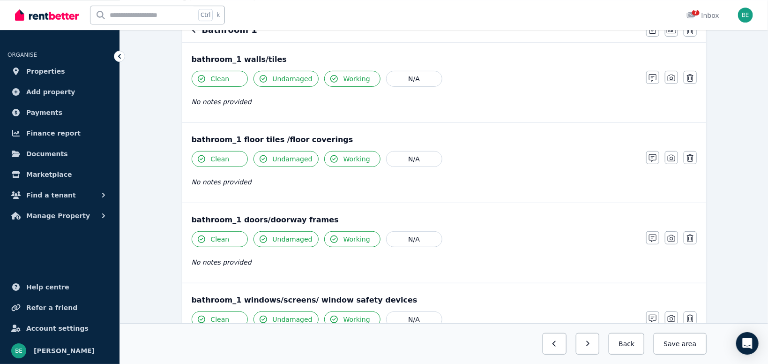
scroll to position [44, 0]
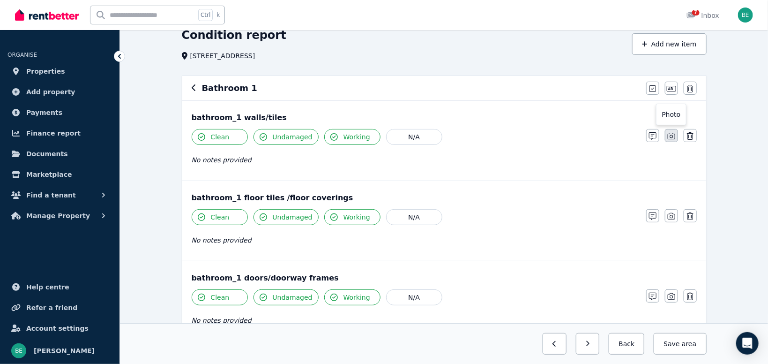
click at [669, 134] on icon "button" at bounding box center [671, 135] width 7 height 7
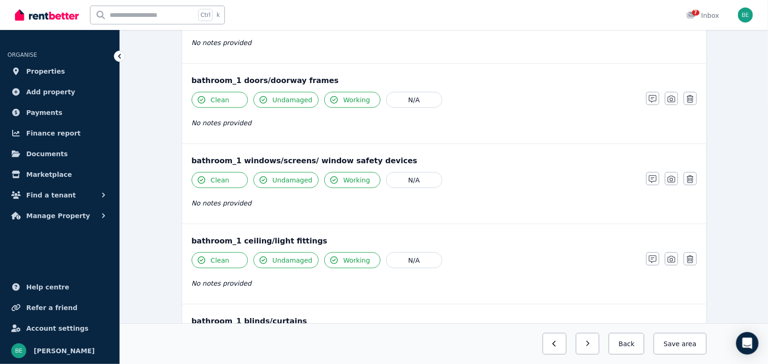
scroll to position [242, 0]
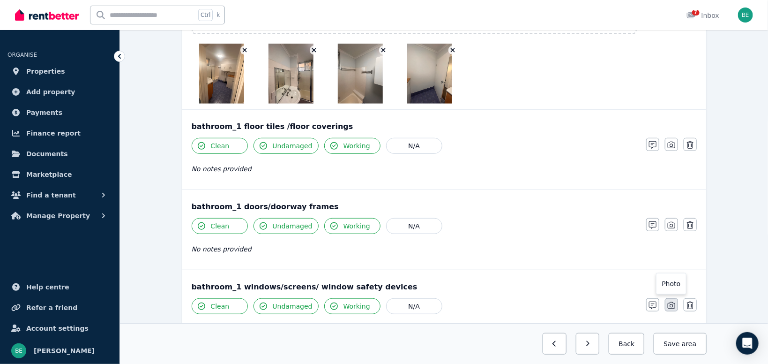
click at [675, 303] on icon "button" at bounding box center [671, 305] width 7 height 7
click at [668, 303] on button "button" at bounding box center [671, 304] width 13 height 13
click at [674, 304] on icon "button" at bounding box center [671, 304] width 7 height 7
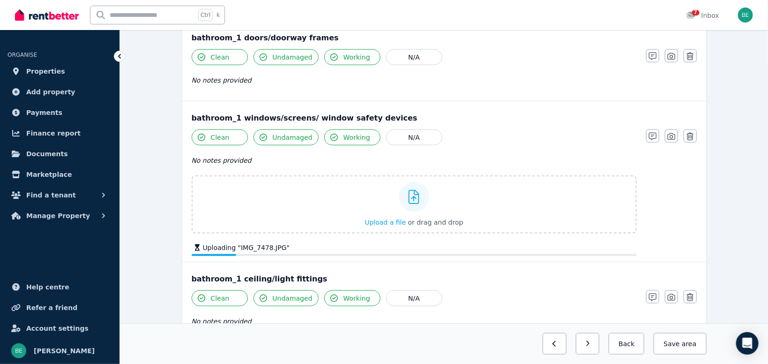
scroll to position [441, 0]
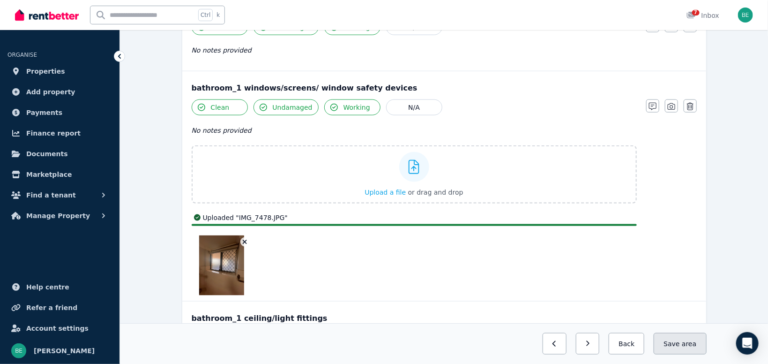
click at [688, 345] on span "area" at bounding box center [689, 343] width 15 height 9
click at [679, 339] on button "Save area" at bounding box center [680, 344] width 52 height 22
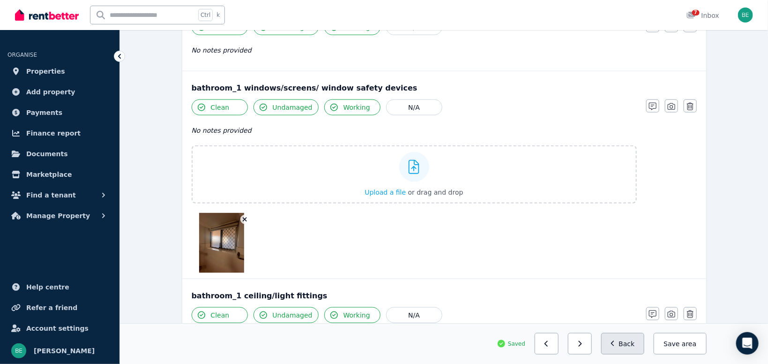
click at [625, 342] on button "Back" at bounding box center [623, 344] width 44 height 22
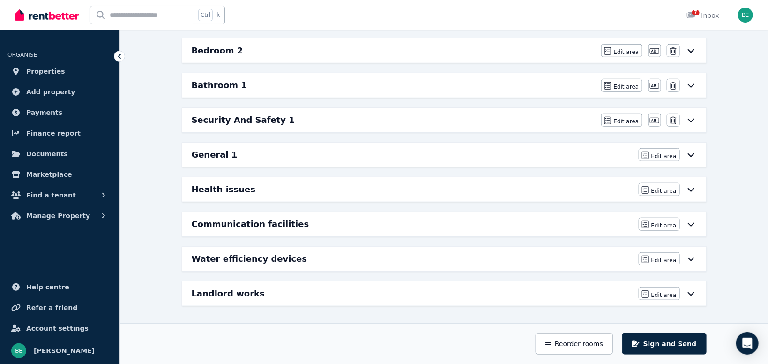
scroll to position [301, 0]
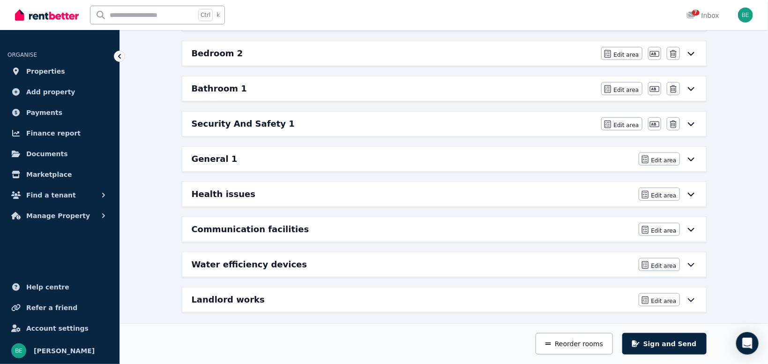
click at [208, 124] on h6 "Security And Safety 1" at bounding box center [243, 123] width 103 height 13
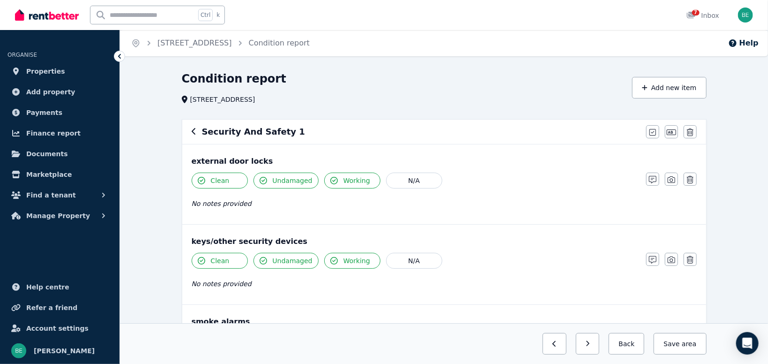
click at [192, 130] on icon "button" at bounding box center [194, 130] width 5 height 7
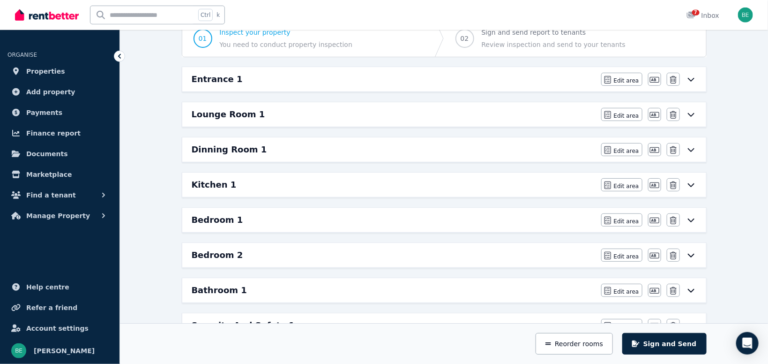
scroll to position [149, 0]
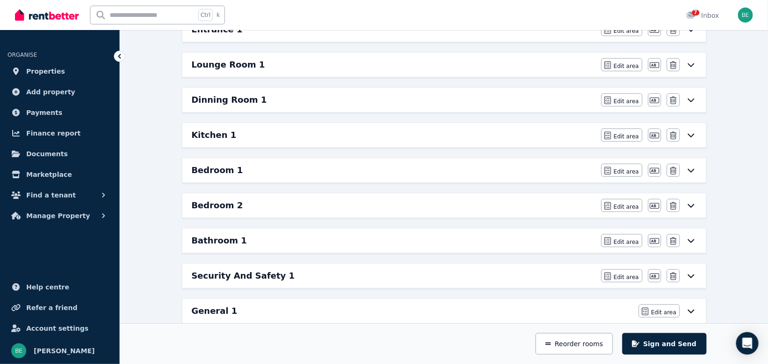
click at [219, 240] on h6 "Bathroom 1" at bounding box center [219, 240] width 55 height 13
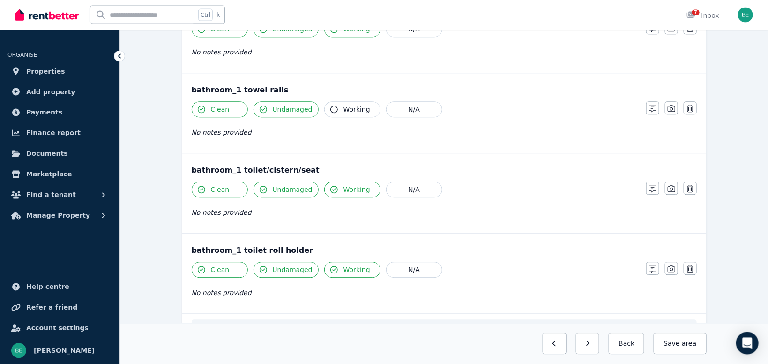
scroll to position [1093, 0]
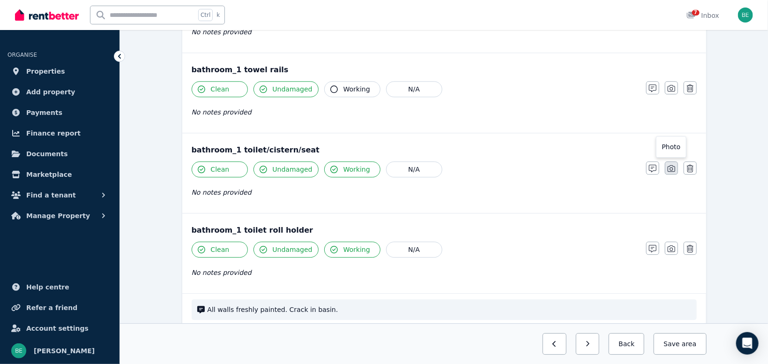
click at [669, 166] on icon "button" at bounding box center [671, 167] width 7 height 7
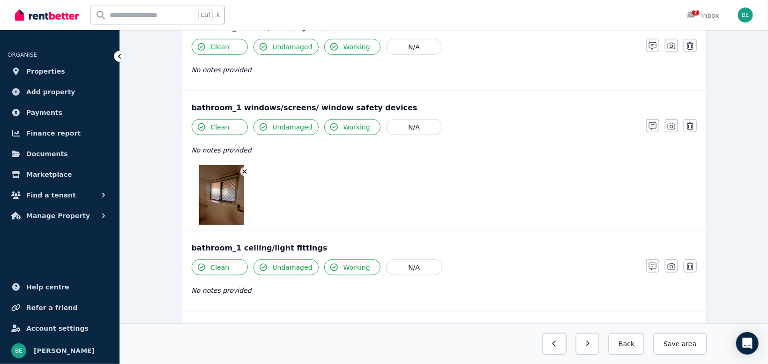
scroll to position [205, 0]
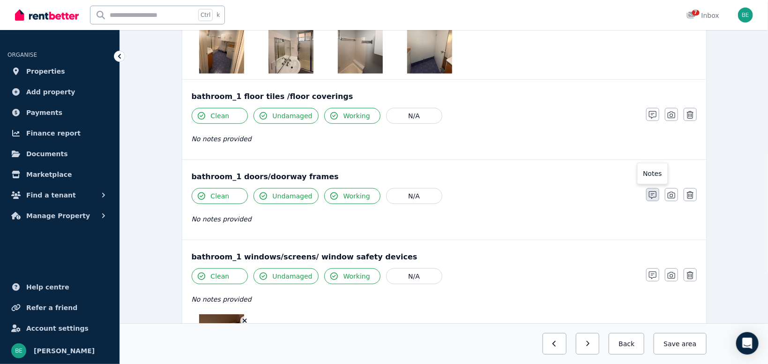
click at [649, 193] on icon "button" at bounding box center [652, 194] width 7 height 7
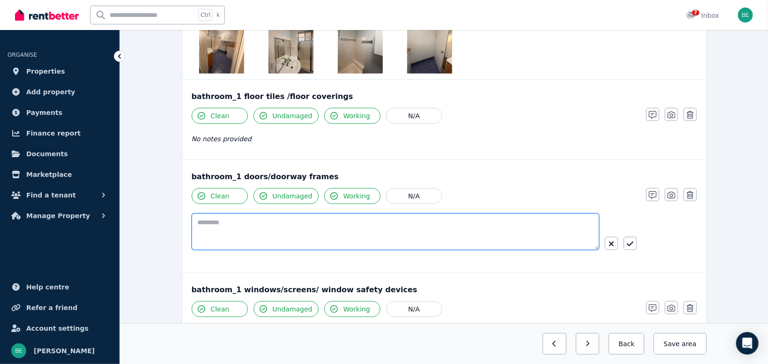
click at [389, 218] on textarea at bounding box center [396, 231] width 408 height 37
type textarea "**********"
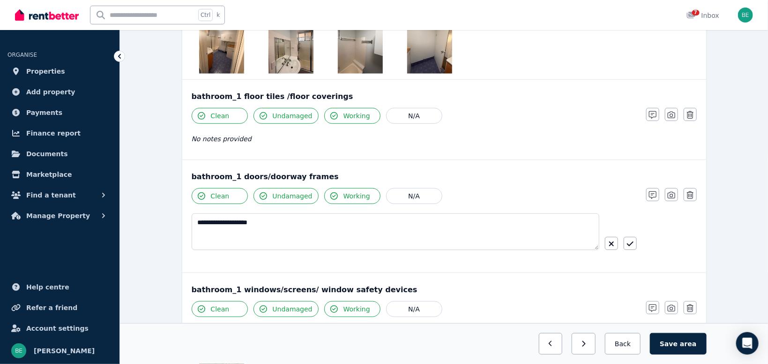
drag, startPoint x: 633, startPoint y: 238, endPoint x: 673, endPoint y: 243, distance: 40.2
click at [633, 238] on button "button" at bounding box center [630, 243] width 13 height 13
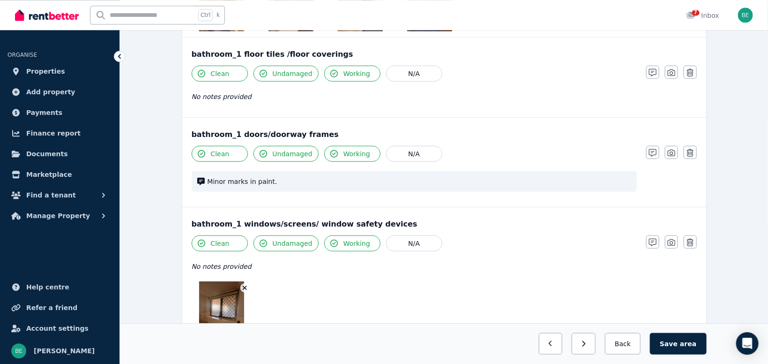
scroll to position [254, 0]
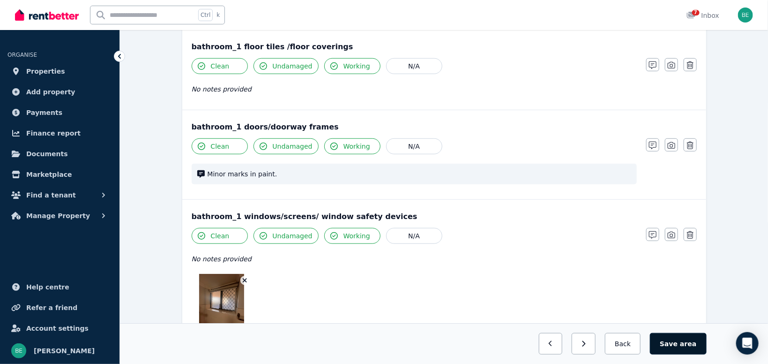
click at [669, 336] on button "Save area" at bounding box center [678, 344] width 56 height 22
click at [635, 347] on button "Back" at bounding box center [623, 344] width 44 height 22
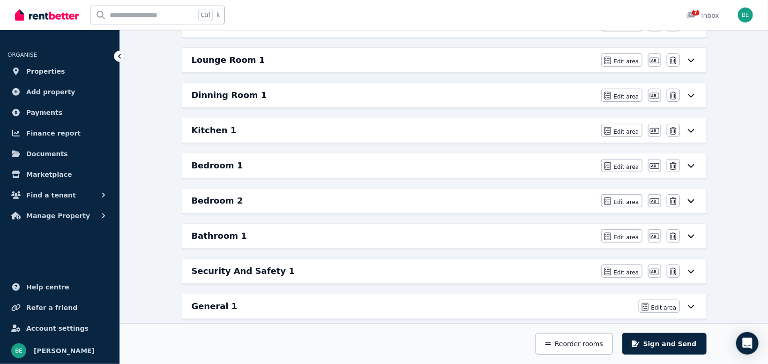
scroll to position [201, 0]
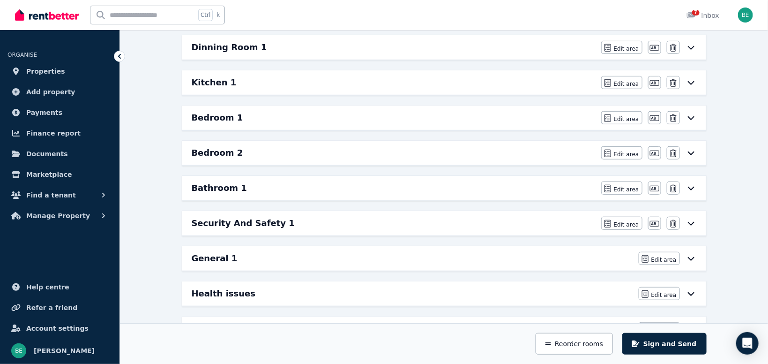
click at [232, 220] on h6 "Security And Safety 1" at bounding box center [243, 222] width 103 height 13
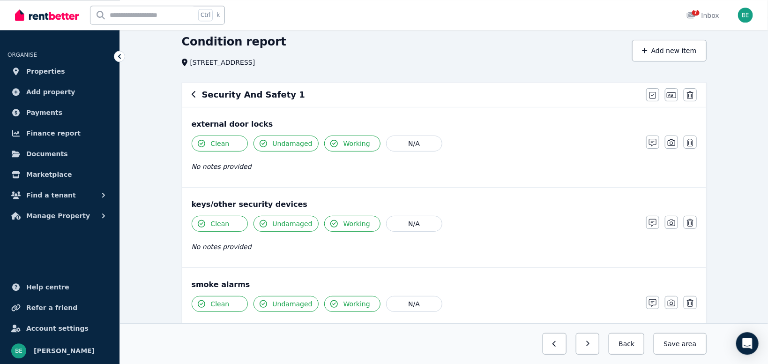
scroll to position [18, 0]
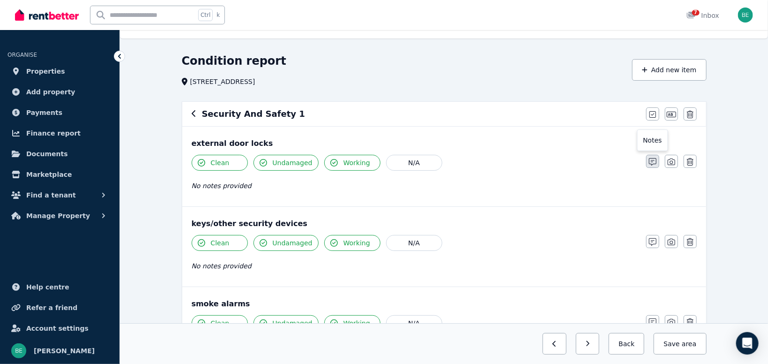
click at [652, 160] on icon "button" at bounding box center [652, 161] width 7 height 7
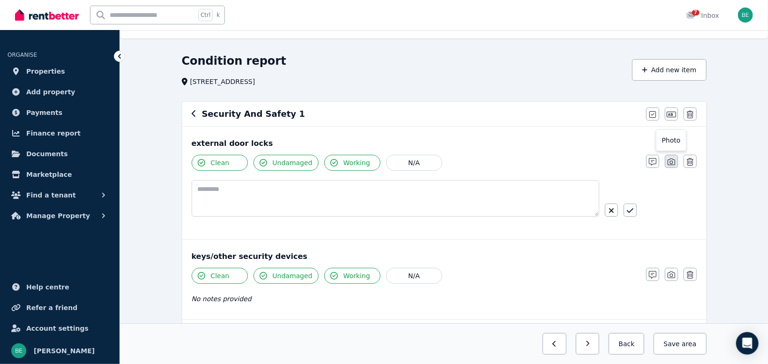
click at [669, 164] on icon "button" at bounding box center [671, 161] width 7 height 7
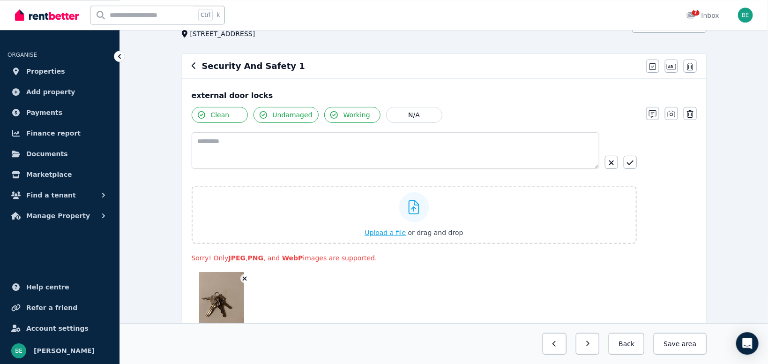
scroll to position [117, 0]
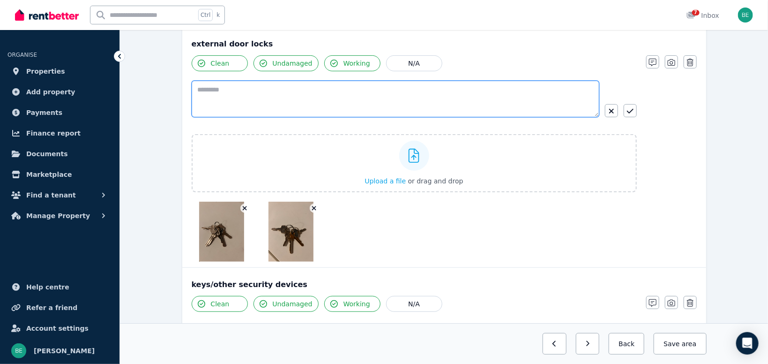
click at [388, 92] on textarea at bounding box center [396, 99] width 408 height 37
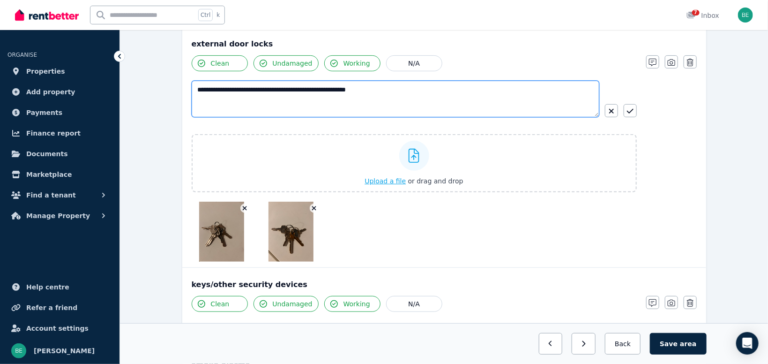
type textarea "**********"
click at [631, 114] on icon "button" at bounding box center [630, 110] width 7 height 7
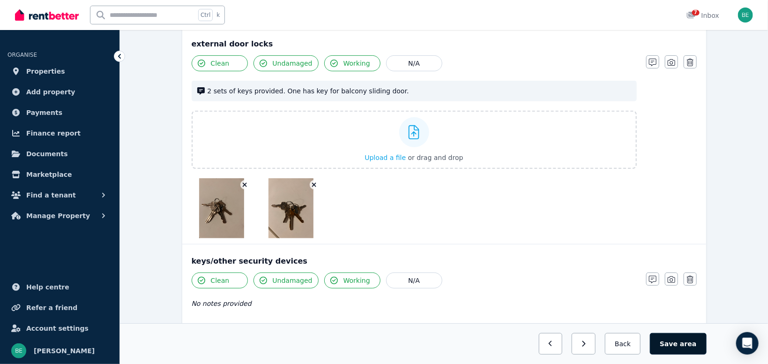
click at [691, 341] on span "area" at bounding box center [688, 343] width 16 height 9
click at [634, 346] on button "Back" at bounding box center [623, 344] width 44 height 22
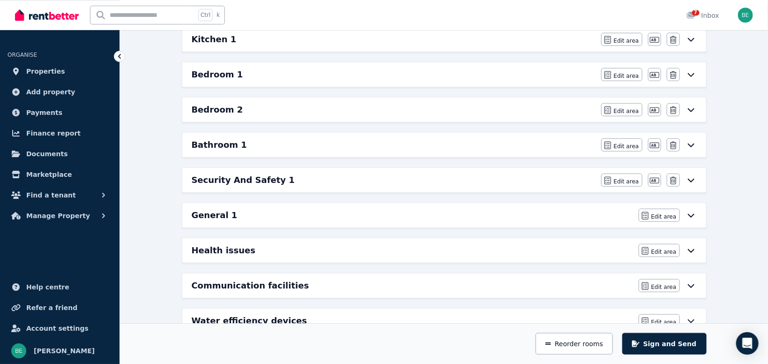
scroll to position [263, 0]
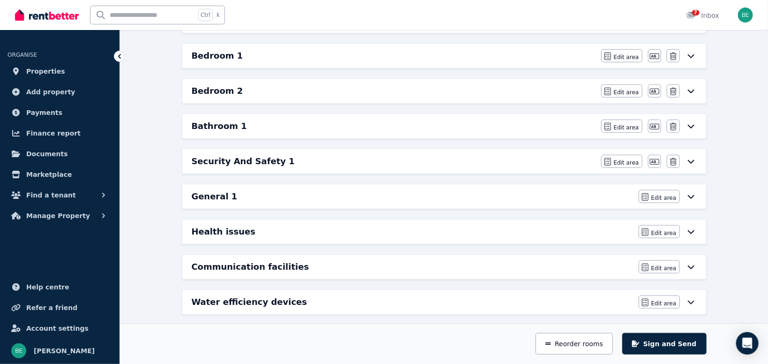
click at [229, 196] on div "General 1" at bounding box center [412, 196] width 441 height 13
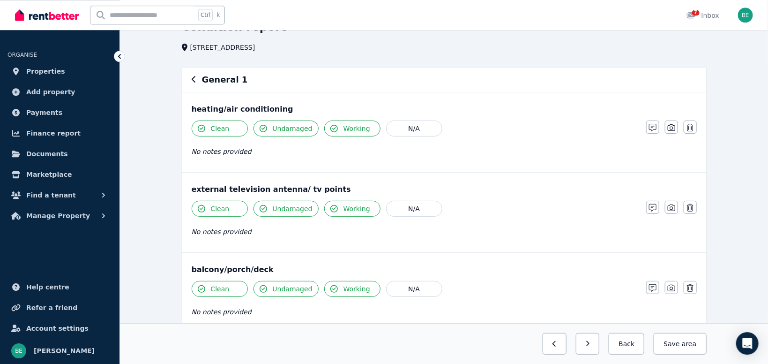
scroll to position [47, 0]
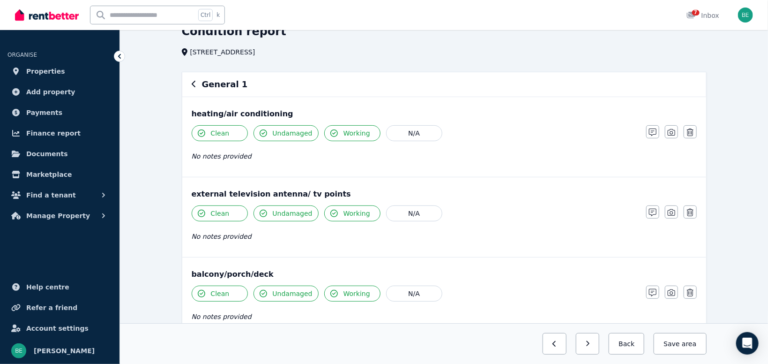
click at [197, 86] on div "General 1" at bounding box center [444, 84] width 505 height 13
click at [193, 83] on icon "button" at bounding box center [194, 83] width 5 height 7
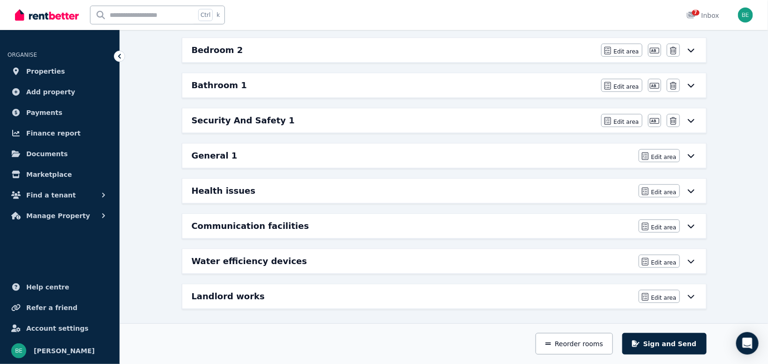
scroll to position [305, 0]
click at [236, 222] on h6 "Communication facilities" at bounding box center [251, 225] width 118 height 13
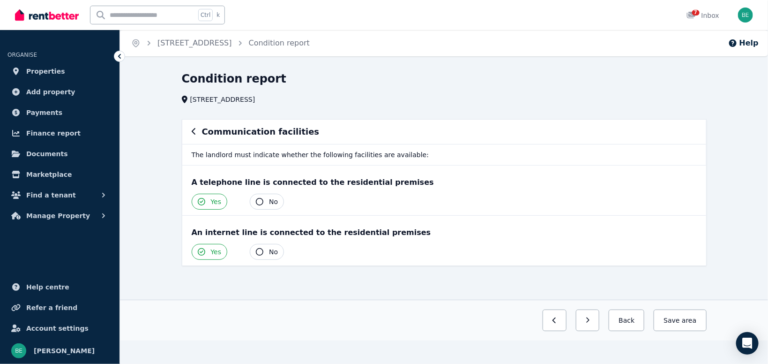
scroll to position [0, 0]
click at [632, 316] on button "Back" at bounding box center [627, 320] width 36 height 22
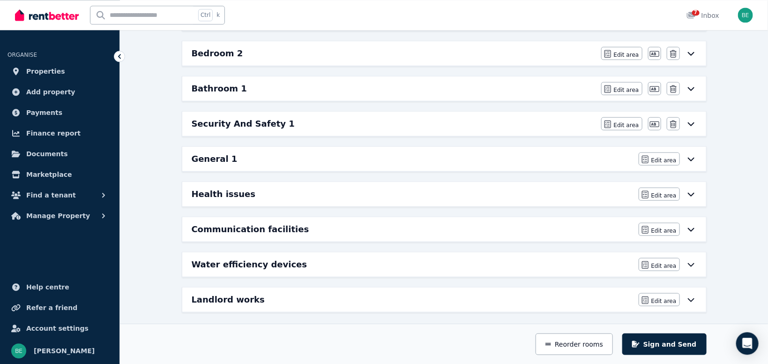
scroll to position [305, 0]
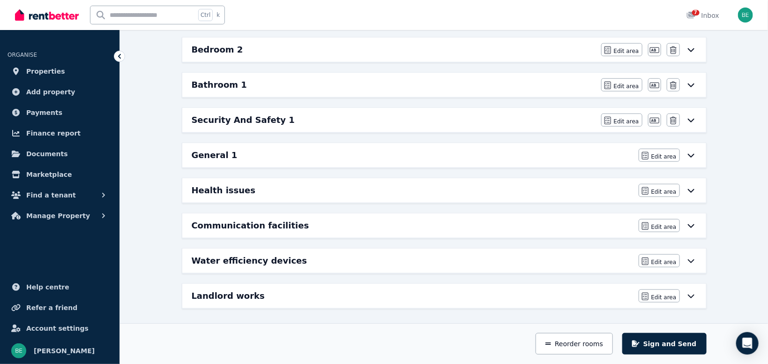
click at [241, 298] on h6 "Landlord works" at bounding box center [228, 295] width 73 height 13
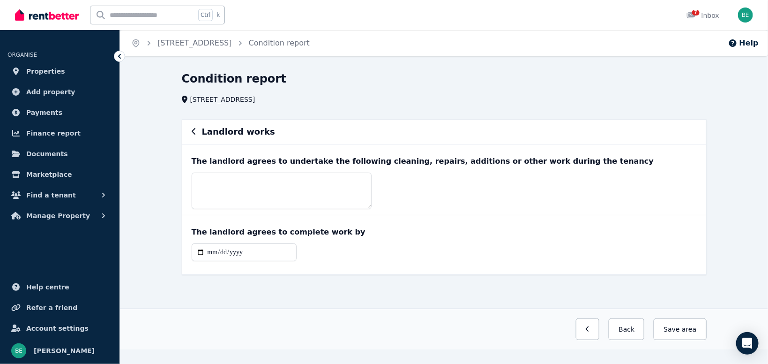
click at [193, 134] on icon "button" at bounding box center [194, 130] width 5 height 7
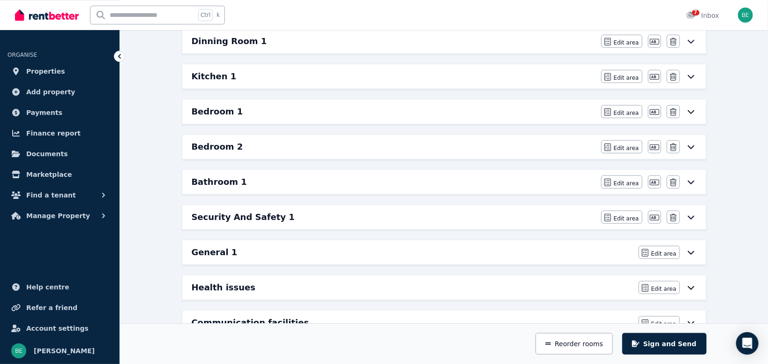
scroll to position [248, 0]
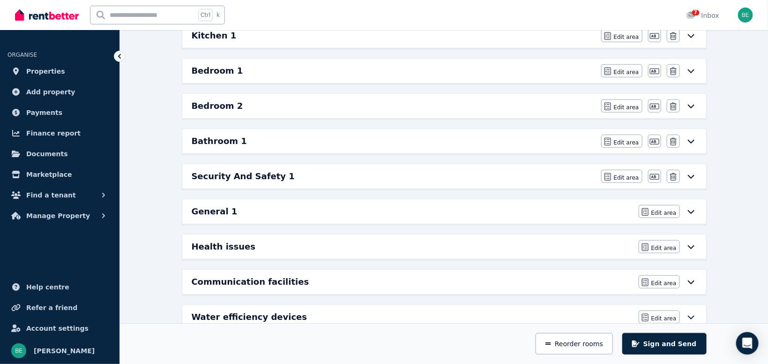
click at [234, 250] on h6 "Health issues" at bounding box center [224, 246] width 64 height 13
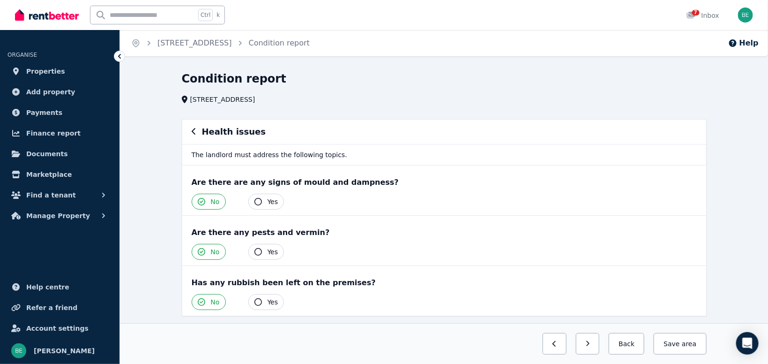
click at [194, 135] on icon "button" at bounding box center [194, 130] width 5 height 7
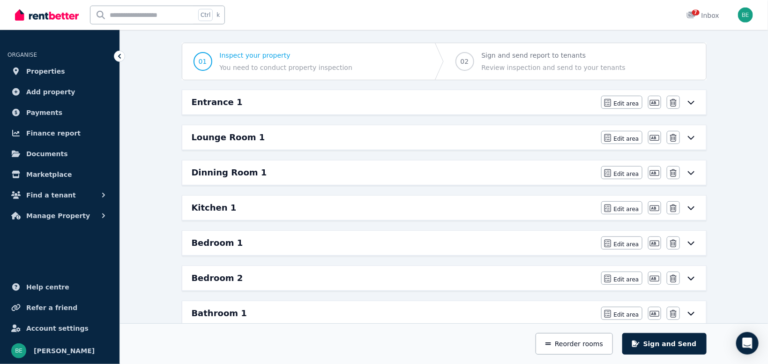
scroll to position [99, 0]
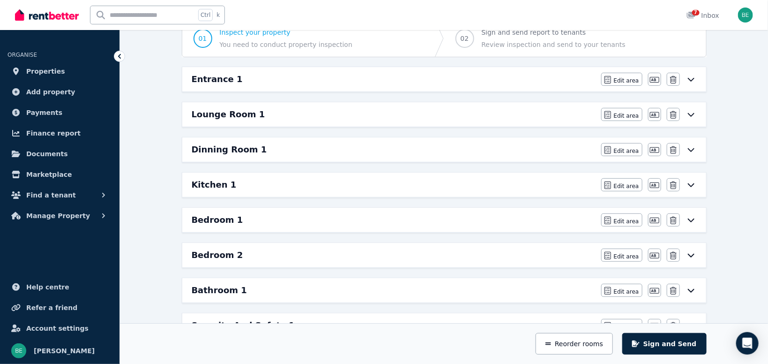
click at [219, 290] on h6 "Bathroom 1" at bounding box center [219, 289] width 55 height 13
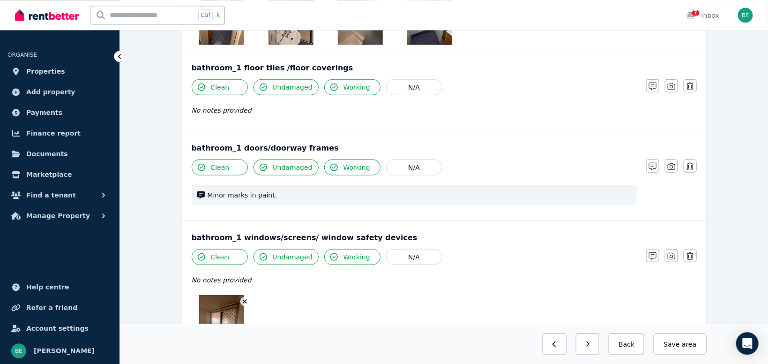
scroll to position [248, 0]
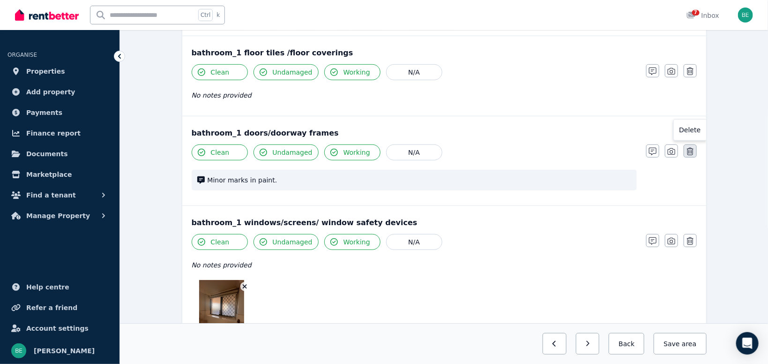
click at [693, 152] on icon "button" at bounding box center [690, 151] width 7 height 7
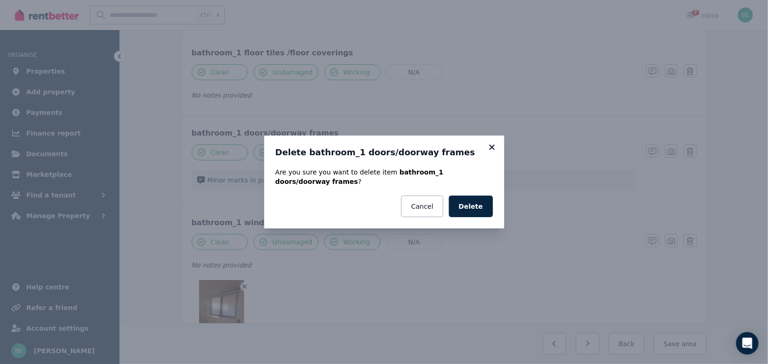
click at [492, 151] on icon at bounding box center [491, 147] width 9 height 8
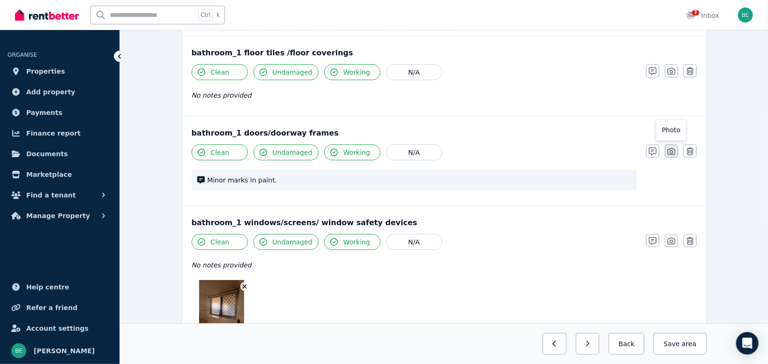
click at [670, 153] on icon "button" at bounding box center [671, 151] width 7 height 7
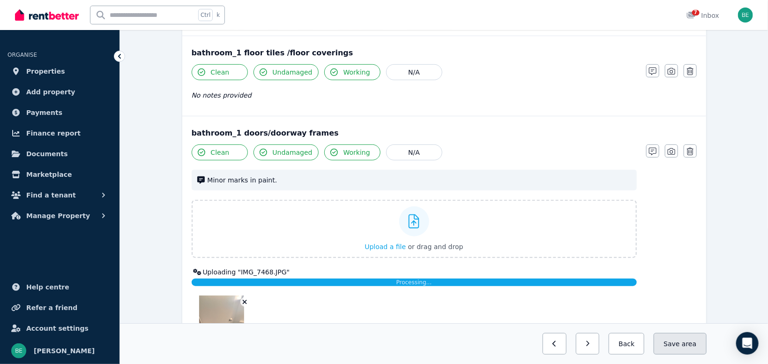
click at [676, 342] on button "Save area" at bounding box center [680, 344] width 52 height 22
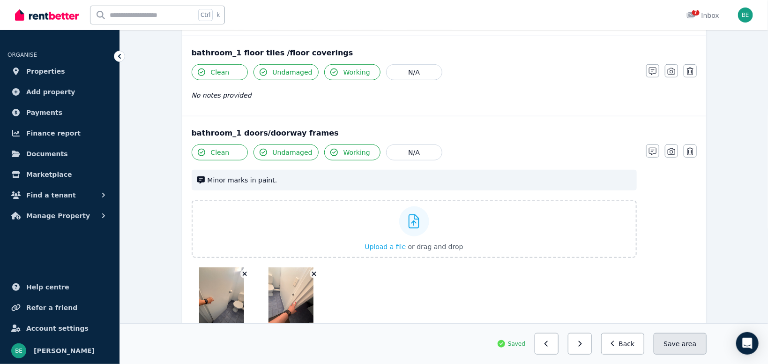
click at [676, 348] on button "Save area" at bounding box center [680, 344] width 52 height 22
click at [705, 16] on div "7 Inbox" at bounding box center [702, 15] width 33 height 9
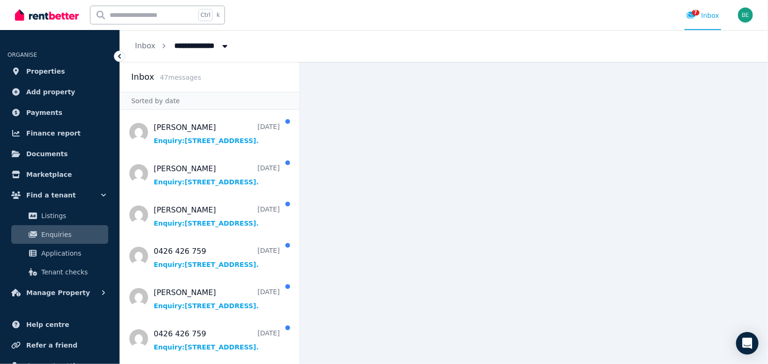
click at [478, 144] on main at bounding box center [534, 213] width 468 height 302
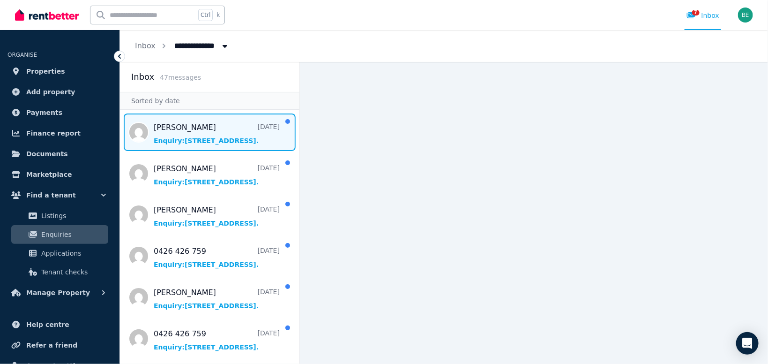
click at [214, 134] on span "Message list" at bounding box center [209, 131] width 179 height 37
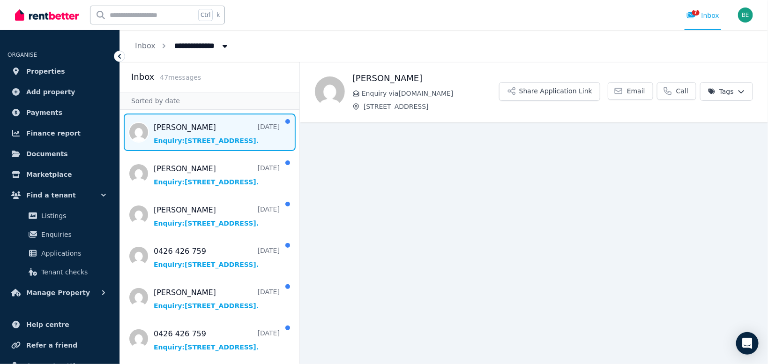
click at [740, 90] on html "**********" at bounding box center [384, 182] width 768 height 364
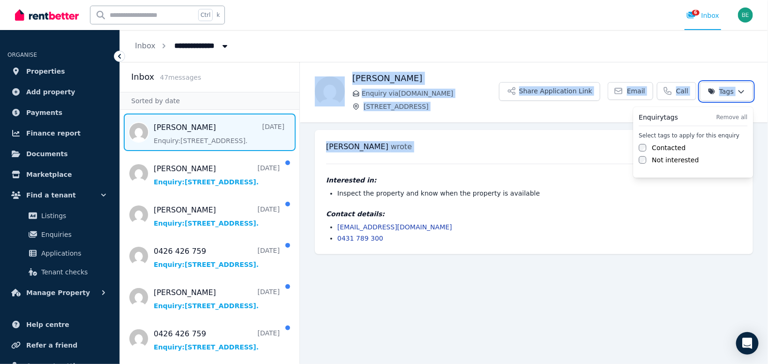
click at [568, 143] on html "**********" at bounding box center [384, 182] width 768 height 364
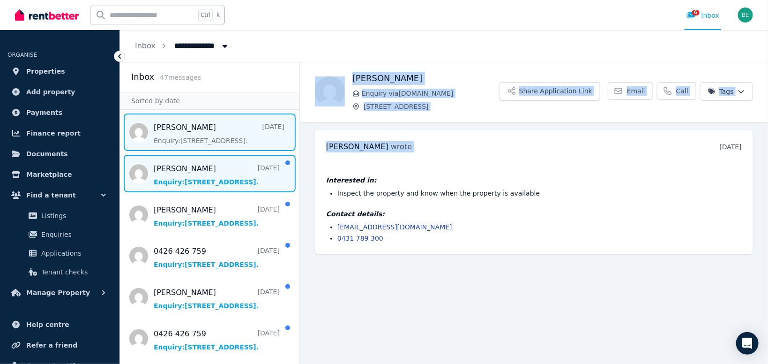
click at [215, 176] on span "Message list" at bounding box center [209, 173] width 179 height 37
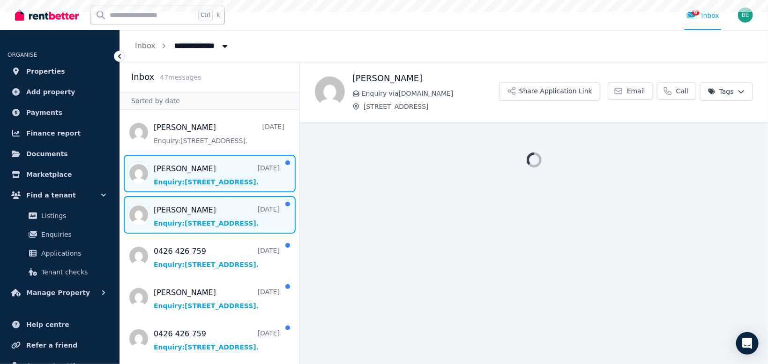
click at [212, 220] on span "Message list" at bounding box center [209, 214] width 179 height 37
